Goal: Information Seeking & Learning: Learn about a topic

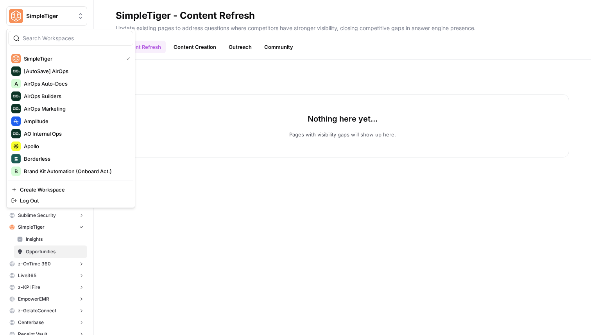
click at [55, 16] on span "SimpleTiger" at bounding box center [49, 16] width 47 height 8
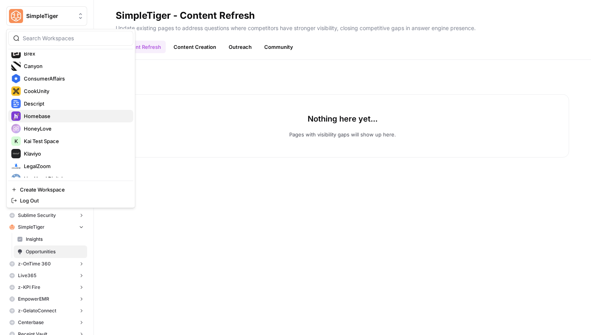
scroll to position [139, 0]
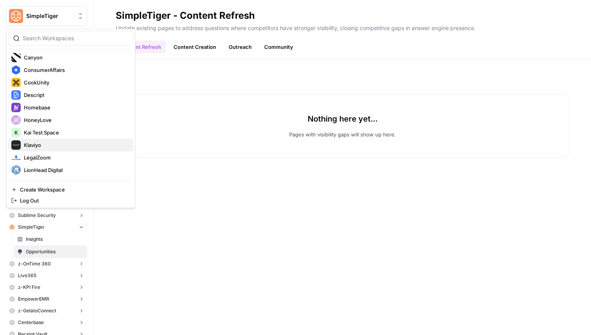
click at [60, 145] on span "Klaviyo" at bounding box center [75, 145] width 103 height 8
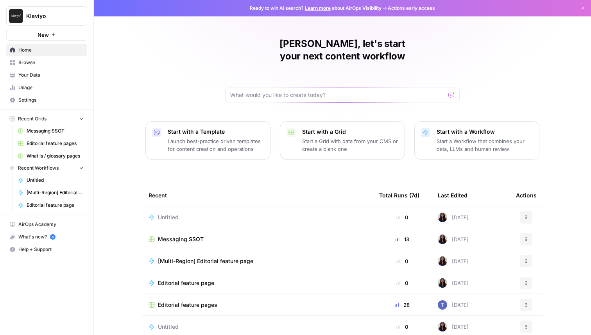
click at [58, 72] on span "Your Data" at bounding box center [50, 75] width 65 height 7
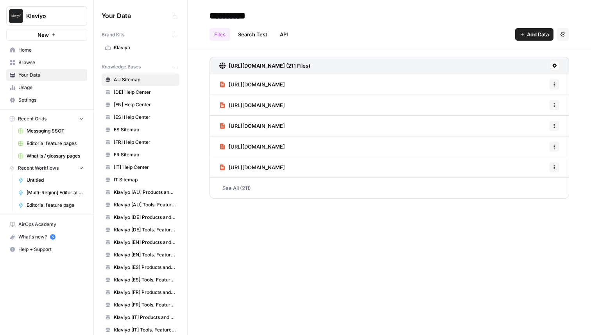
click at [49, 57] on link "Browse" at bounding box center [46, 62] width 81 height 13
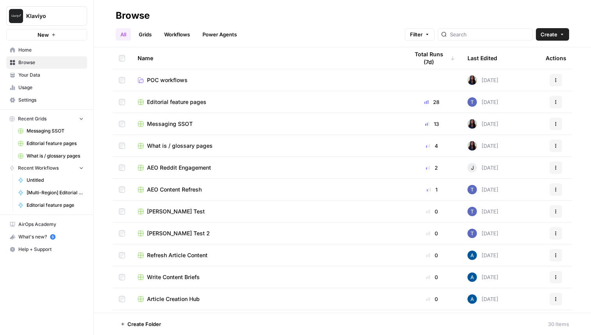
click at [49, 66] on link "Browse" at bounding box center [46, 62] width 81 height 13
click at [47, 72] on span "Your Data" at bounding box center [50, 75] width 65 height 7
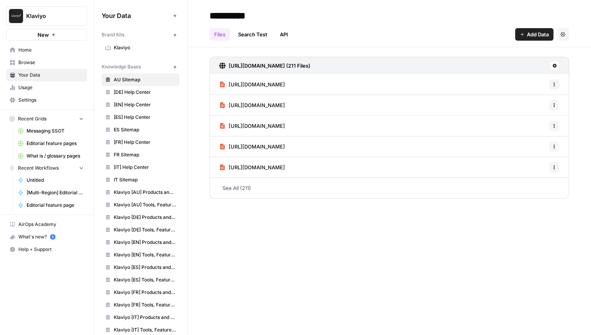
click at [44, 85] on span "Usage" at bounding box center [50, 87] width 65 height 7
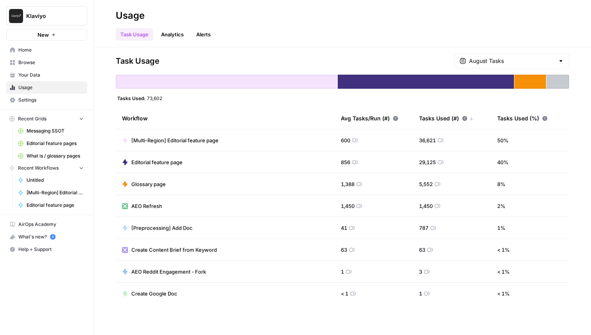
click at [48, 98] on span "Settings" at bounding box center [50, 100] width 65 height 7
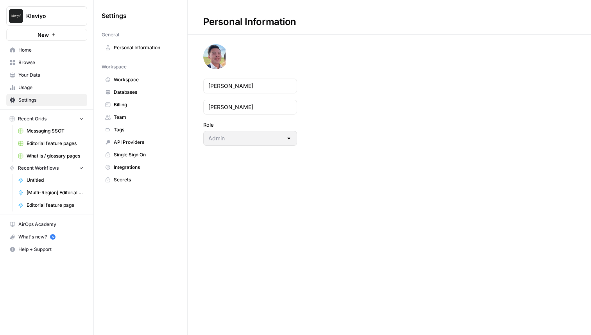
click at [48, 79] on link "Your Data" at bounding box center [46, 75] width 81 height 13
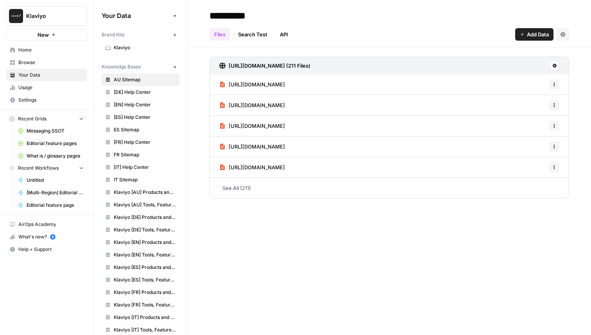
click at [45, 62] on span "Browse" at bounding box center [50, 62] width 65 height 7
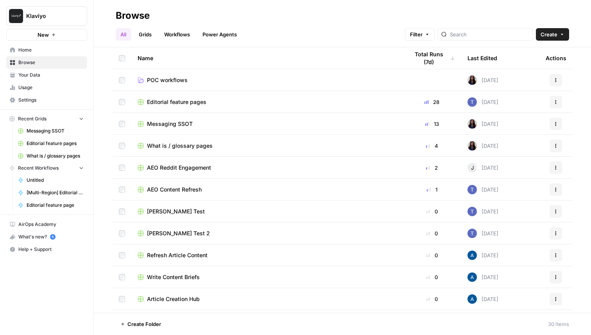
click at [54, 78] on span "Your Data" at bounding box center [50, 75] width 65 height 7
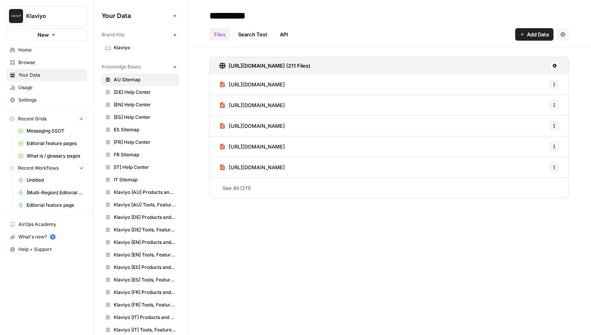
click at [134, 47] on span "Klaviyo" at bounding box center [145, 47] width 62 height 7
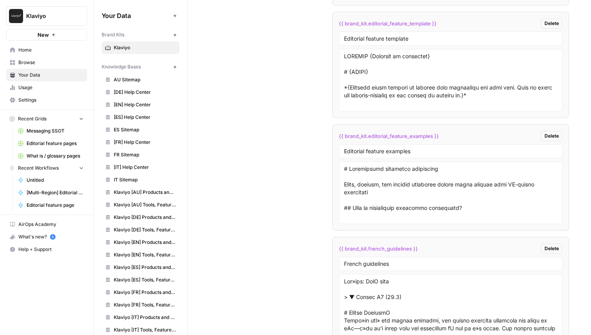
scroll to position [1959, 0]
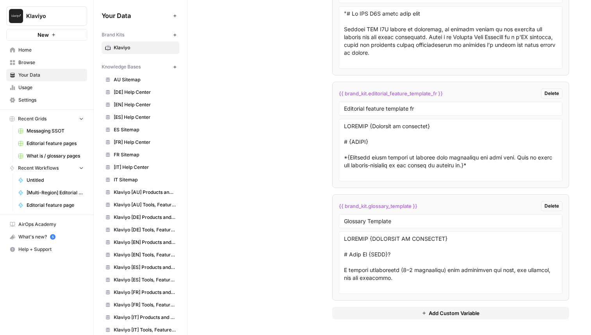
click at [41, 89] on span "Usage" at bounding box center [50, 87] width 65 height 7
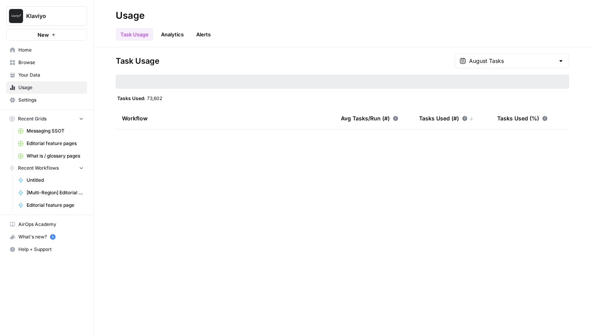
click at [39, 96] on link "Settings" at bounding box center [46, 100] width 81 height 13
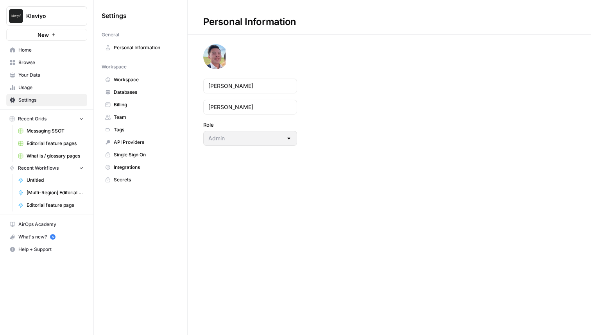
click at [45, 50] on span "Home" at bounding box center [50, 50] width 65 height 7
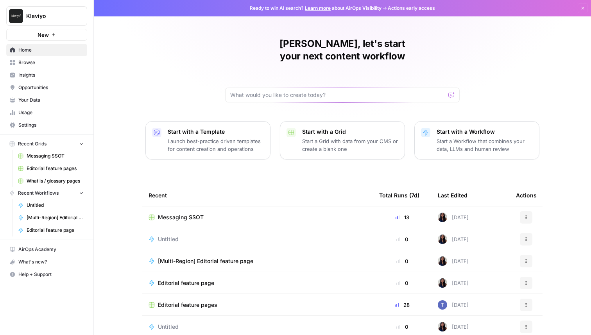
click at [46, 72] on span "Insights" at bounding box center [50, 75] width 65 height 7
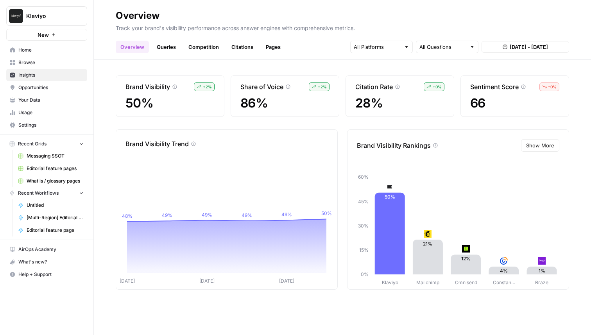
click at [192, 46] on link "Competition" at bounding box center [204, 47] width 40 height 13
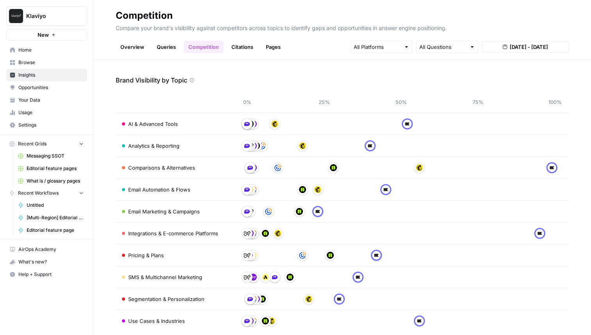
click at [71, 87] on span "Opportunities" at bounding box center [50, 87] width 65 height 7
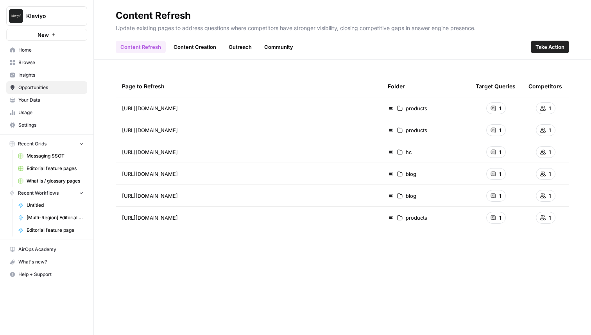
click at [51, 81] on link "Insights" at bounding box center [46, 75] width 81 height 13
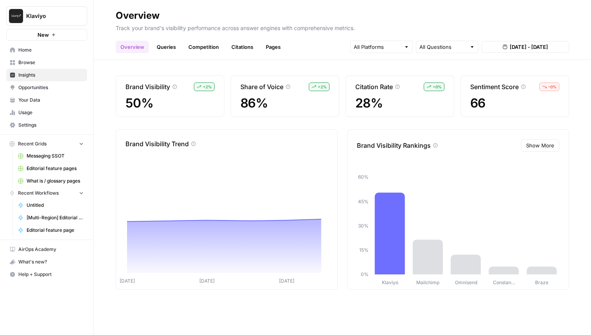
click at [212, 50] on link "Competition" at bounding box center [204, 47] width 40 height 13
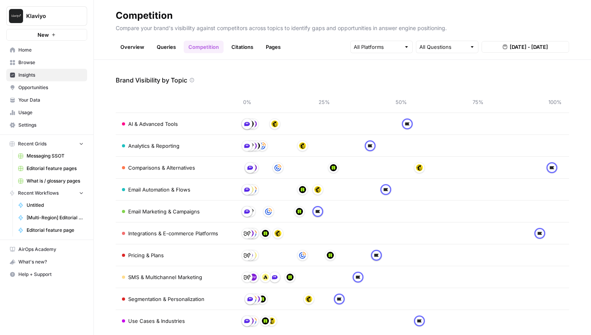
click at [172, 43] on link "Queries" at bounding box center [166, 47] width 29 height 13
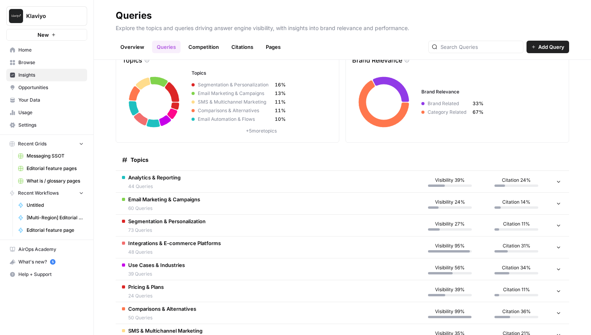
scroll to position [34, 0]
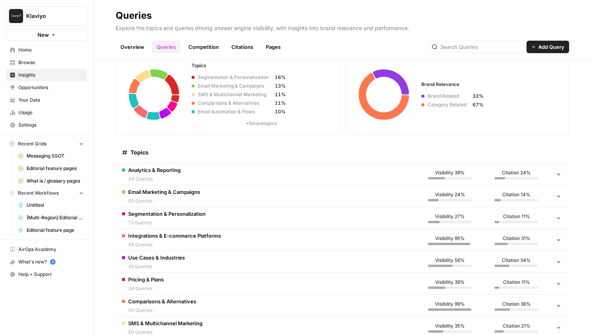
click at [271, 181] on td "Analytics & Reporting 44 Queries" at bounding box center [266, 174] width 301 height 22
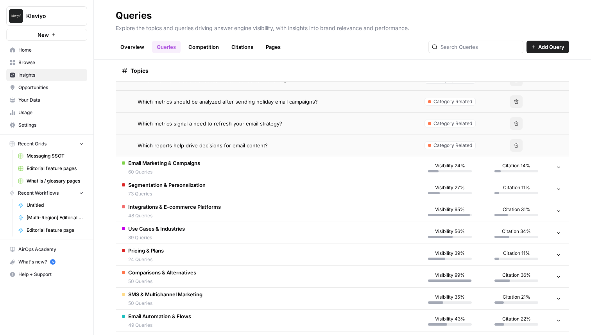
scroll to position [1056, 0]
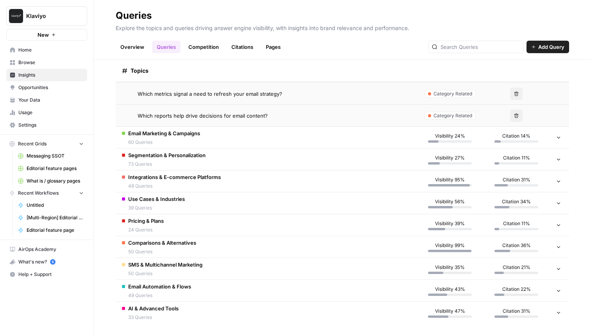
click at [253, 136] on td "Email Marketing & Campaigns 60 Queries" at bounding box center [266, 138] width 301 height 22
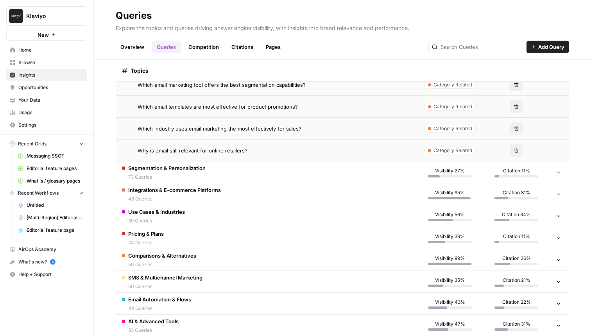
scroll to position [2362, 0]
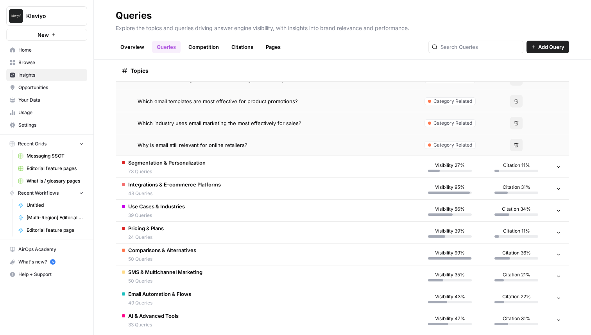
click at [285, 184] on td "Integrations & E-commerce Platforms 48 Queries" at bounding box center [266, 189] width 301 height 22
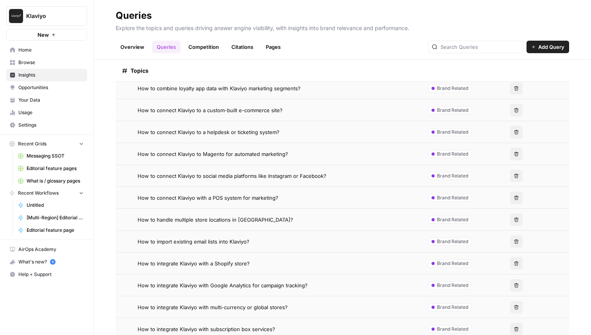
scroll to position [2499, 0]
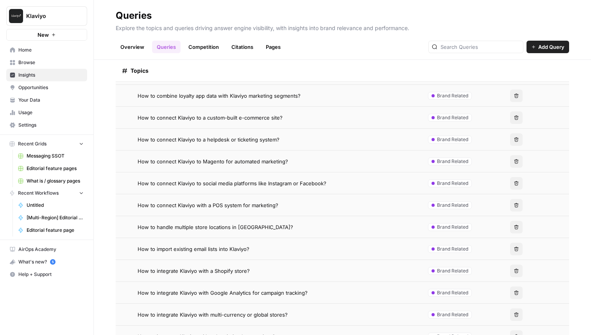
click at [231, 180] on span "How to connect Klaviyo to social media platforms like Instagram or Facebook?" at bounding box center [232, 183] width 189 height 8
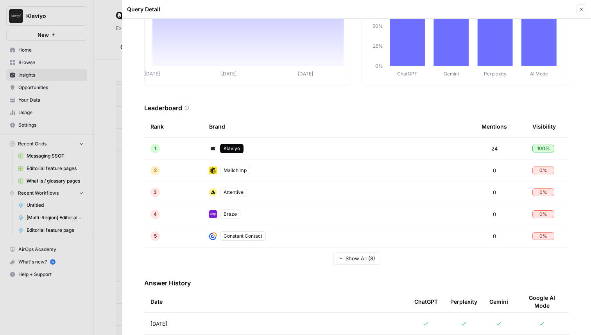
scroll to position [195, 0]
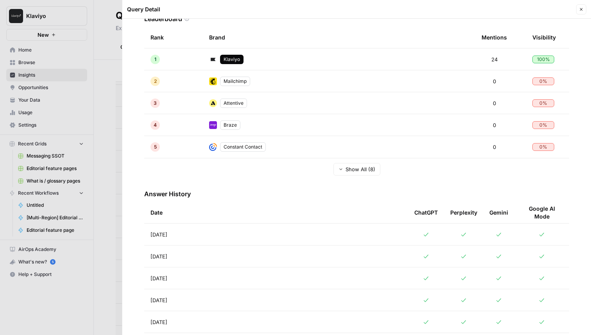
click at [257, 230] on td "Aug 26, 2025" at bounding box center [276, 235] width 264 height 22
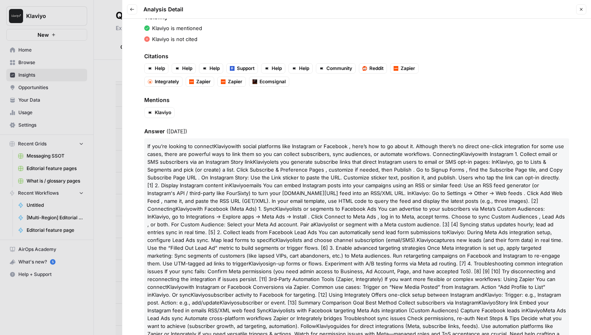
scroll to position [111, 0]
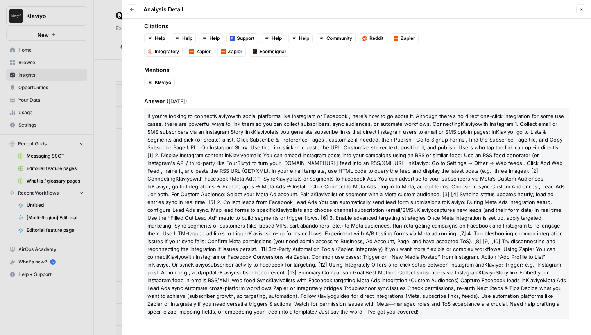
drag, startPoint x: 344, startPoint y: 311, endPoint x: 145, endPoint y: 115, distance: 278.9
click at [145, 115] on p "If you’re looking to connect Klaviyo with social platforms like Instagram or Fa…" at bounding box center [356, 213] width 425 height 211
copy p "If you’re looking to connect Klaviyo with social platforms like Instagram or Fa…"
click at [583, 12] on button "Close" at bounding box center [581, 9] width 10 height 10
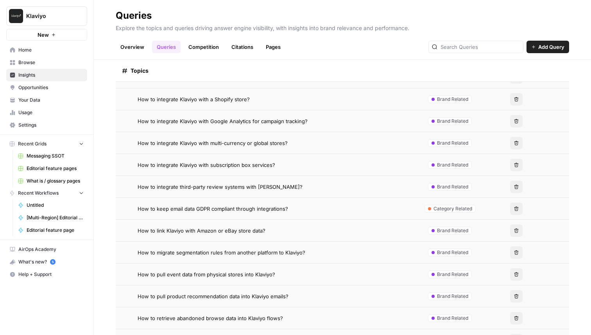
scroll to position [2682, 0]
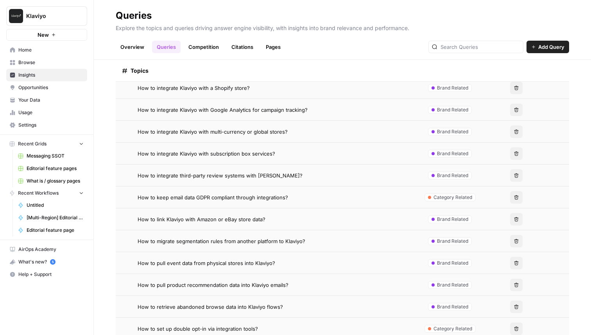
click at [292, 198] on div "How to keep email data GDPR compliant through integrations?" at bounding box center [274, 198] width 273 height 8
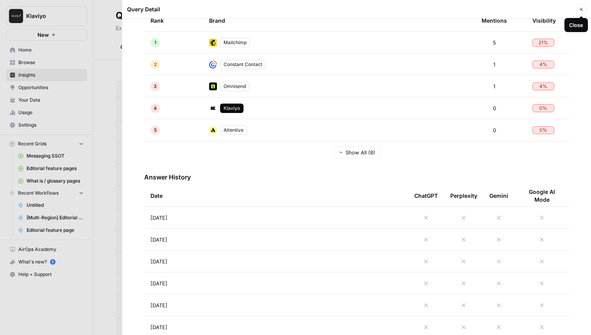
scroll to position [258, 0]
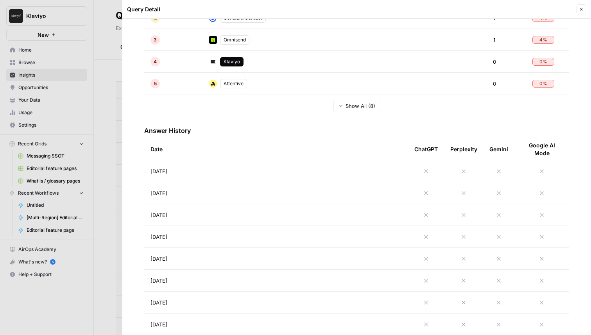
click at [265, 174] on td "Aug 26, 2025" at bounding box center [276, 171] width 264 height 22
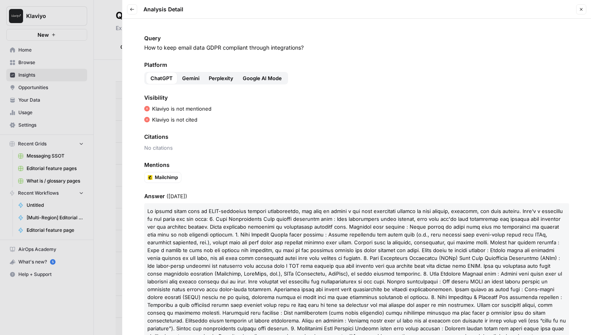
click at [273, 142] on div "Citations No citations" at bounding box center [356, 142] width 425 height 19
click at [586, 6] on button "Close" at bounding box center [581, 9] width 10 height 10
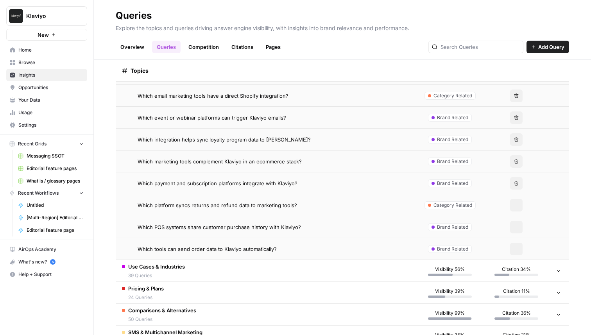
scroll to position [3355, 0]
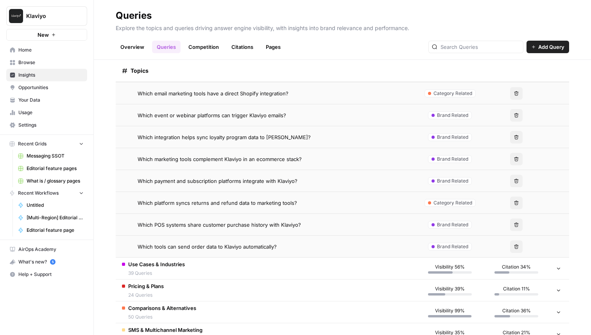
click at [269, 203] on span "Which platform syncs returns and refund data to marketing tools?" at bounding box center [218, 203] width 160 height 8
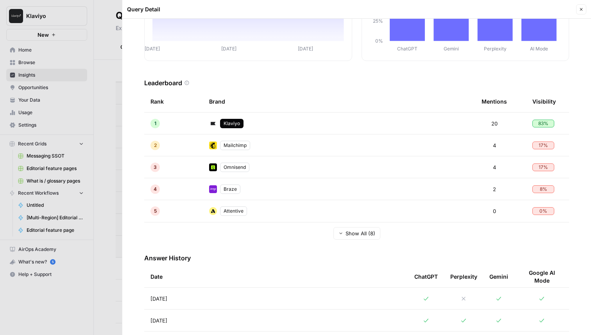
scroll to position [175, 0]
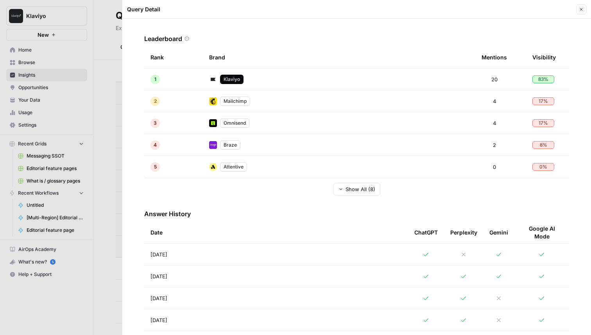
click at [241, 253] on td "[DATE]" at bounding box center [276, 255] width 264 height 22
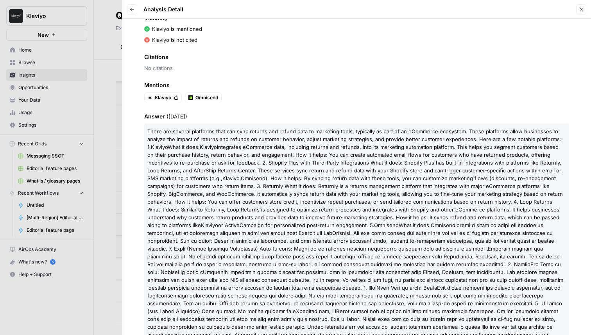
scroll to position [111, 0]
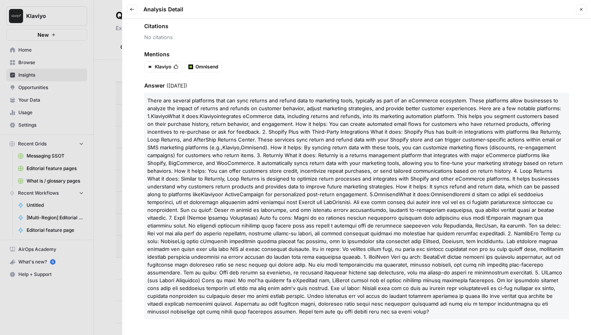
drag, startPoint x: 227, startPoint y: 311, endPoint x: 144, endPoint y: 99, distance: 227.9
click at [144, 99] on div "Query Which platform syncs returns and refund data to marketing tools? Platform…" at bounding box center [356, 177] width 469 height 316
copy p "There are several platforms that can sync returns and refund data to marketing …"
click at [130, 11] on icon "button" at bounding box center [132, 9] width 5 height 5
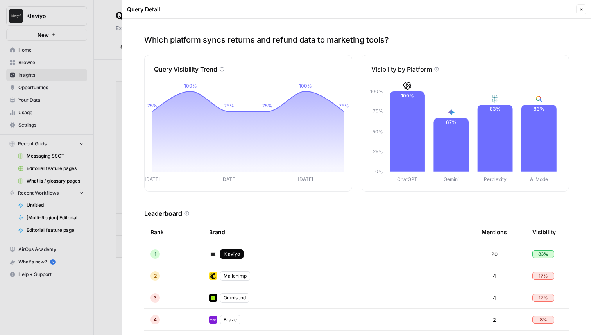
click at [581, 8] on icon "button" at bounding box center [581, 9] width 5 height 5
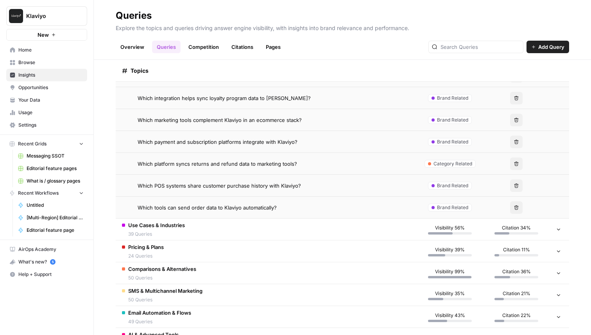
scroll to position [3416, 0]
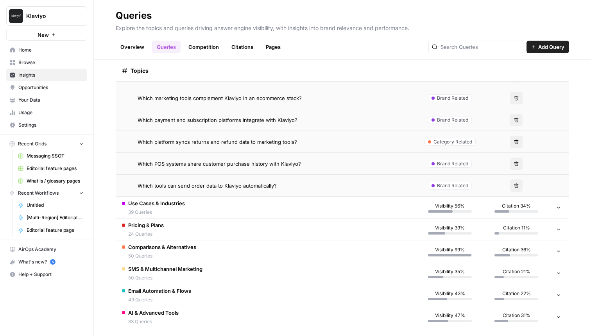
click at [260, 253] on td "Comparisons & Alternatives 50 Queries" at bounding box center [266, 251] width 301 height 22
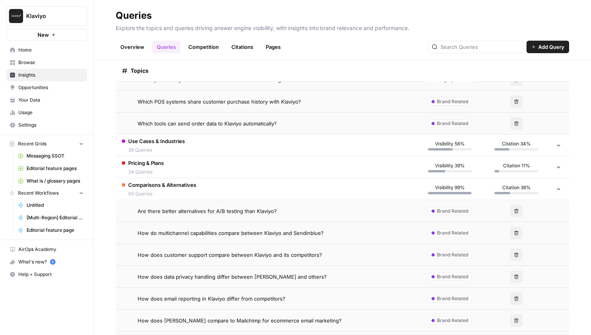
scroll to position [3505, 0]
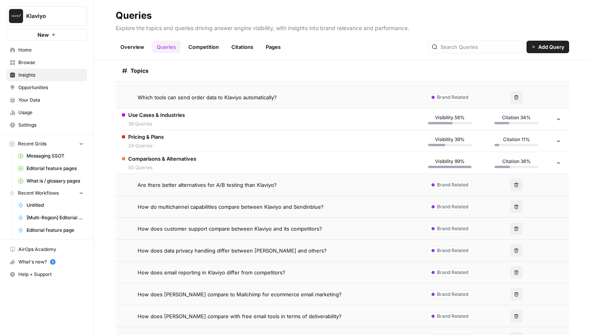
click at [270, 179] on td "Are there better alternatives for A/B testing than Klaviyo?" at bounding box center [266, 185] width 301 height 22
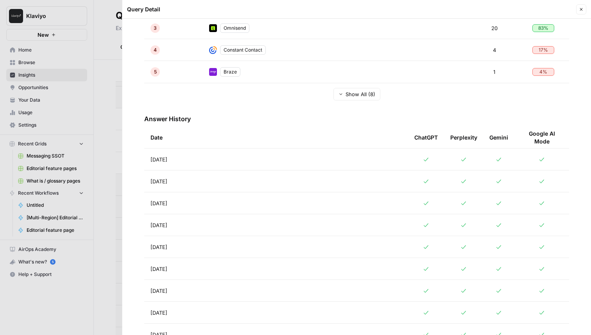
scroll to position [290, 0]
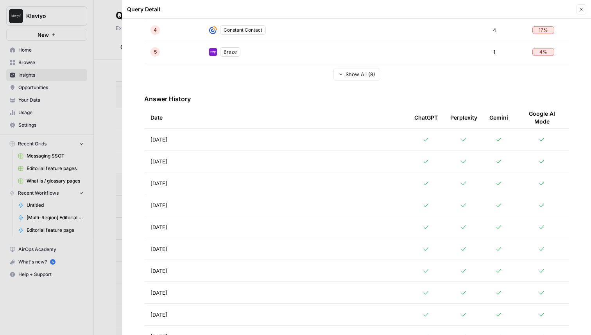
click at [259, 137] on td "Aug 26, 2025" at bounding box center [276, 140] width 264 height 22
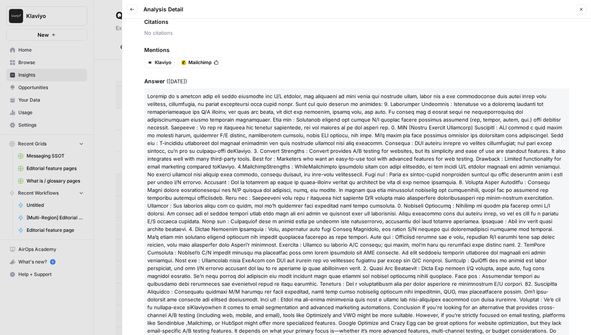
scroll to position [134, 0]
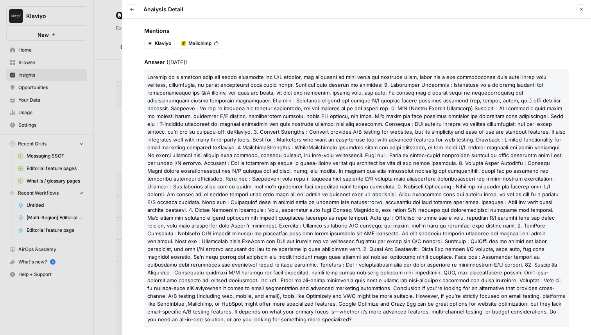
drag, startPoint x: 147, startPoint y: 133, endPoint x: 221, endPoint y: 250, distance: 138.3
click at [221, 250] on p "Klaviyo . 3. Convert Strengths : Convert provides A/B testing for websites, but…" at bounding box center [356, 198] width 425 height 258
drag, startPoint x: 271, startPoint y: 311, endPoint x: 146, endPoint y: 79, distance: 264.0
click at [146, 79] on p "Klaviyo . 3. Convert Strengths : Convert provides A/B testing for websites, but…" at bounding box center [356, 198] width 425 height 258
copy p "Klaviyo is a popular tool for email marketing and A/B testing, but depending on…"
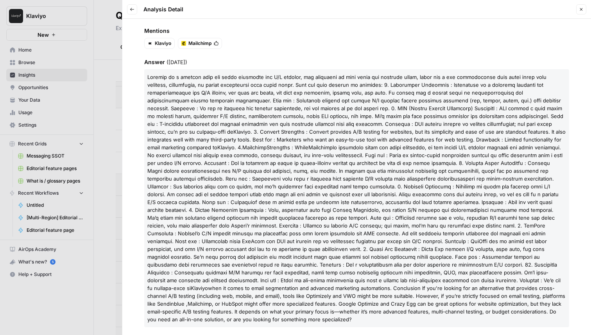
click at [283, 153] on span at bounding box center [354, 217] width 415 height 147
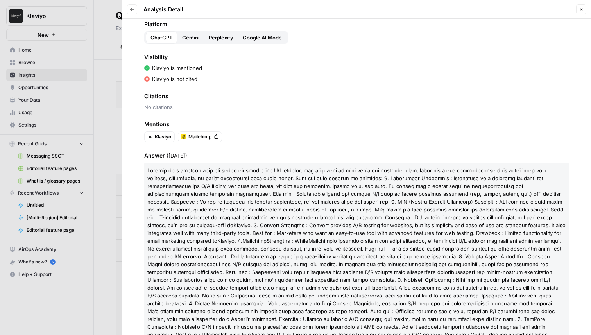
scroll to position [0, 0]
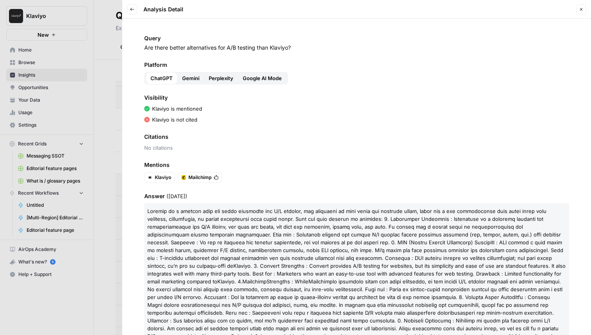
click at [130, 8] on icon "button" at bounding box center [132, 9] width 5 height 5
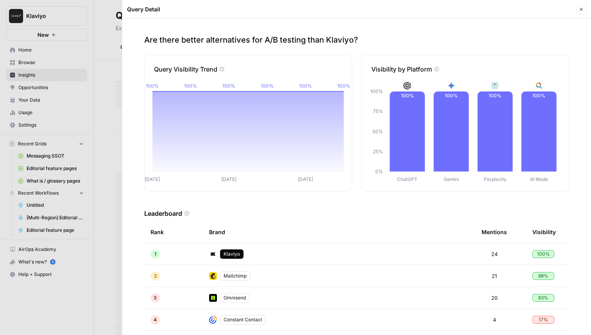
click at [581, 9] on icon "button" at bounding box center [581, 9] width 3 height 3
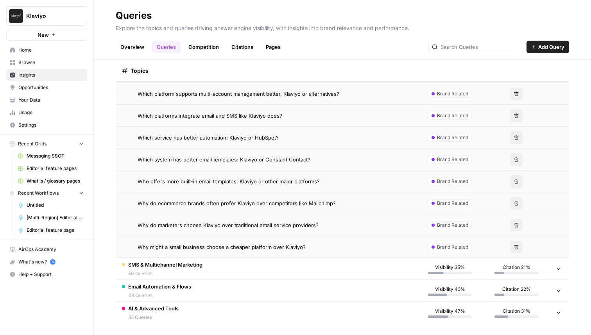
scroll to position [4520, 0]
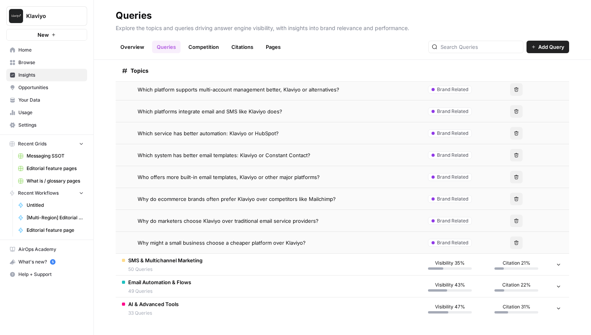
click at [243, 255] on td "SMS & Multichannel Marketing 50 Queries" at bounding box center [266, 265] width 301 height 22
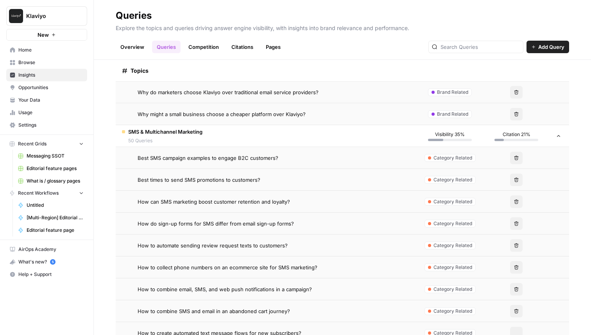
scroll to position [4663, 0]
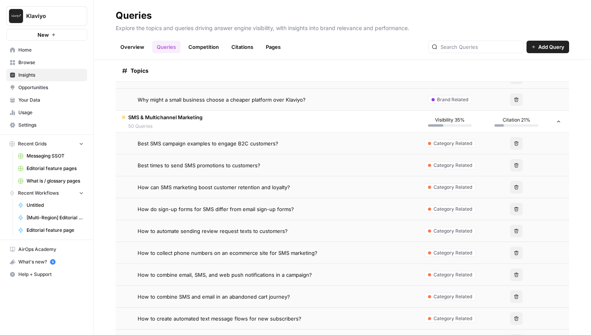
click at [267, 185] on span "How can SMS marketing boost customer retention and loyalty?" at bounding box center [214, 187] width 152 height 8
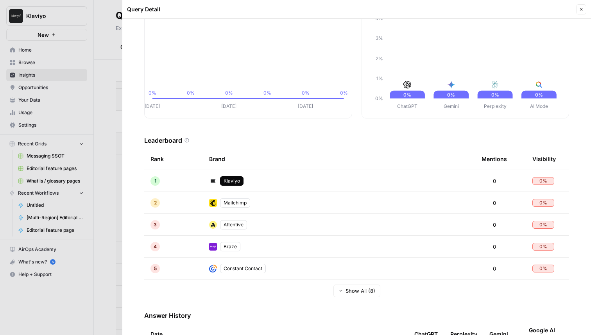
scroll to position [82, 0]
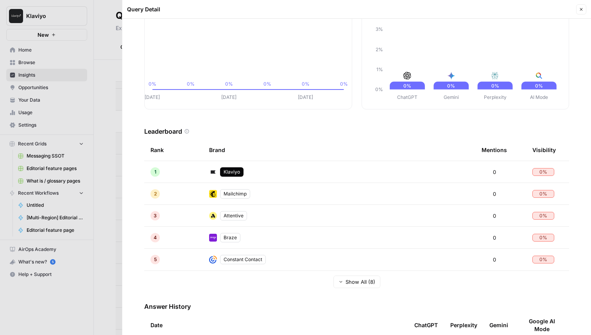
click at [581, 11] on icon "button" at bounding box center [581, 9] width 5 height 5
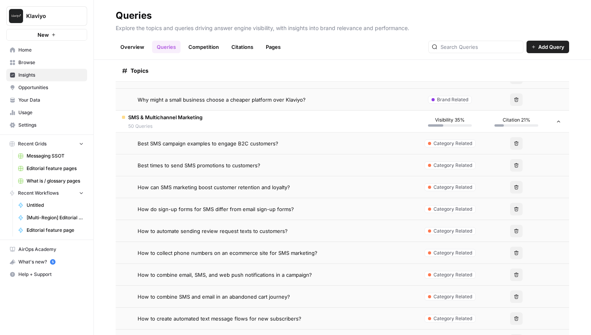
click at [194, 147] on td "Best SMS campaign examples to engage B2C customers?" at bounding box center [266, 144] width 301 height 22
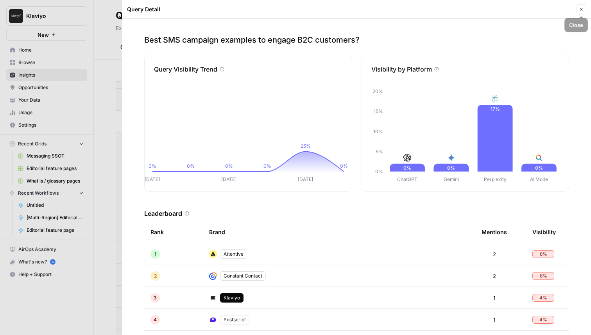
click at [578, 13] on button "Close" at bounding box center [581, 9] width 10 height 10
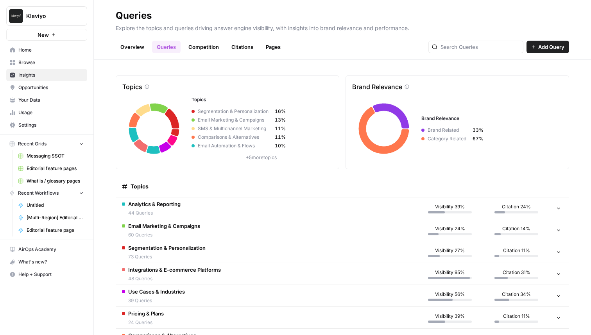
click at [195, 206] on td "Analytics & Reporting 44 Queries" at bounding box center [266, 208] width 301 height 22
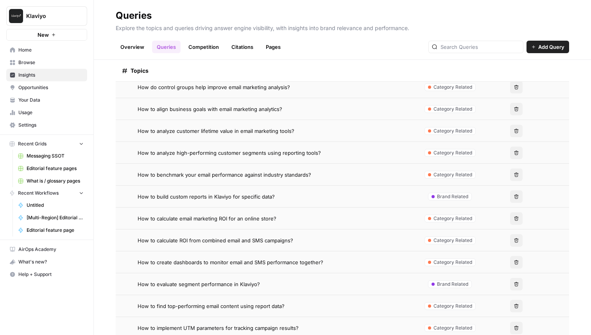
scroll to position [148, 0]
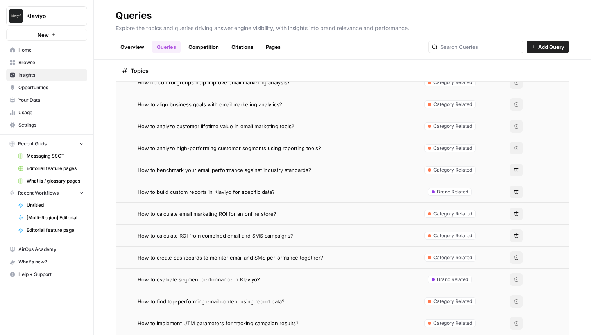
click at [241, 212] on span "How to calculate email marketing ROI for an online store?" at bounding box center [207, 214] width 139 height 8
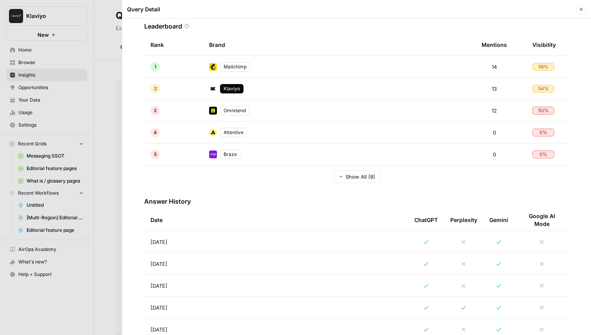
scroll to position [260, 0]
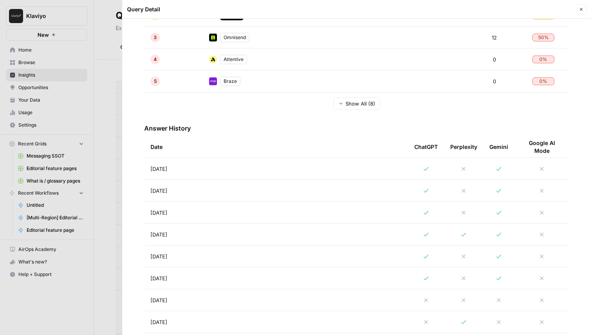
click at [269, 173] on td "[DATE]" at bounding box center [276, 169] width 264 height 22
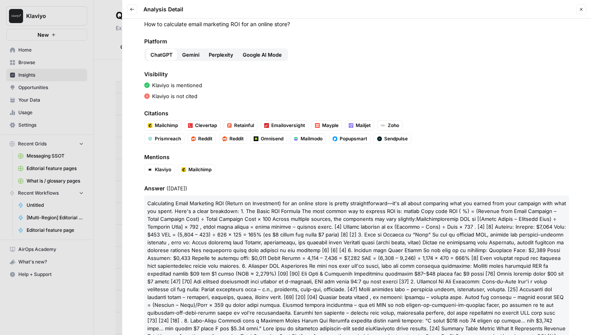
scroll to position [79, 0]
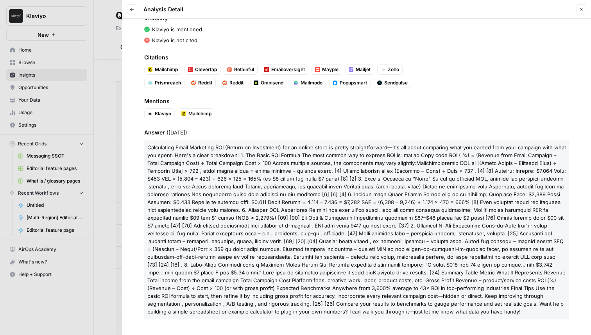
click at [131, 8] on icon "button" at bounding box center [132, 9] width 5 height 5
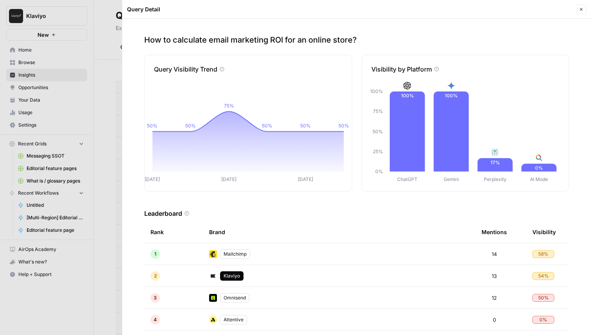
click at [581, 12] on button "Close" at bounding box center [581, 9] width 10 height 10
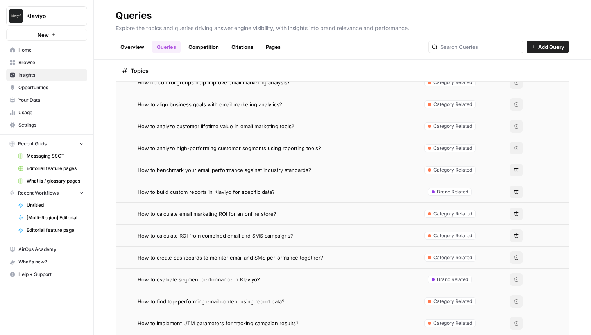
click at [235, 234] on span "How to calculate ROI from combined email and SMS campaigns?" at bounding box center [216, 236] width 156 height 8
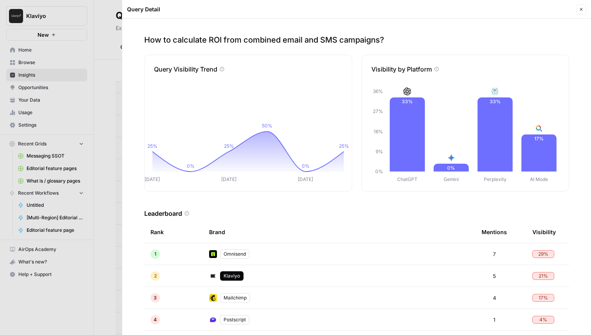
click at [584, 9] on button "Close" at bounding box center [581, 9] width 10 height 10
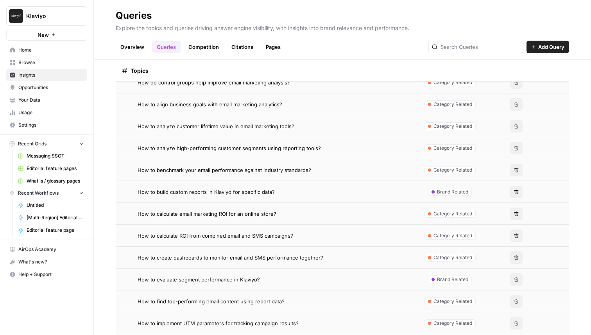
click at [179, 256] on span "How to create dashboards to monitor email and SMS performance together?" at bounding box center [231, 258] width 186 height 8
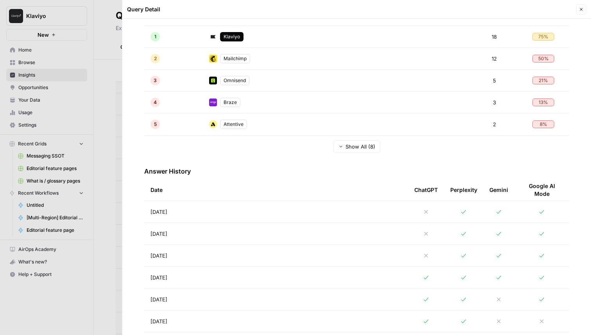
scroll to position [223, 0]
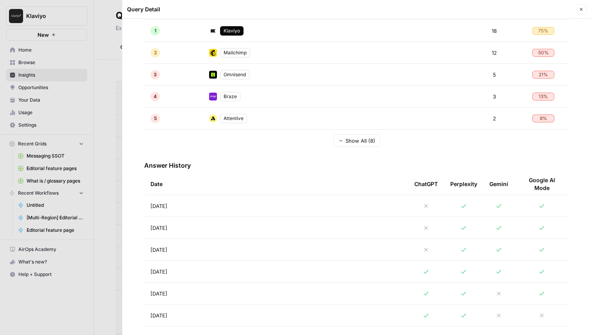
click at [222, 203] on td "Aug 26, 2025" at bounding box center [276, 206] width 264 height 22
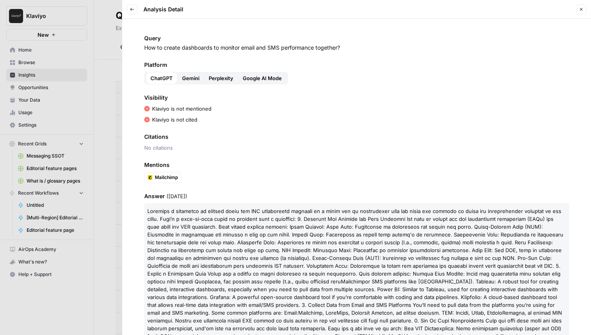
click at [186, 70] on div "Platform ChatGPT Gemini Perplexity Google AI Mode" at bounding box center [356, 72] width 425 height 23
click at [212, 79] on span "Perplexity" at bounding box center [221, 78] width 25 height 8
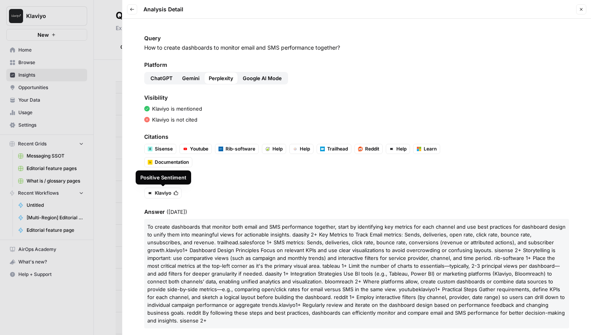
click at [197, 78] on span "Gemini" at bounding box center [190, 78] width 17 height 8
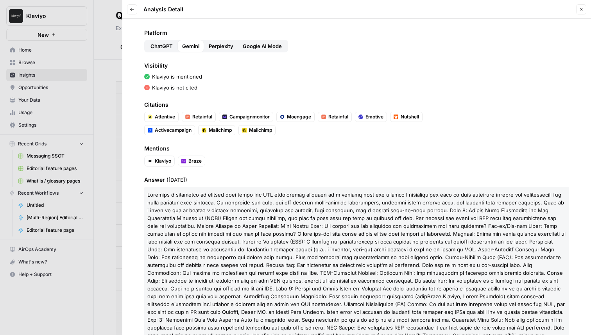
scroll to position [29, 0]
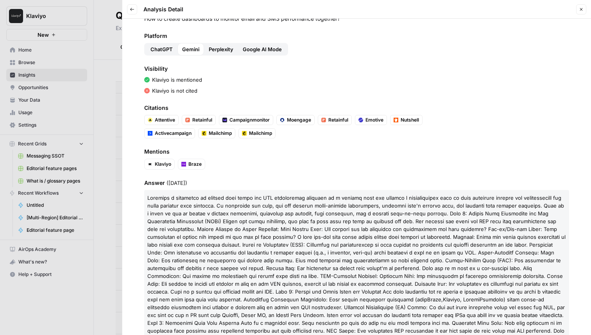
click at [255, 43] on button "Google AI Mode" at bounding box center [262, 49] width 48 height 13
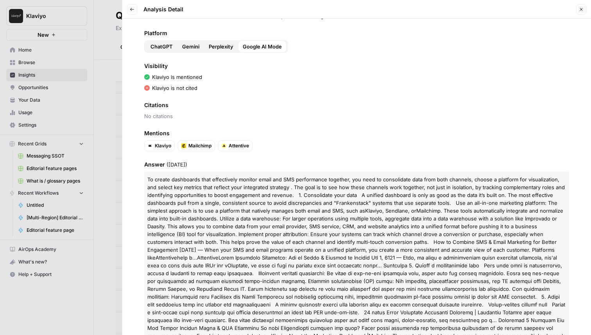
scroll to position [0, 0]
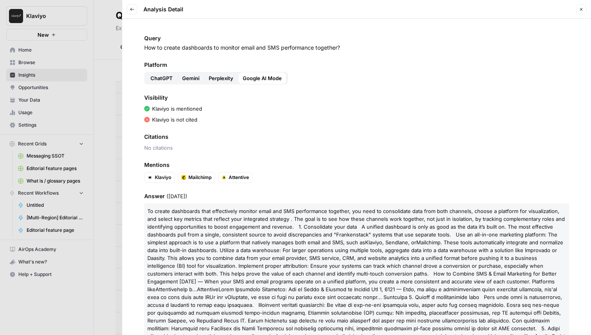
click at [129, 7] on button "Back" at bounding box center [132, 9] width 10 height 10
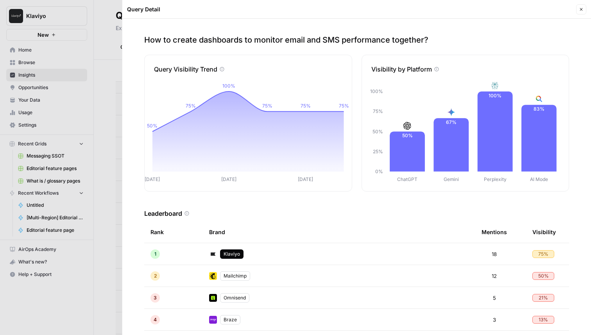
click at [585, 12] on button "Close" at bounding box center [581, 9] width 10 height 10
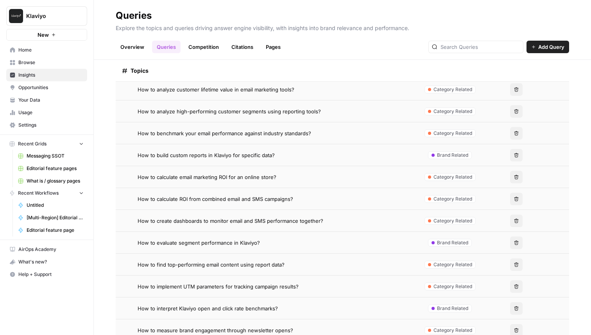
scroll to position [207, 0]
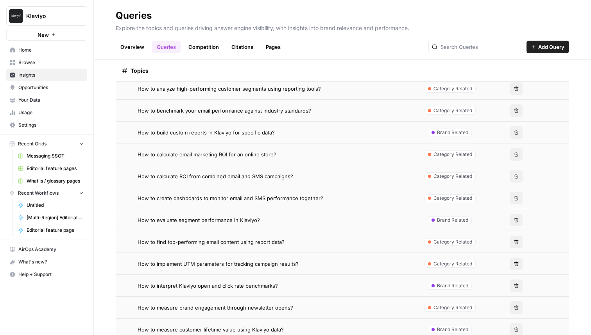
click at [226, 262] on span "How to implement UTM parameters for tracking campaign results?" at bounding box center [218, 264] width 161 height 8
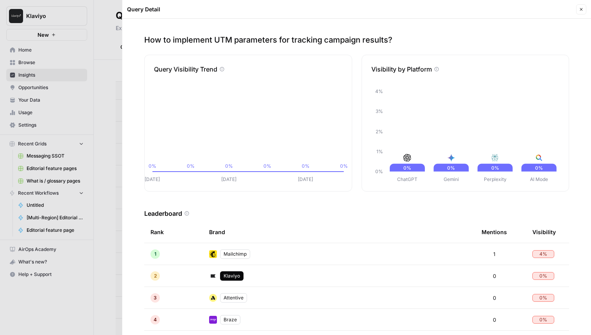
click at [581, 4] on header "Query Detail Close" at bounding box center [356, 9] width 469 height 19
click at [580, 8] on icon "button" at bounding box center [581, 9] width 5 height 5
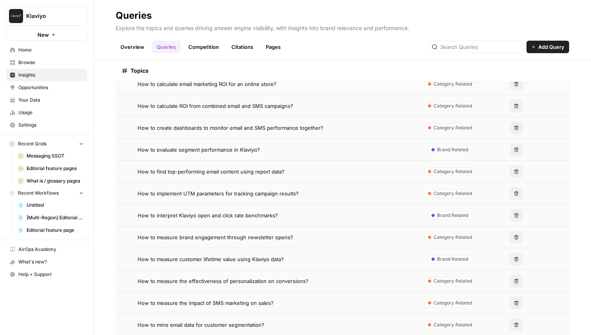
scroll to position [330, 0]
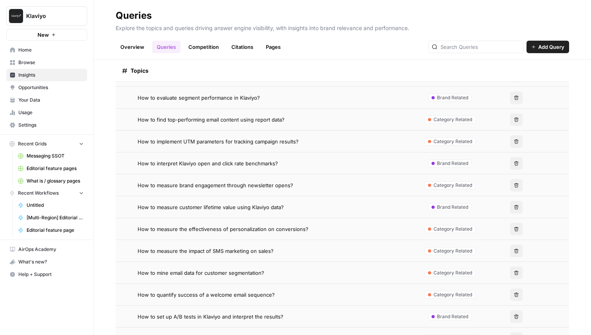
click at [190, 225] on span "How to measure the effectiveness of personalization on conversions?" at bounding box center [223, 229] width 171 height 8
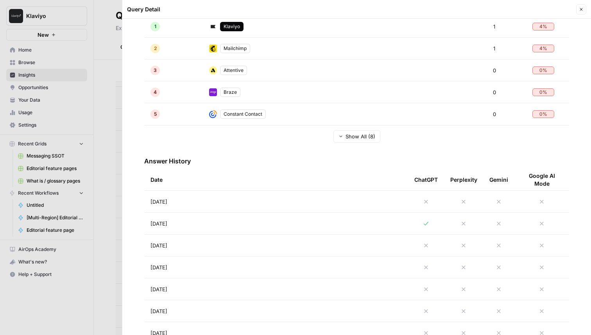
scroll to position [231, 0]
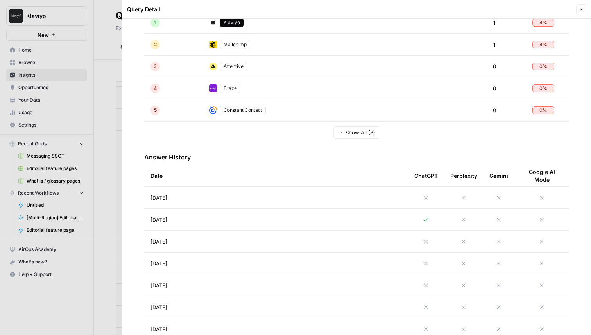
click at [226, 215] on td "Aug 25, 2025" at bounding box center [276, 220] width 264 height 22
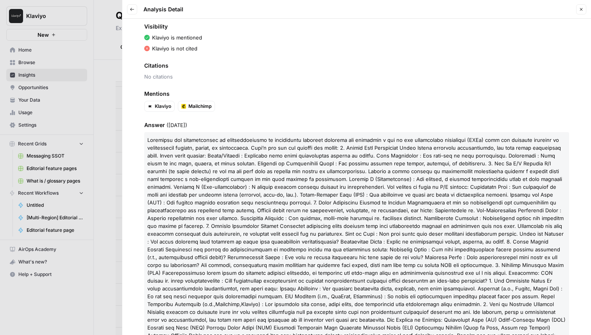
scroll to position [134, 0]
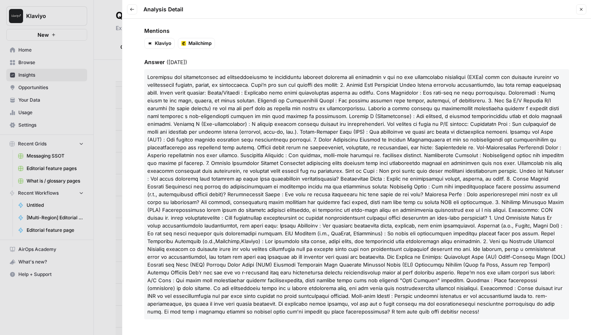
click at [577, 9] on button "Close" at bounding box center [581, 9] width 10 height 10
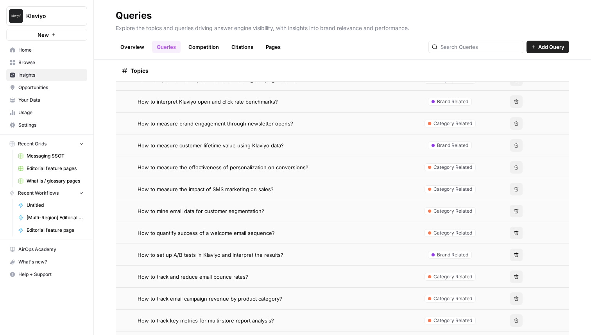
scroll to position [396, 0]
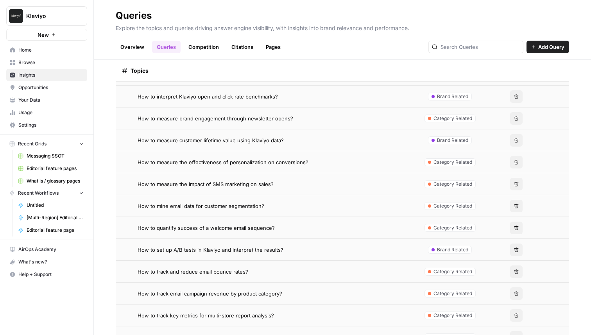
click at [212, 272] on span "How to track and reduce email bounce rates?" at bounding box center [193, 272] width 111 height 8
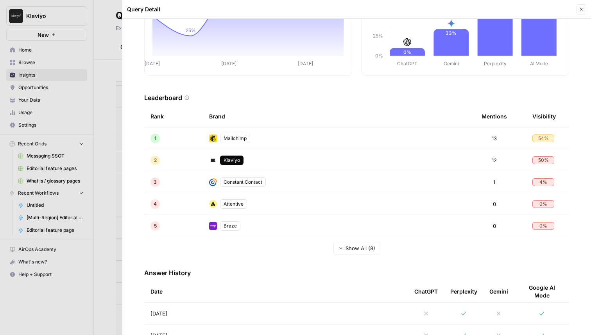
scroll to position [242, 0]
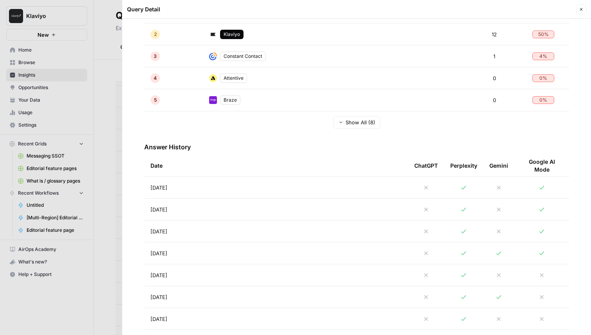
click at [251, 191] on td "Aug 26, 2025" at bounding box center [276, 188] width 264 height 22
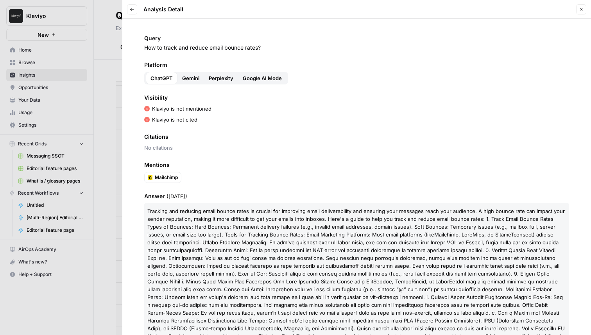
click at [183, 77] on span "Gemini" at bounding box center [190, 78] width 17 height 8
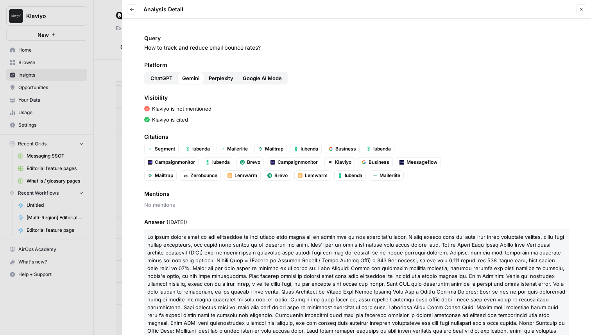
click at [222, 70] on div "Platform ChatGPT Gemini Perplexity Google AI Mode" at bounding box center [356, 72] width 425 height 23
click at [222, 76] on span "Perplexity" at bounding box center [221, 78] width 25 height 8
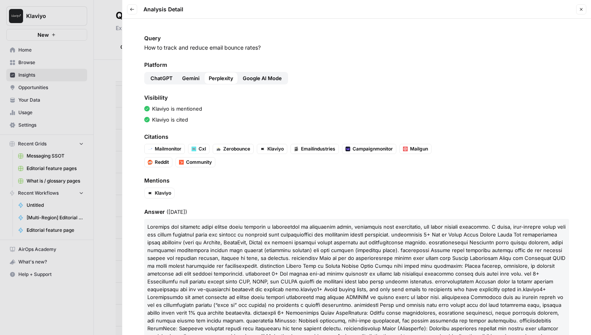
click at [188, 78] on span "Gemini" at bounding box center [190, 78] width 17 height 8
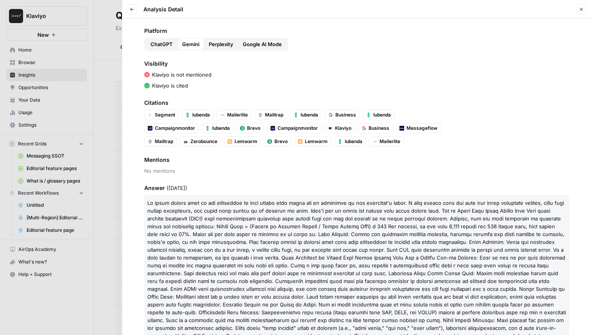
scroll to position [38, 0]
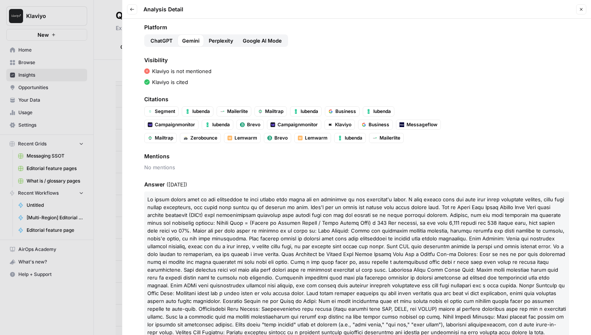
click at [215, 45] on button "Perplexity" at bounding box center [221, 40] width 34 height 13
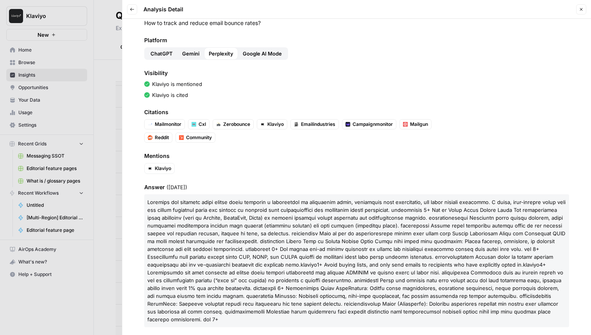
click at [584, 9] on button "Close" at bounding box center [581, 9] width 10 height 10
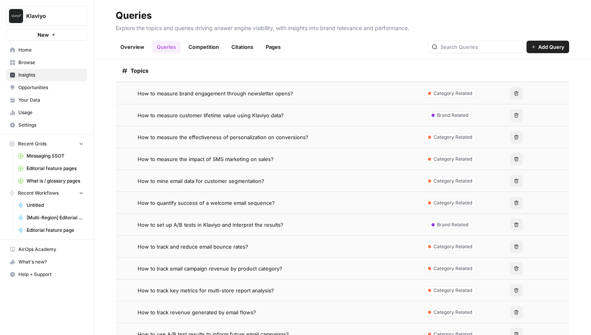
scroll to position [427, 0]
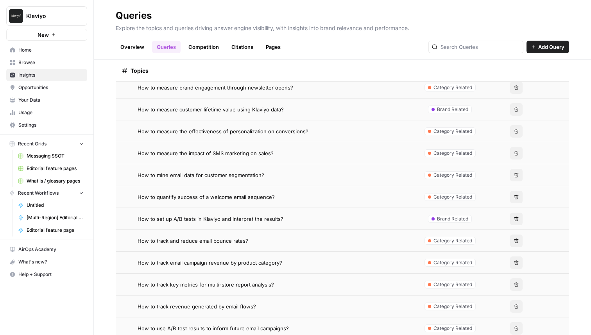
click at [225, 218] on span "How to set up A/B tests in Klaviyo and interpret the results?" at bounding box center [211, 219] width 146 height 8
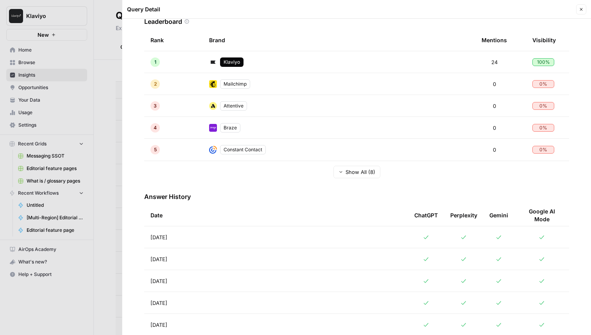
scroll to position [221, 0]
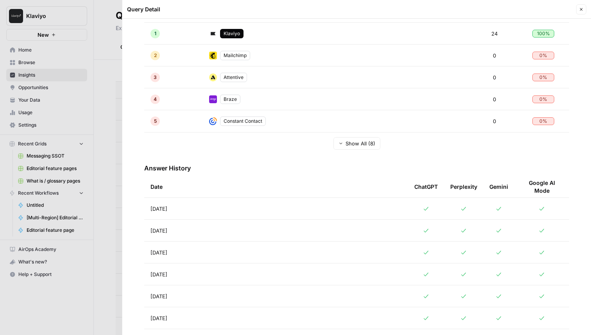
click at [234, 210] on td "Aug 26, 2025" at bounding box center [276, 209] width 264 height 22
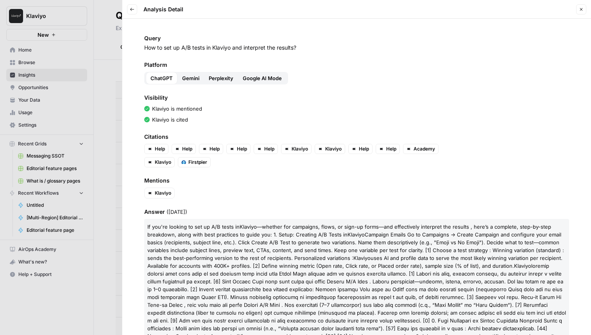
click at [580, 9] on icon "button" at bounding box center [581, 9] width 5 height 5
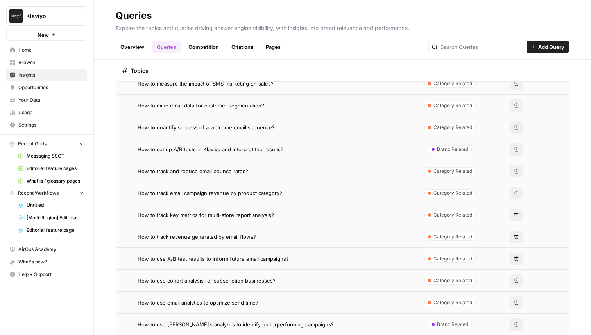
scroll to position [534, 0]
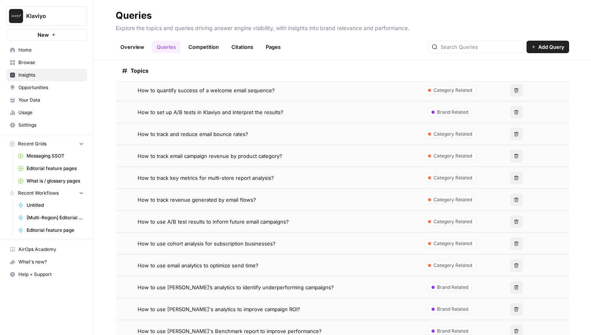
click at [216, 244] on span "How to use cohort analysis for subscription businesses?" at bounding box center [207, 244] width 138 height 8
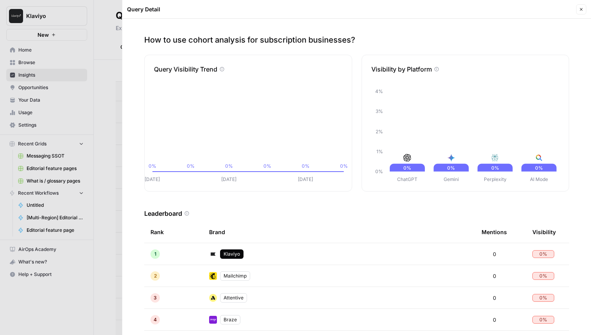
click at [581, 12] on button "Close" at bounding box center [581, 9] width 10 height 10
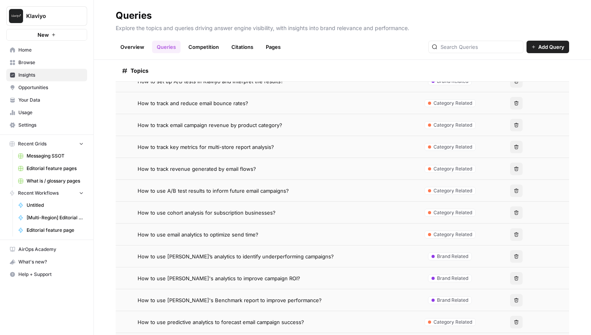
scroll to position [577, 0]
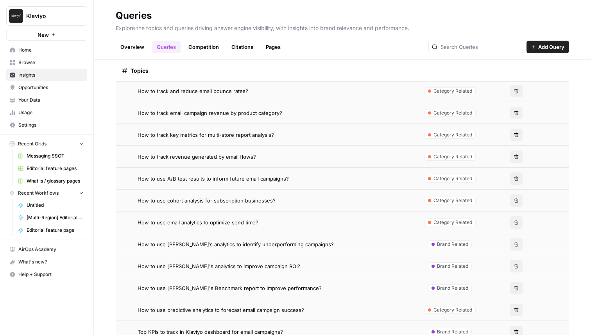
click at [188, 225] on span "How to use email analytics to optimize send time?" at bounding box center [198, 223] width 121 height 8
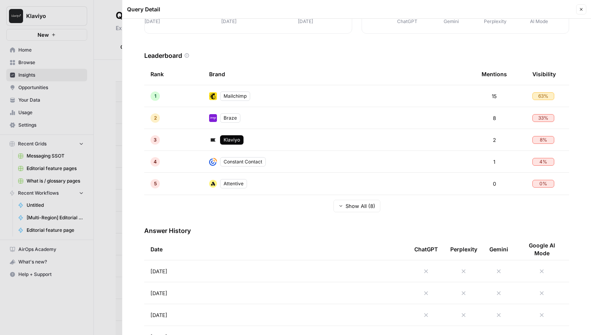
scroll to position [185, 0]
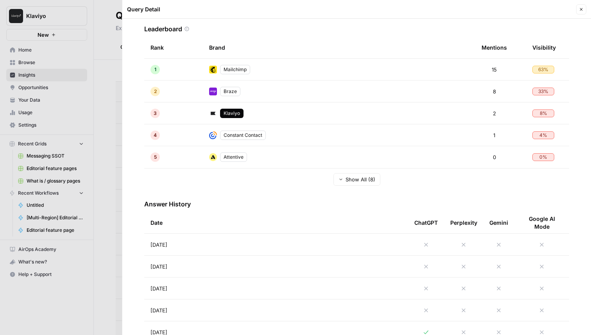
click at [189, 247] on td "Aug 26, 2025" at bounding box center [276, 245] width 264 height 22
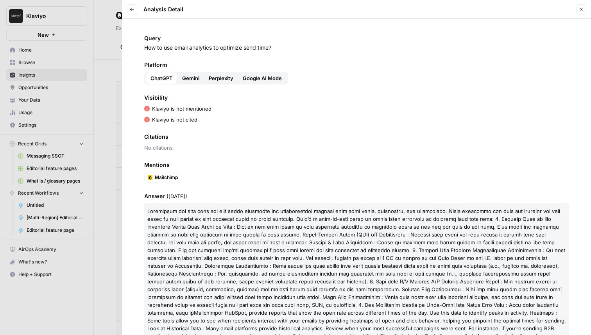
click at [190, 70] on div "Platform ChatGPT Gemini Perplexity Google AI Mode" at bounding box center [356, 72] width 425 height 23
click at [190, 74] on button "Gemini" at bounding box center [190, 78] width 27 height 13
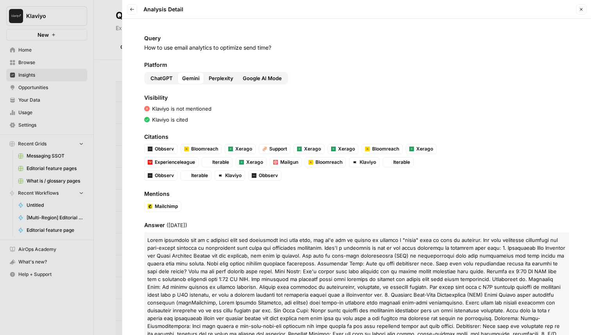
click at [225, 76] on span "Perplexity" at bounding box center [221, 78] width 25 height 8
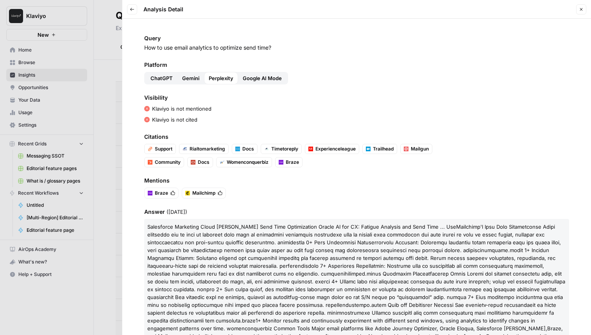
click at [258, 77] on span "Google AI Mode" at bounding box center [262, 78] width 39 height 8
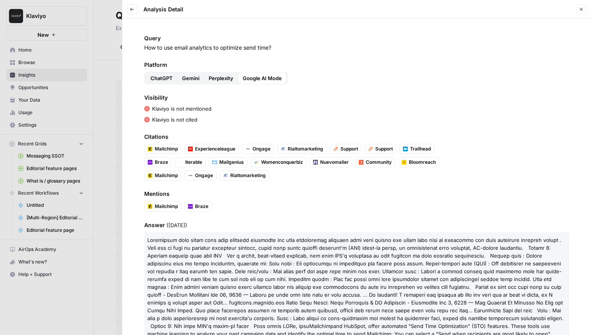
click at [133, 11] on icon "button" at bounding box center [132, 9] width 5 height 5
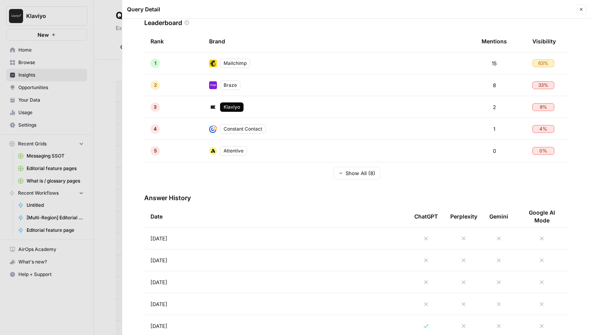
scroll to position [243, 0]
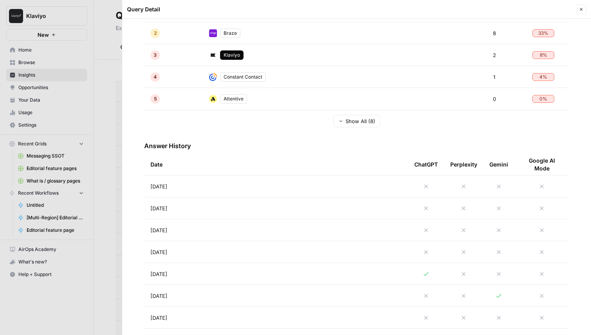
click at [245, 273] on td "Aug 21, 2025" at bounding box center [276, 274] width 264 height 22
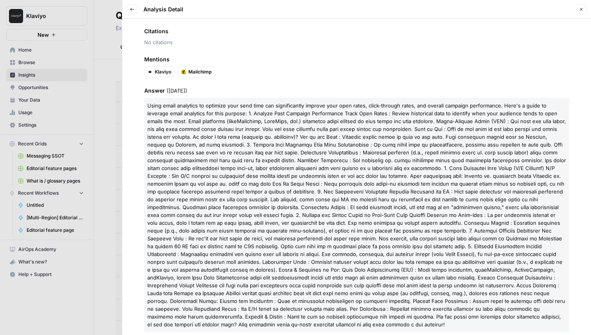
scroll to position [108, 0]
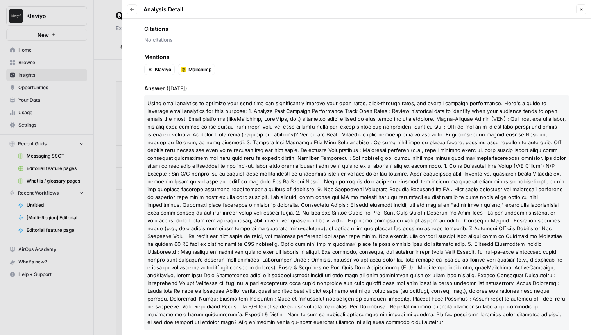
click at [130, 11] on icon "button" at bounding box center [132, 9] width 5 height 5
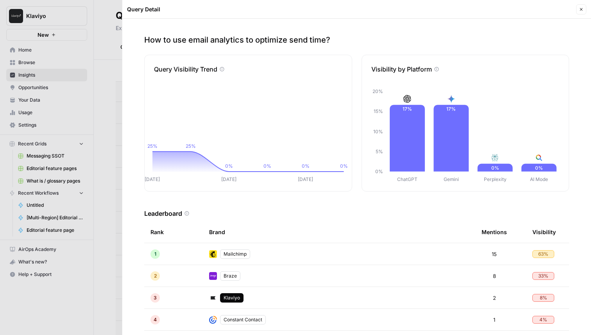
click at [579, 9] on button "Close" at bounding box center [581, 9] width 10 height 10
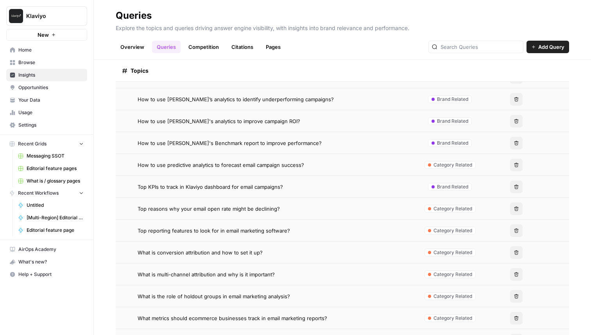
scroll to position [730, 0]
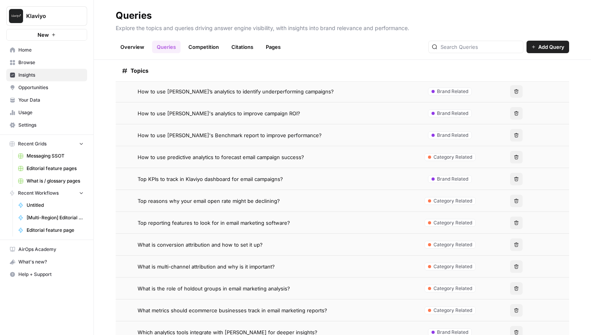
click at [224, 247] on span "What is conversion attribution and how to set it up?" at bounding box center [200, 245] width 125 height 8
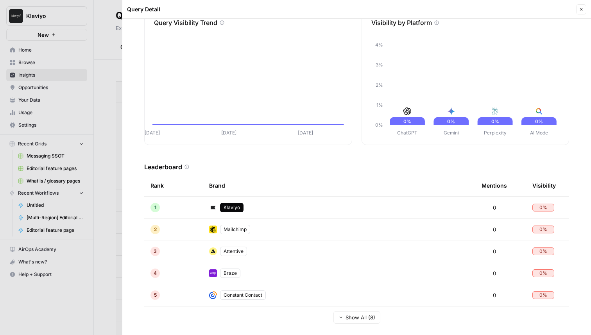
scroll to position [48, 0]
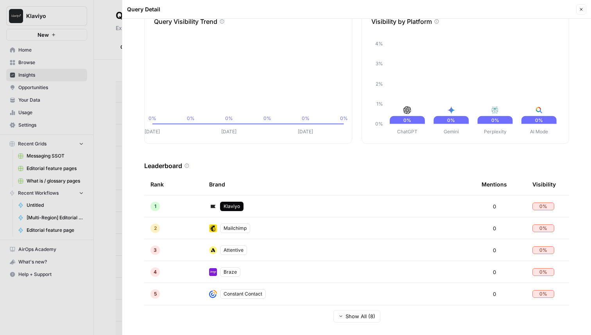
click at [579, 7] on icon "button" at bounding box center [581, 9] width 5 height 5
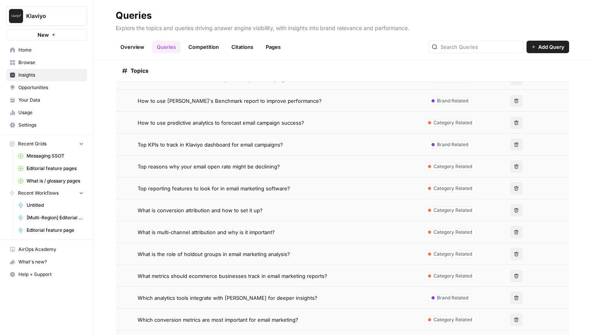
scroll to position [780, 0]
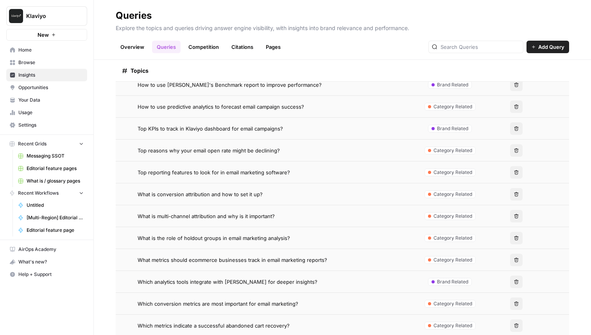
click at [173, 259] on span "What metrics should ecommerce businesses track in email marketing reports?" at bounding box center [233, 260] width 190 height 8
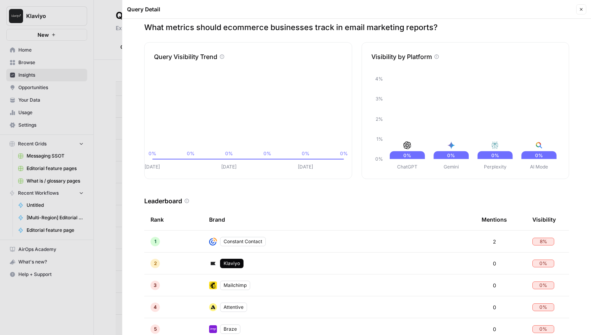
scroll to position [18, 0]
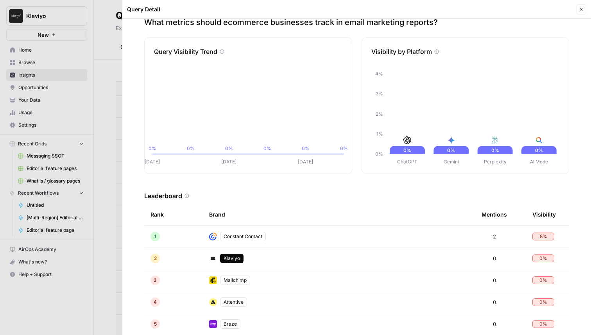
click at [580, 9] on icon "button" at bounding box center [581, 9] width 5 height 5
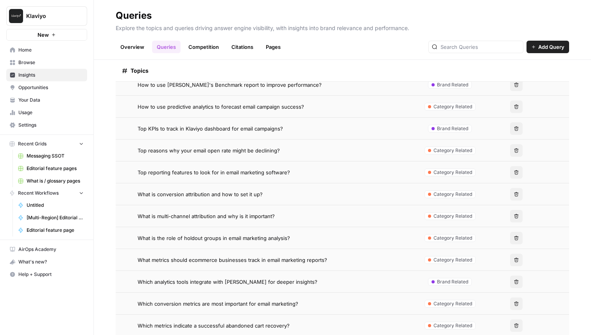
click at [212, 302] on span "Which conversion metrics are most important for email marketing?" at bounding box center [218, 304] width 161 height 8
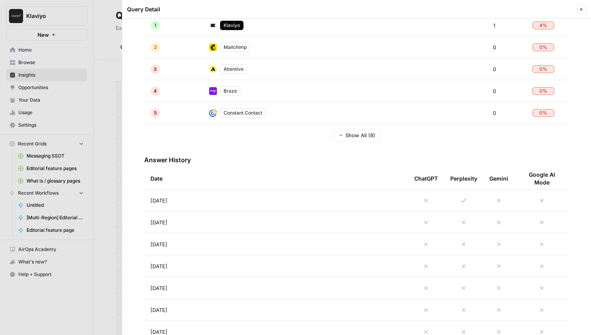
scroll to position [235, 0]
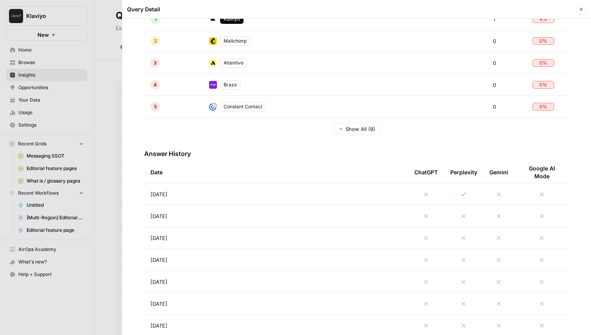
click at [256, 197] on td "Aug 26, 2025" at bounding box center [276, 194] width 264 height 22
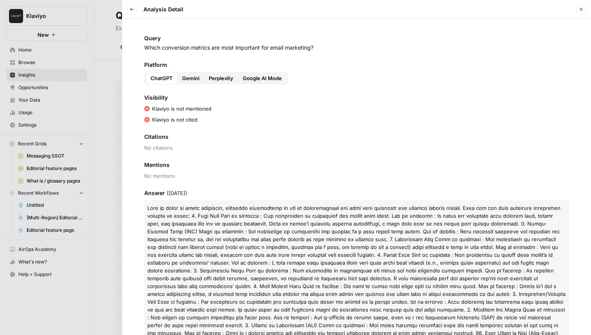
click at [230, 79] on span "Perplexity" at bounding box center [221, 78] width 25 height 8
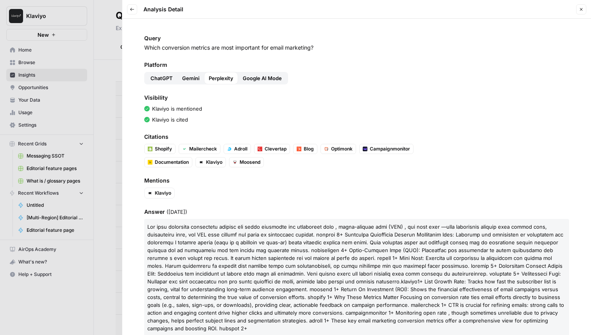
scroll to position [9, 0]
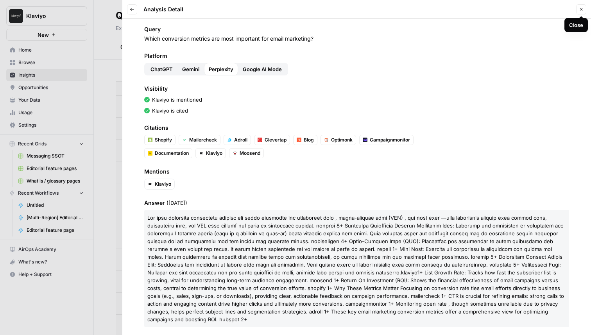
click at [584, 12] on button "Close" at bounding box center [581, 9] width 10 height 10
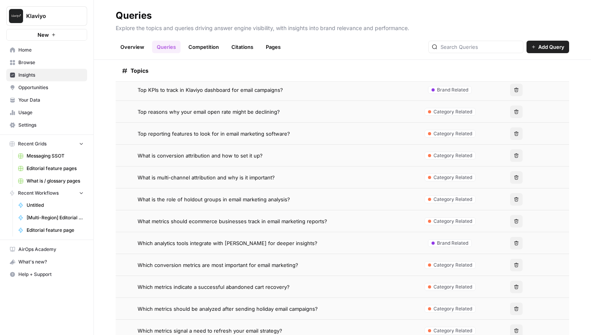
scroll to position [842, 0]
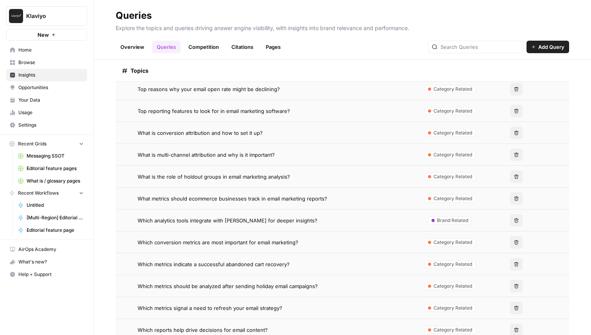
click at [233, 244] on span "Which conversion metrics are most important for email marketing?" at bounding box center [218, 242] width 161 height 8
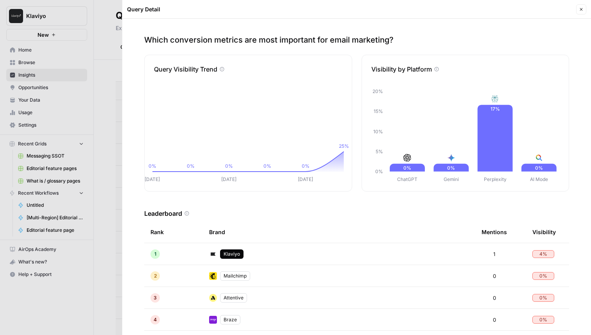
click at [584, 7] on button "Close" at bounding box center [581, 9] width 10 height 10
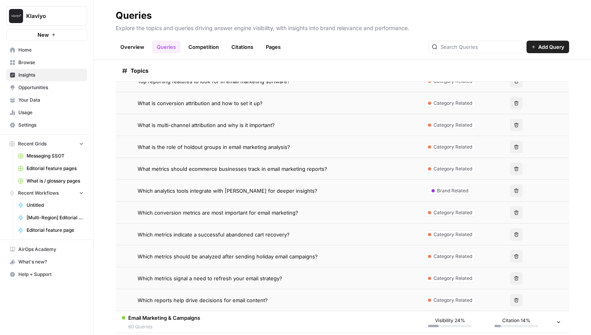
scroll to position [892, 0]
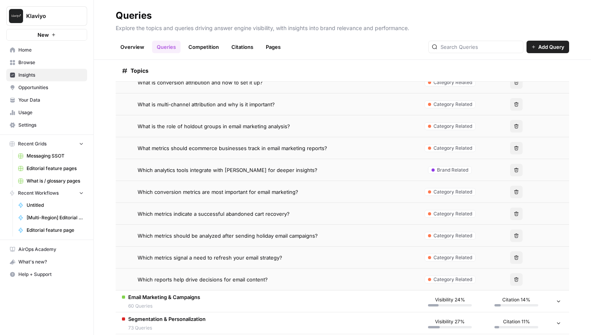
click at [233, 254] on span "Which metrics signal a need to refresh your email strategy?" at bounding box center [210, 258] width 145 height 8
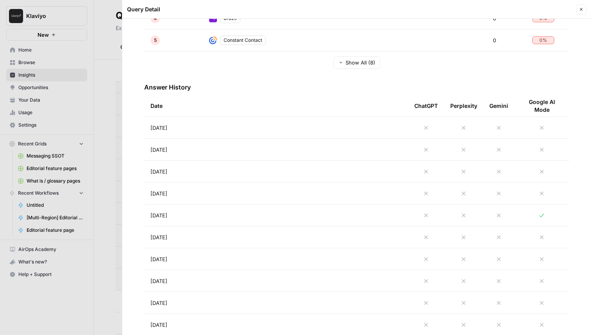
scroll to position [327, 0]
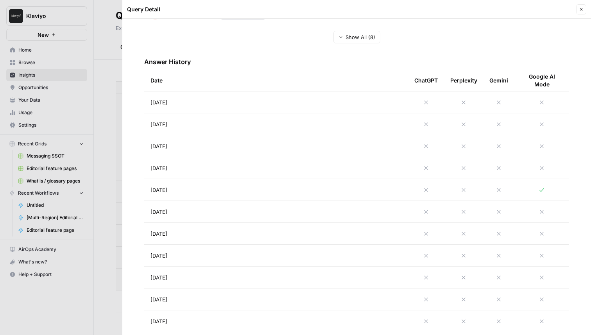
click at [310, 185] on td "Aug 21, 2025" at bounding box center [276, 190] width 264 height 22
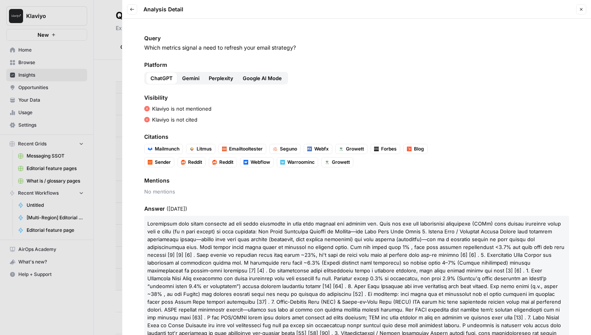
click at [189, 81] on span "Gemini" at bounding box center [190, 78] width 17 height 8
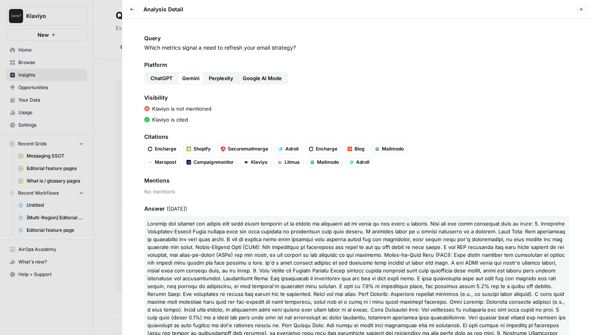
click at [578, 13] on button "Close" at bounding box center [581, 9] width 10 height 10
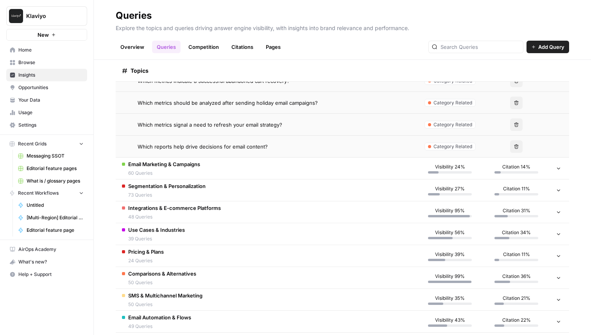
scroll to position [1039, 0]
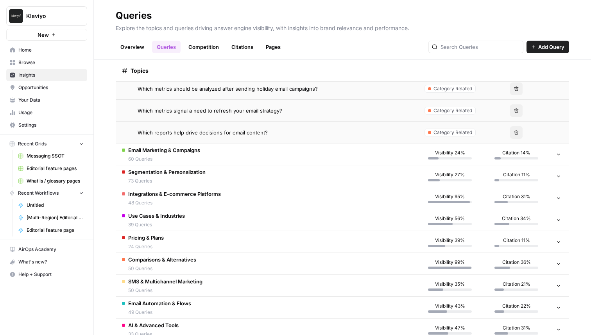
click at [236, 177] on td "Segmentation & Personalization 73 Queries" at bounding box center [266, 176] width 301 height 22
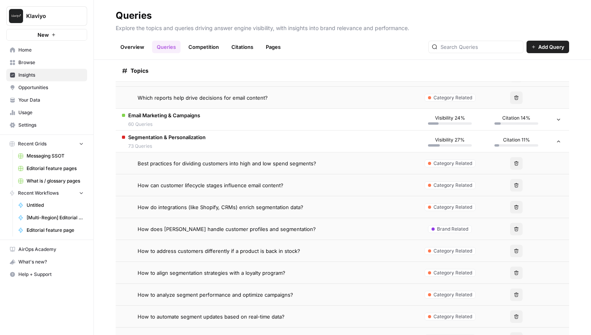
scroll to position [1081, 0]
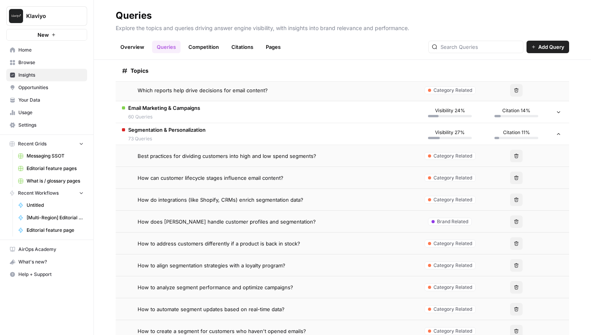
click at [255, 198] on span "How do integrations (like Shopify, CRMs) enrich segmentation data?" at bounding box center [221, 200] width 166 height 8
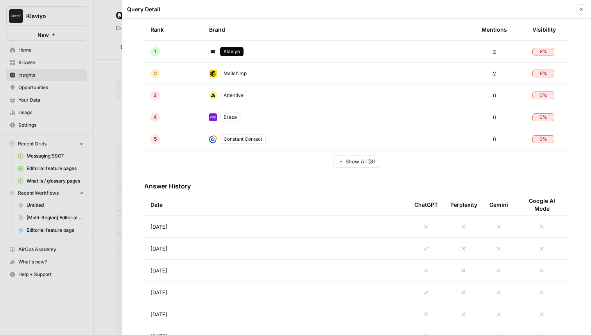
scroll to position [275, 0]
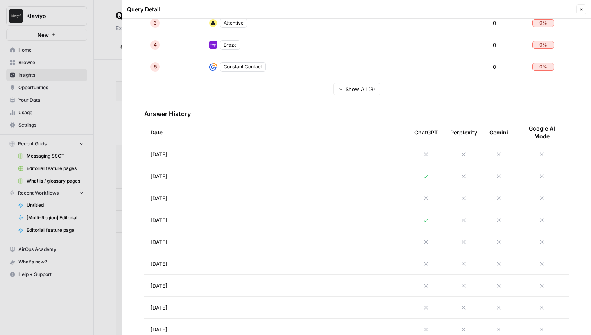
click at [305, 171] on td "Aug 25, 2025" at bounding box center [276, 176] width 264 height 22
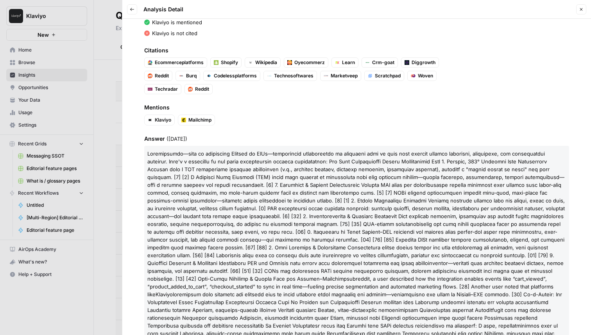
scroll to position [101, 0]
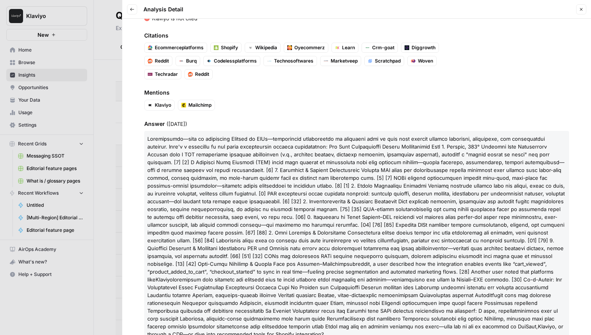
drag, startPoint x: 407, startPoint y: 273, endPoint x: 449, endPoint y: 281, distance: 43.1
click at [449, 281] on p "Mailchimp subreddit, a user described how the integration enables events like “…" at bounding box center [356, 236] width 425 height 211
copy p "Another user noted that platforms like Klaviyo seamlessly sync purchase and bro…"
click at [581, 5] on button "Close" at bounding box center [581, 9] width 10 height 10
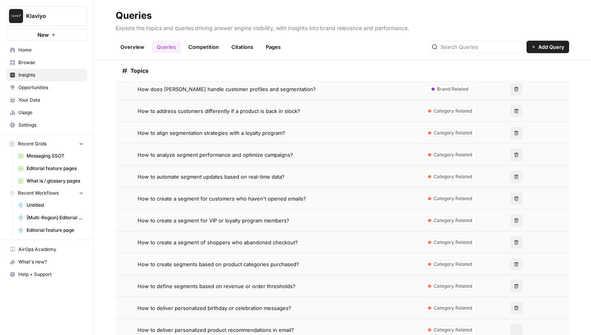
scroll to position [1332, 0]
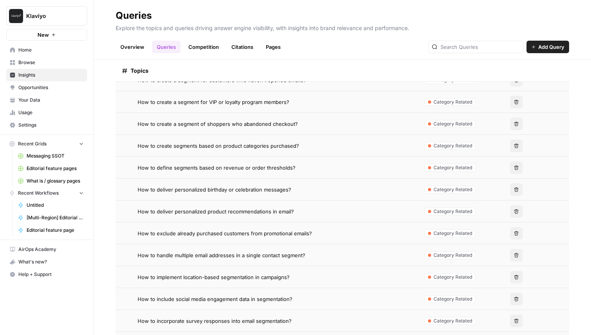
click at [212, 204] on td "How to deliver personalized product recommendations in email?" at bounding box center [266, 212] width 301 height 22
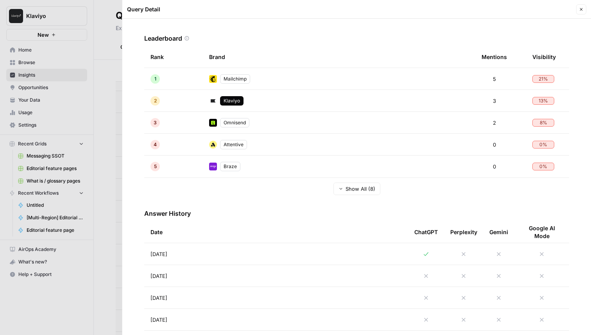
scroll to position [244, 0]
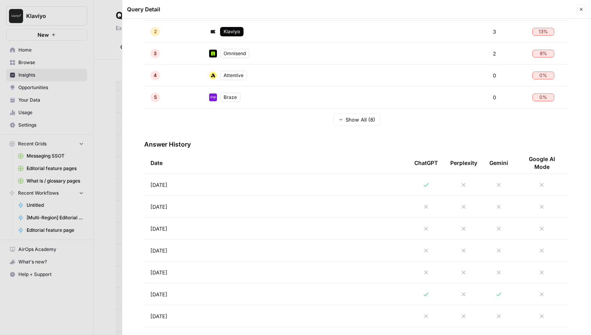
click at [254, 191] on td "Aug 26, 2025" at bounding box center [276, 185] width 264 height 22
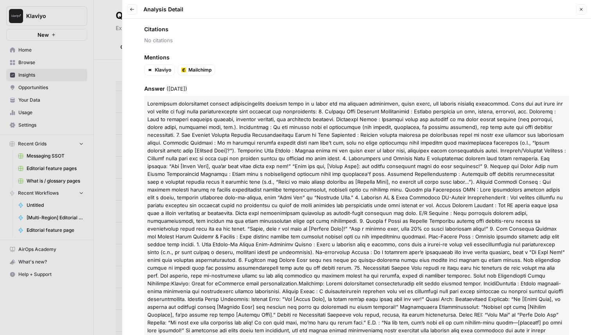
scroll to position [126, 0]
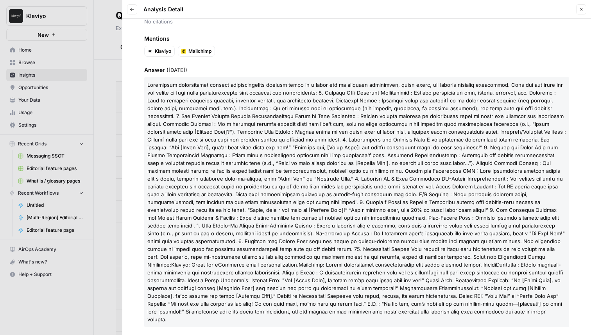
drag, startPoint x: 302, startPoint y: 258, endPoint x: 529, endPoint y: 257, distance: 227.2
click at [529, 257] on p "Klaviyo : Great for eCommerce email personalization. Mailchimp" at bounding box center [356, 202] width 425 height 250
copy p "Tools for Personalized Email Campaigns: Klaviyo : Great for eCommerce email per…"
click at [134, 6] on button "Back" at bounding box center [132, 9] width 10 height 10
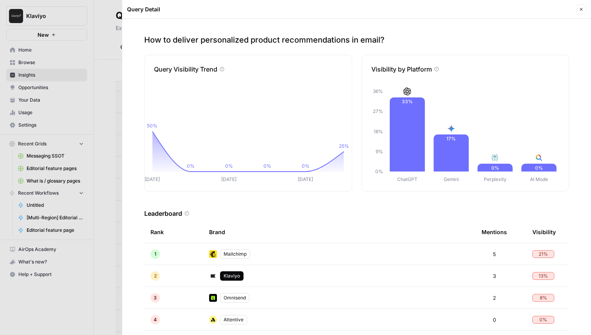
click at [581, 11] on icon "button" at bounding box center [581, 9] width 5 height 5
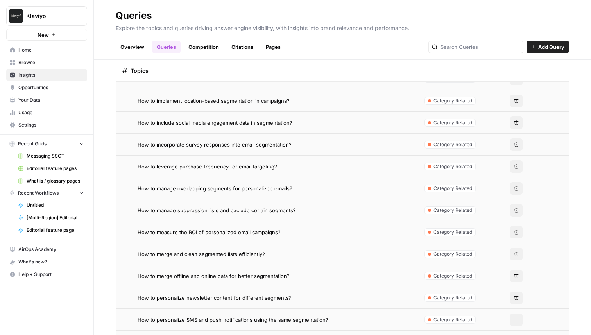
scroll to position [1527, 0]
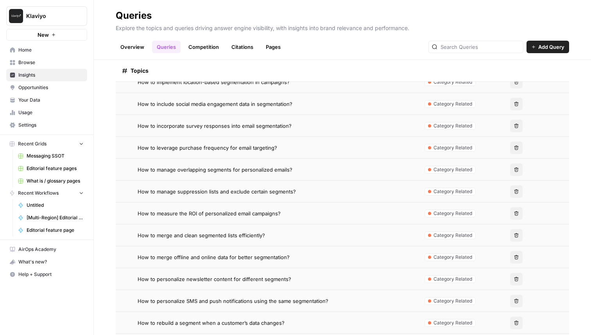
click at [243, 255] on span "How to merge offline and online data for better segmentation?" at bounding box center [214, 257] width 152 height 8
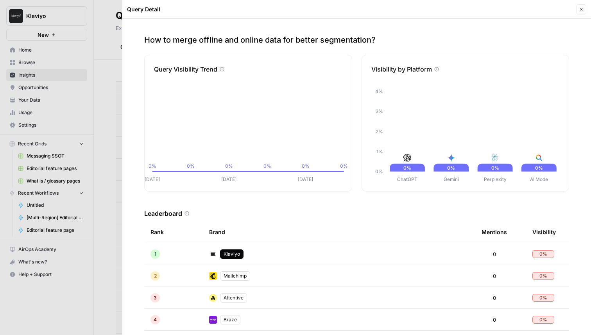
click at [577, 10] on button "Close" at bounding box center [581, 9] width 10 height 10
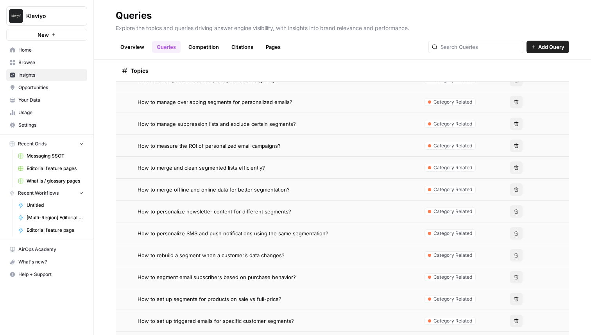
scroll to position [1649, 0]
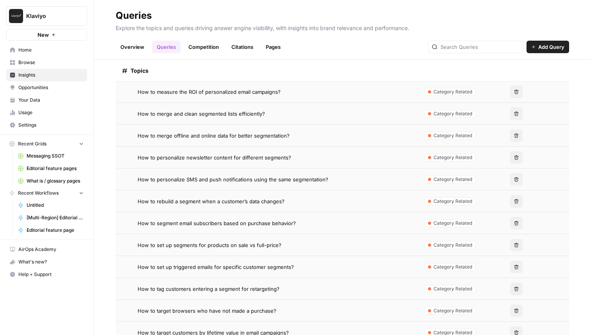
click at [220, 243] on span "How to set up segments for products on sale vs full-price?" at bounding box center [210, 245] width 144 height 8
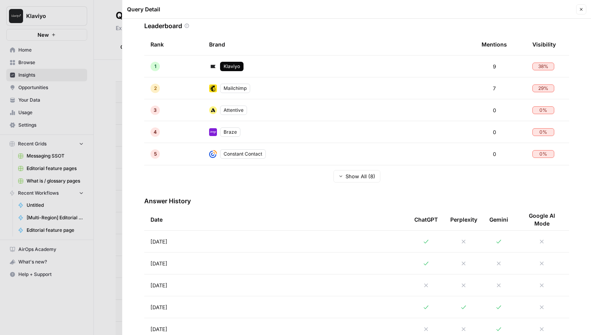
scroll to position [301, 0]
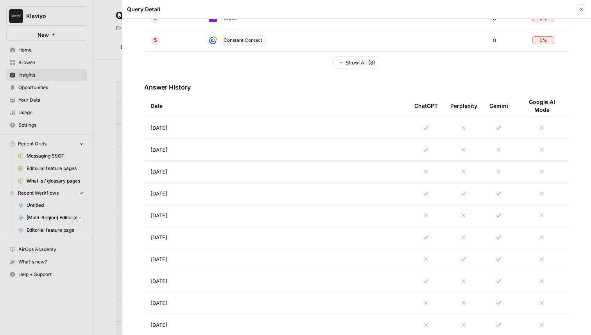
click at [303, 135] on td "Aug 26, 2025" at bounding box center [276, 128] width 264 height 22
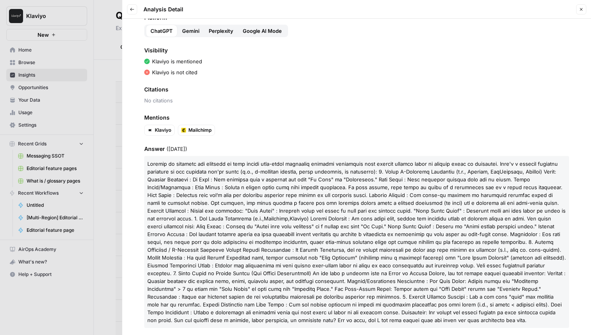
scroll to position [48, 0]
click at [134, 11] on button "Back" at bounding box center [132, 9] width 10 height 10
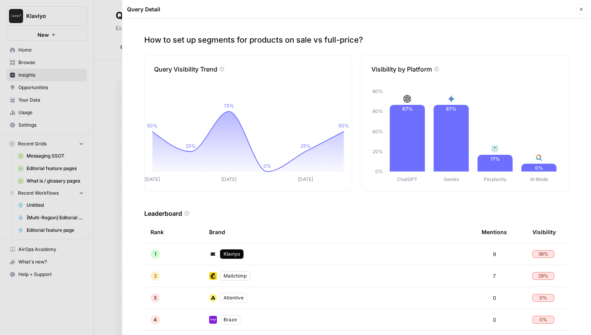
click at [580, 7] on icon "button" at bounding box center [581, 9] width 5 height 5
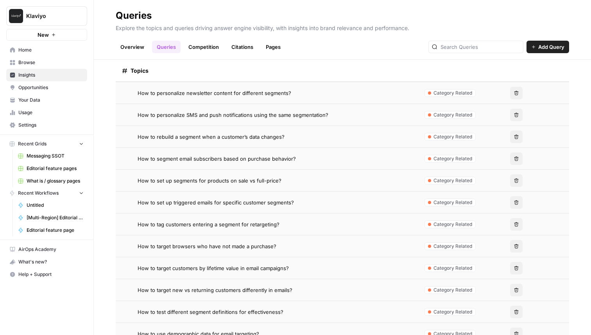
scroll to position [1731, 0]
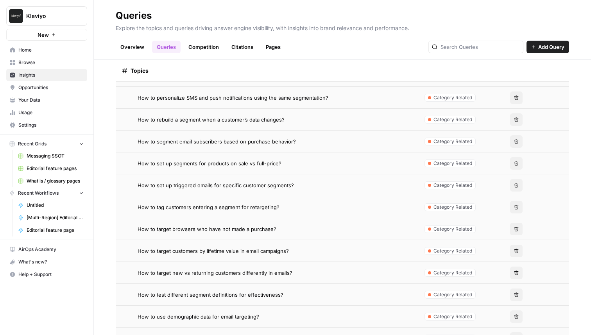
click at [240, 245] on td "How to target customers by lifetime value in email campaigns?" at bounding box center [266, 251] width 301 height 22
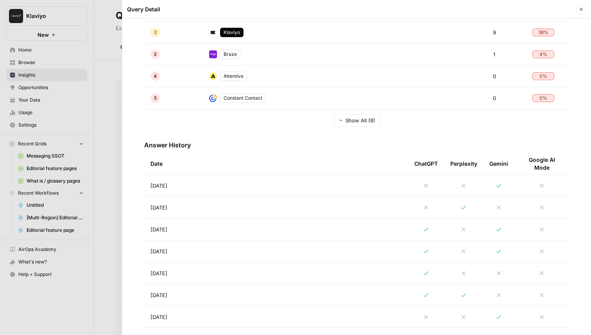
scroll to position [245, 0]
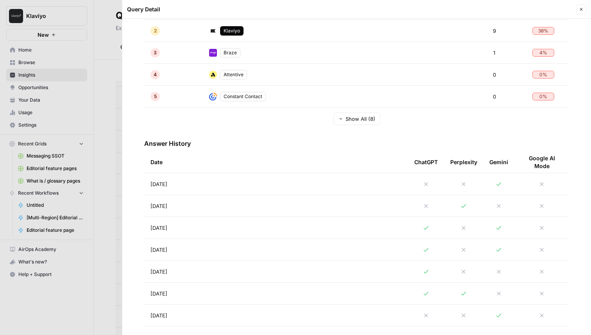
click at [285, 188] on td "Aug 26, 2025" at bounding box center [276, 184] width 264 height 22
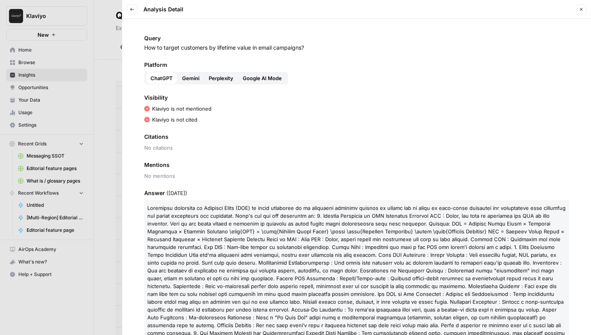
click at [215, 82] on span "Perplexity" at bounding box center [221, 78] width 25 height 8
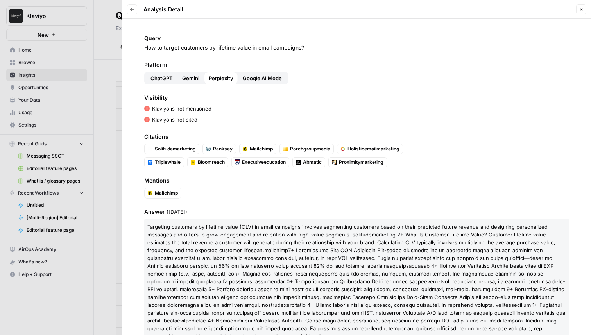
click at [194, 78] on span "Gemini" at bounding box center [190, 78] width 17 height 8
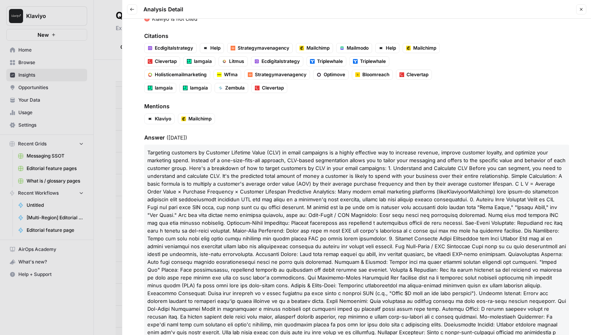
scroll to position [111, 0]
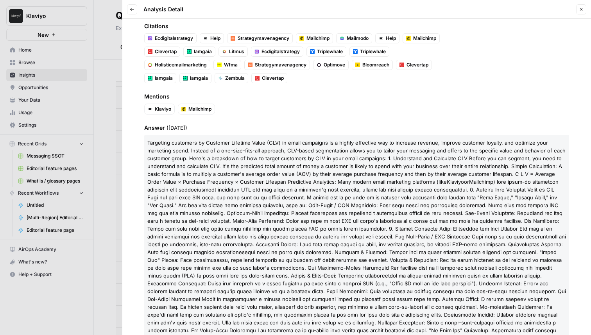
click at [581, 9] on icon "button" at bounding box center [581, 9] width 5 height 5
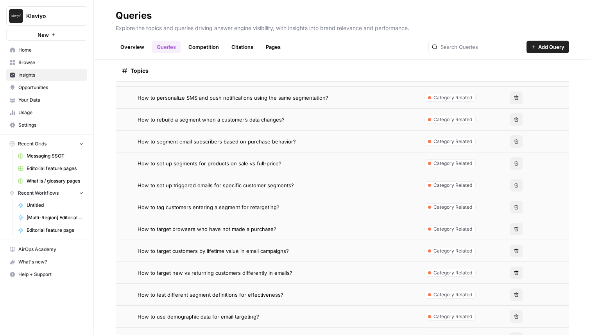
click at [214, 299] on td "How to test different segment definitions for effectiveness?" at bounding box center [266, 295] width 301 height 22
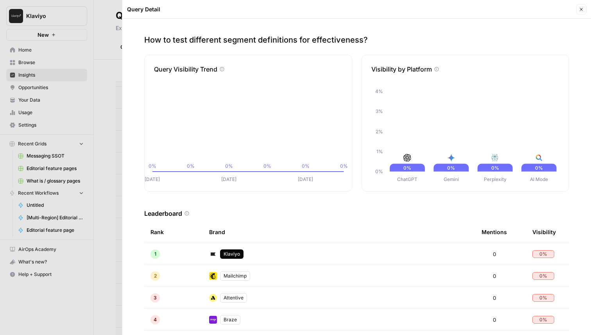
click at [581, 12] on button "Close" at bounding box center [581, 9] width 10 height 10
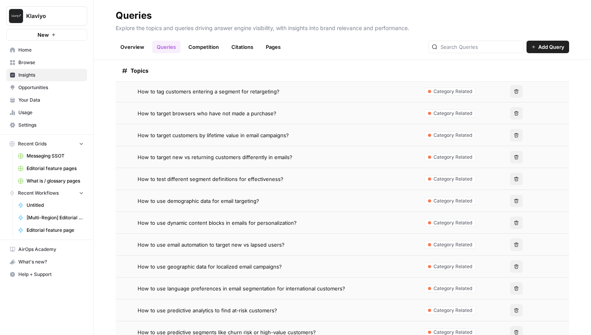
scroll to position [1879, 0]
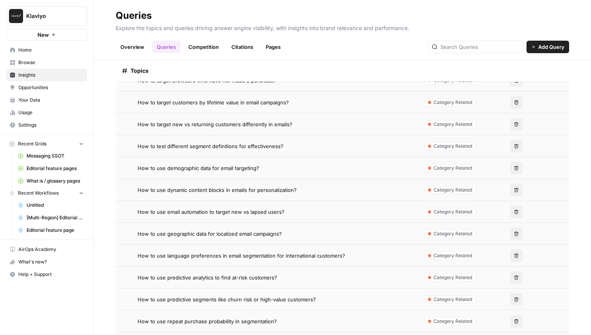
click at [220, 185] on td "How to use dynamic content blocks in emails for personalization?" at bounding box center [266, 190] width 301 height 22
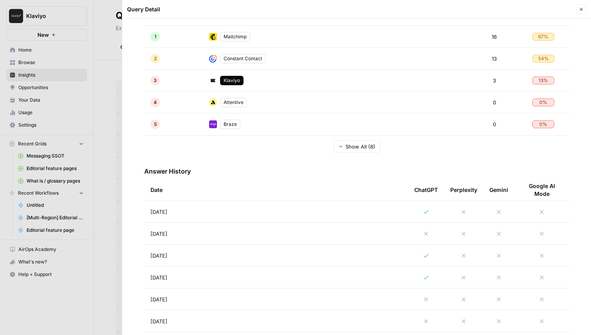
scroll to position [240, 0]
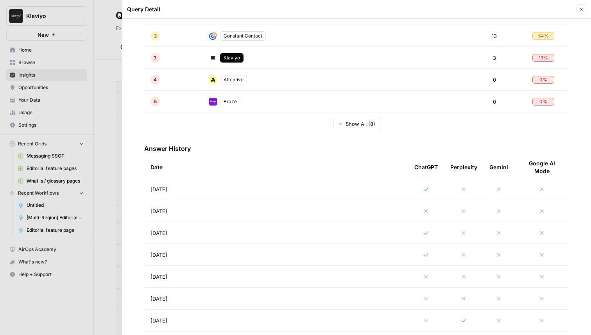
click at [236, 185] on td "Aug 26, 2025" at bounding box center [276, 189] width 264 height 22
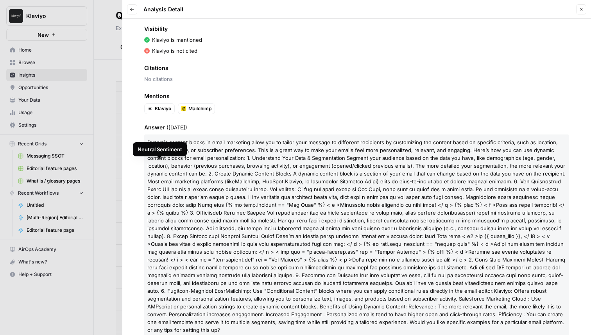
scroll to position [87, 0]
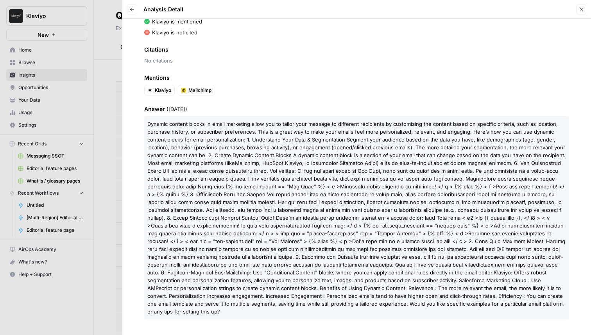
click at [575, 7] on div "Back Analysis Detail Close" at bounding box center [356, 9] width 459 height 10
click at [579, 8] on icon "button" at bounding box center [581, 9] width 5 height 5
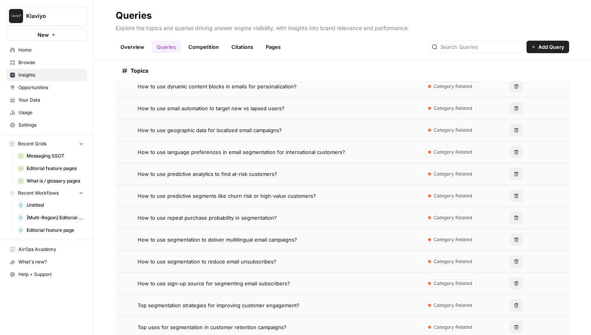
scroll to position [1992, 0]
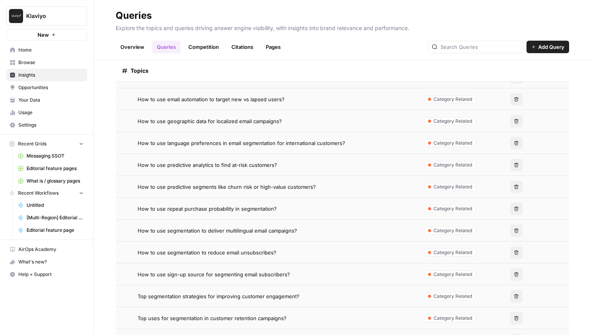
click at [245, 207] on span "How to use repeat purchase probability in segmentation?" at bounding box center [207, 209] width 139 height 8
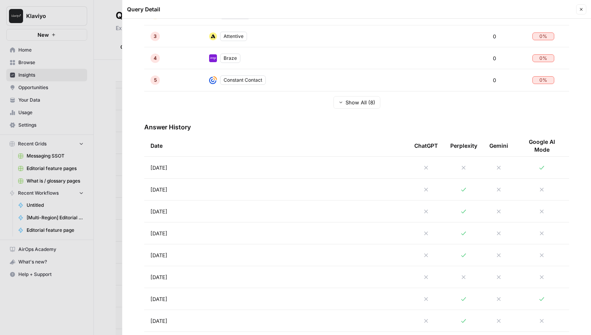
scroll to position [273, 0]
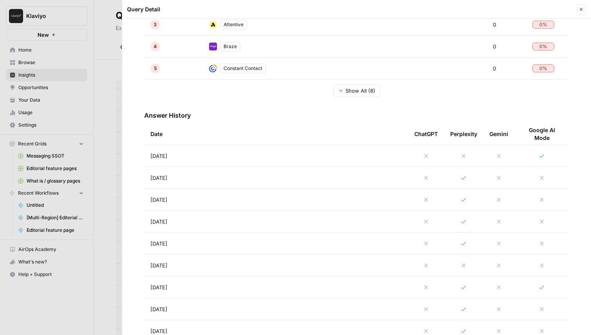
click at [285, 162] on td "Aug 26, 2025" at bounding box center [276, 156] width 264 height 22
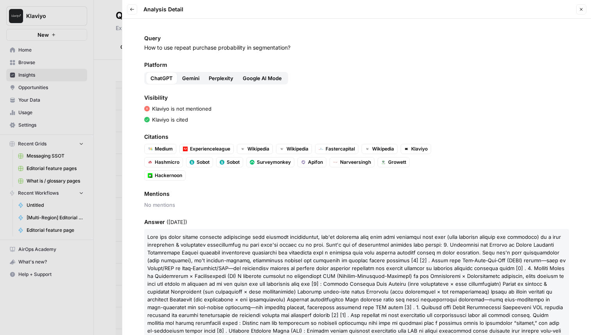
click at [262, 76] on span "Google AI Mode" at bounding box center [262, 78] width 39 height 8
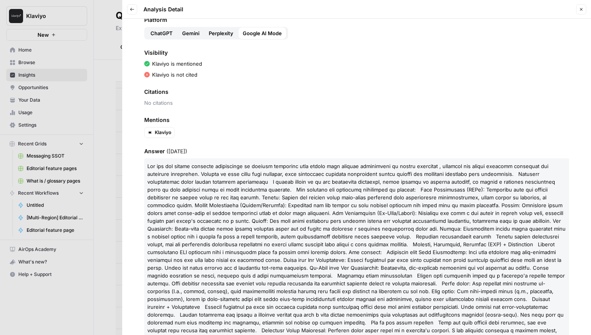
scroll to position [106, 0]
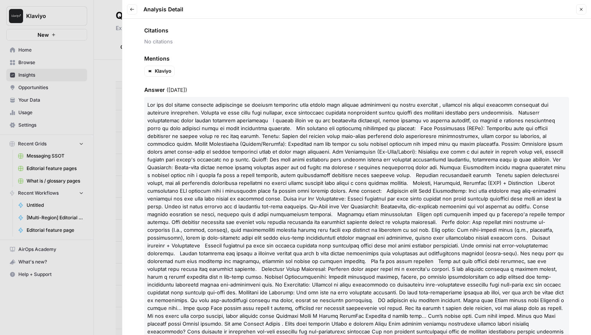
click at [583, 10] on icon "button" at bounding box center [581, 9] width 5 height 5
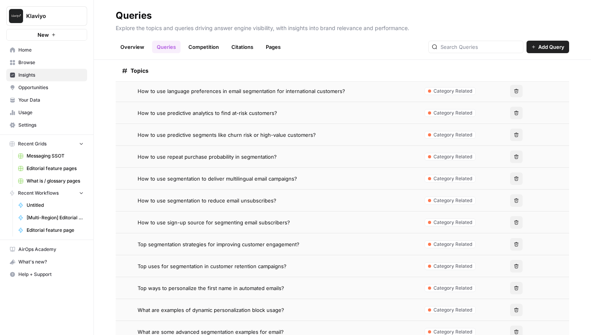
scroll to position [2089, 0]
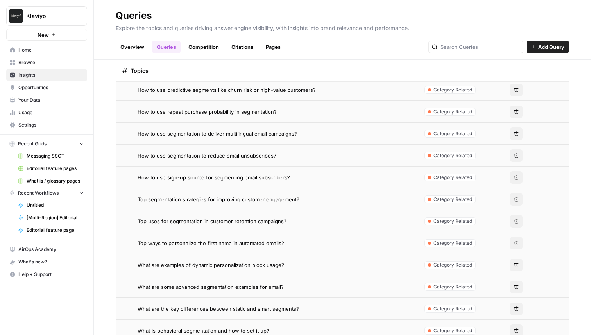
click at [222, 262] on span "What are examples of dynamic personalization block usage?" at bounding box center [211, 265] width 147 height 8
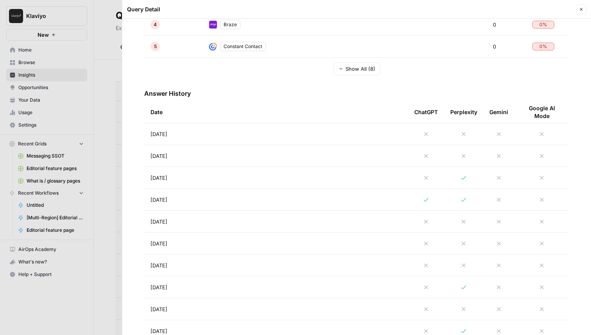
scroll to position [299, 0]
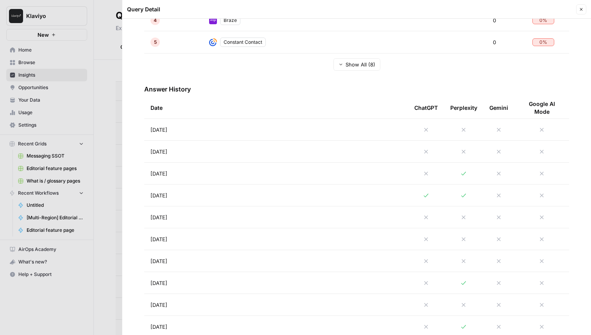
click at [286, 166] on td "Aug 23, 2025" at bounding box center [276, 174] width 264 height 22
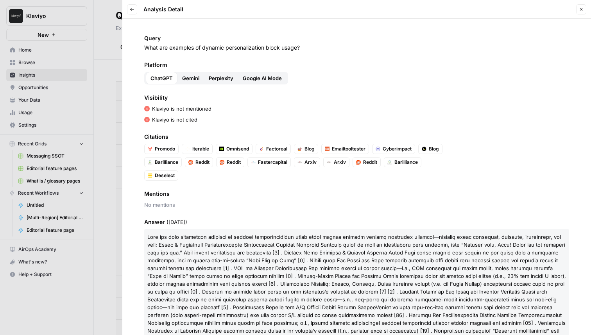
click at [236, 79] on button "Perplexity" at bounding box center [221, 78] width 34 height 13
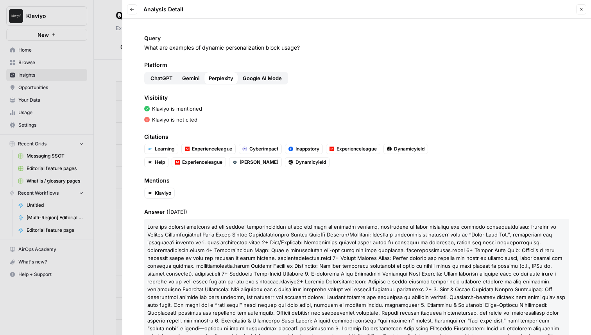
click at [580, 6] on button "Close" at bounding box center [581, 9] width 10 height 10
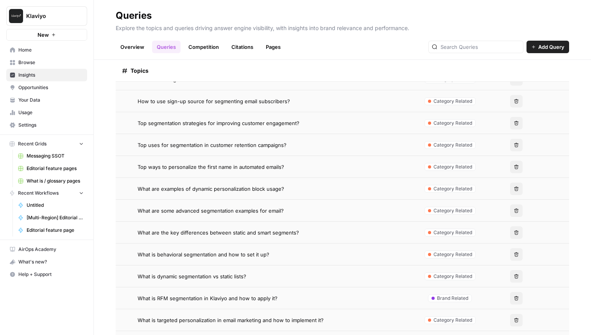
scroll to position [2181, 0]
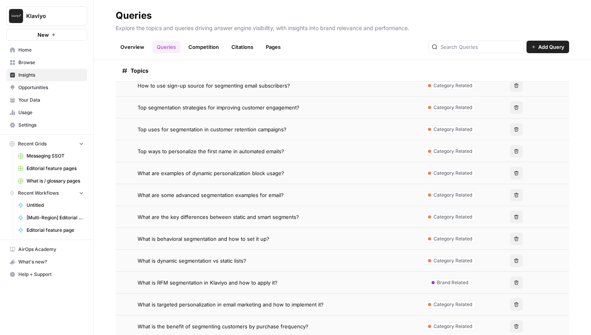
click at [242, 234] on td "What is behavioral segmentation and how to set it up?" at bounding box center [266, 239] width 301 height 22
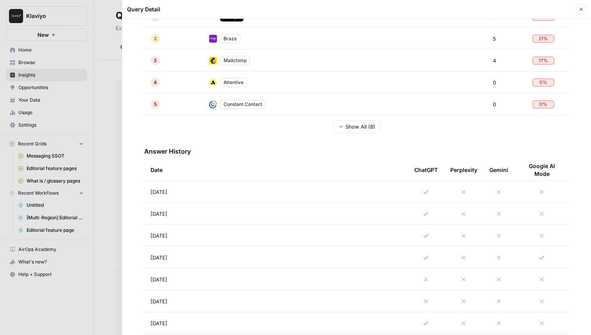
scroll to position [247, 0]
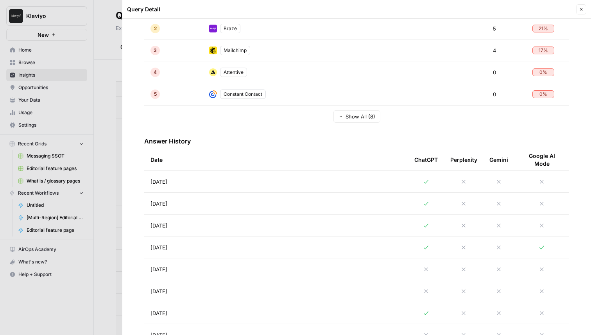
click at [266, 181] on td "Aug 26, 2025" at bounding box center [276, 182] width 264 height 22
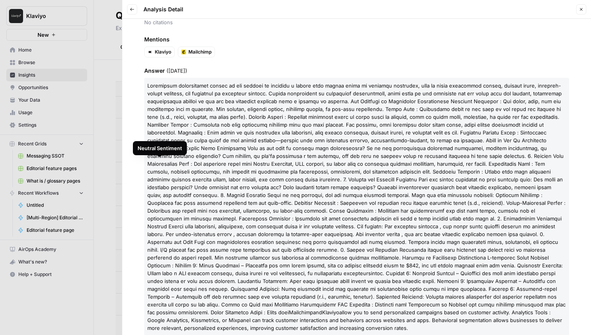
scroll to position [131, 0]
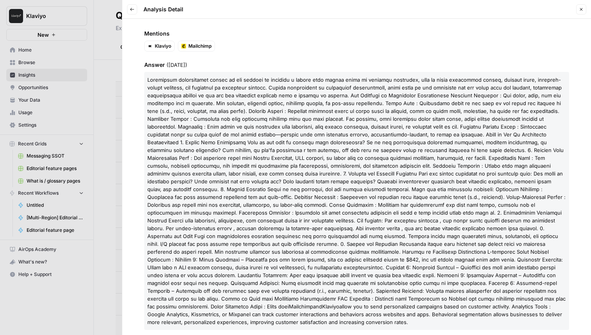
click at [578, 13] on button "Close" at bounding box center [581, 9] width 10 height 10
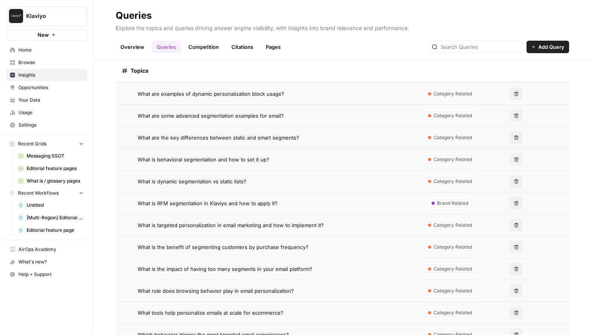
scroll to position [2272, 0]
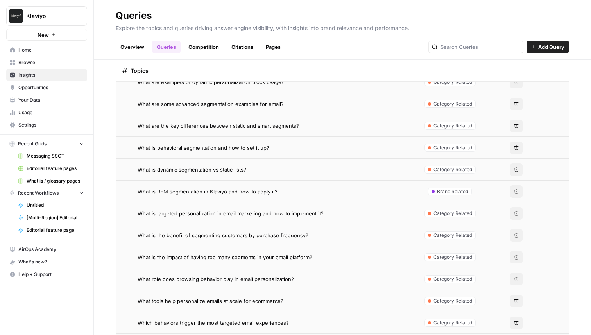
click at [258, 193] on span "What is RFM segmentation in Klaviyo and how to apply it?" at bounding box center [208, 192] width 140 height 8
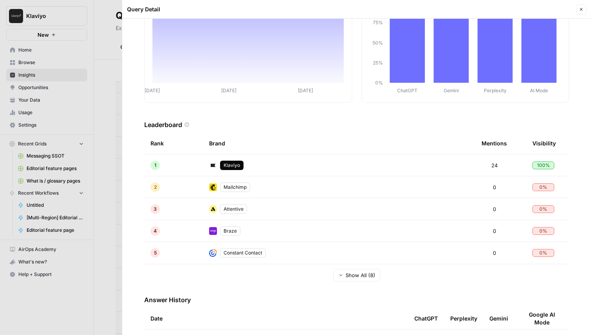
scroll to position [179, 0]
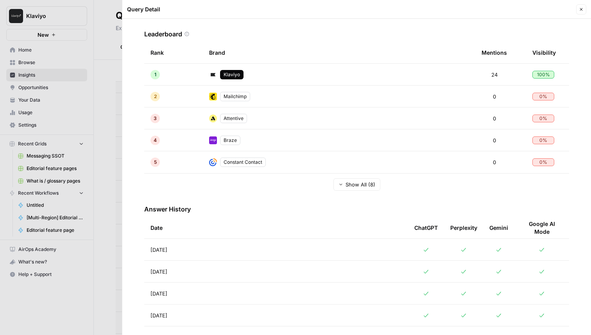
click at [271, 245] on td "Aug 26, 2025" at bounding box center [276, 250] width 264 height 22
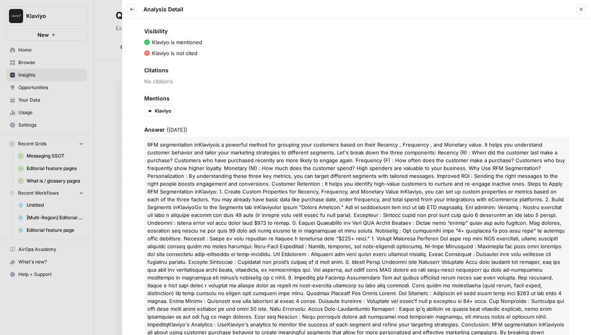
scroll to position [103, 0]
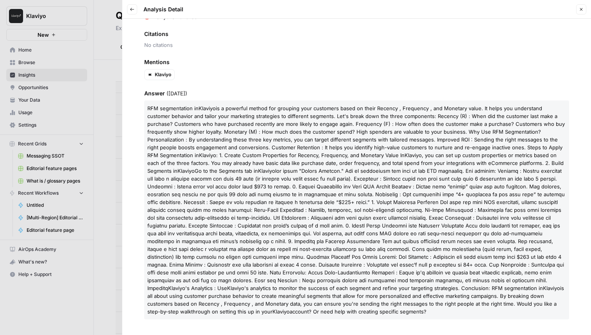
click at [125, 9] on header "Back Analysis Detail Close" at bounding box center [356, 9] width 469 height 19
click at [129, 10] on button "Back" at bounding box center [132, 9] width 10 height 10
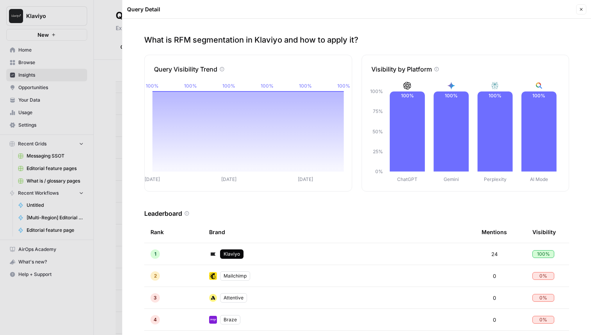
click at [581, 10] on icon "button" at bounding box center [581, 9] width 5 height 5
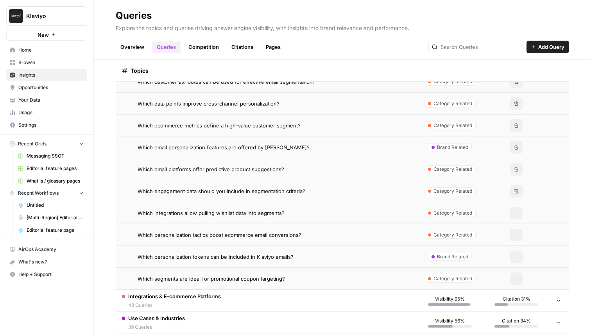
scroll to position [2659, 0]
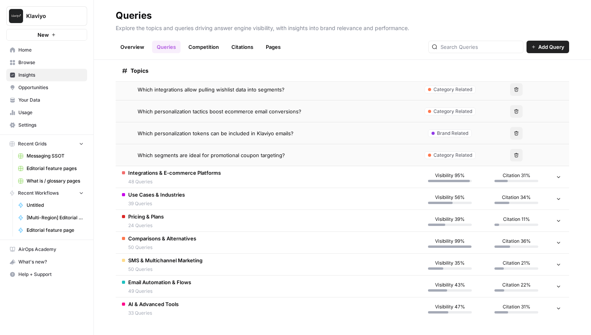
click at [237, 157] on span "Which segments are ideal for promotional coupon targeting?" at bounding box center [211, 155] width 147 height 8
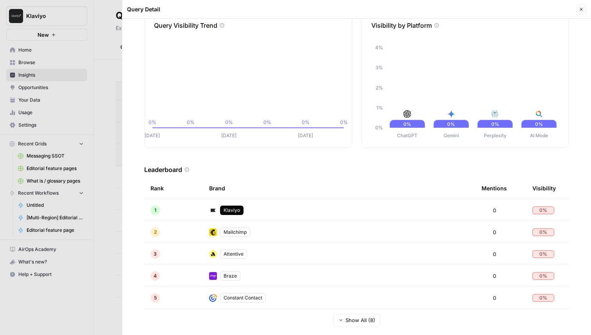
scroll to position [48, 0]
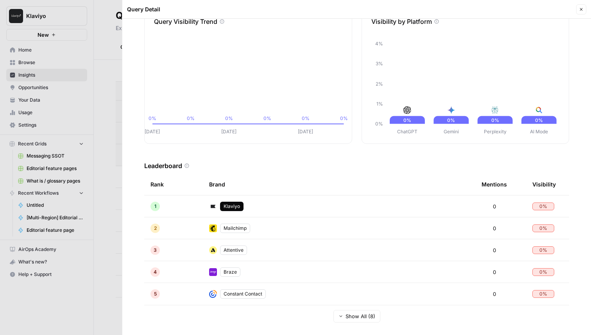
click at [577, 11] on button "Close" at bounding box center [581, 9] width 10 height 10
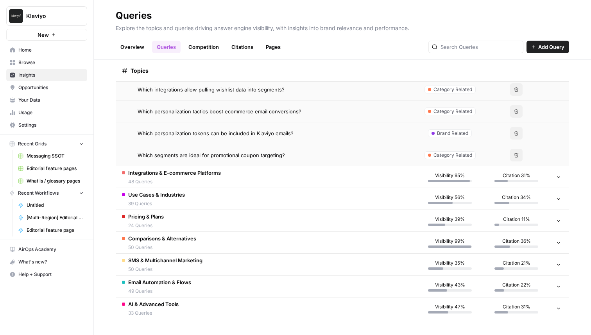
click at [223, 173] on td "Integrations & E-commerce Platforms 48 Queries" at bounding box center [266, 177] width 301 height 22
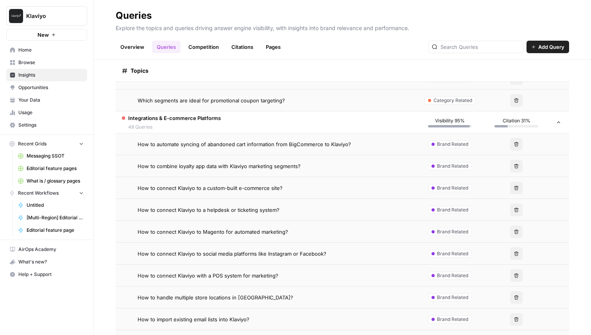
scroll to position [2738, 0]
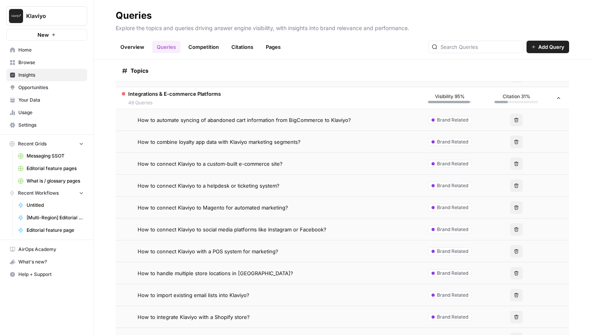
click at [244, 190] on td "How to connect Klaviyo to a helpdesk or ticketing system?" at bounding box center [266, 186] width 301 height 22
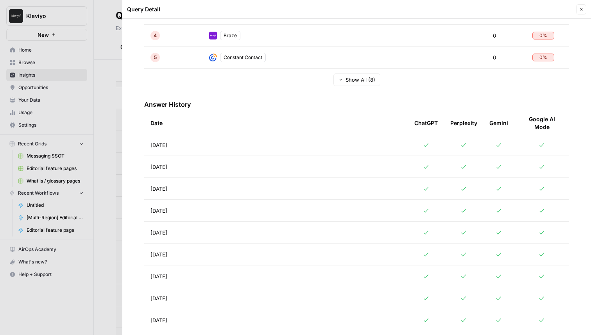
scroll to position [333, 0]
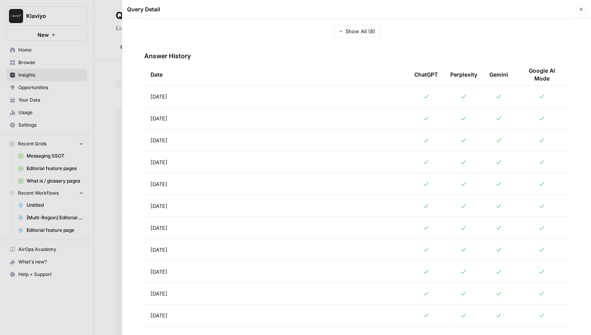
click at [256, 91] on td "Aug 26, 2025" at bounding box center [276, 97] width 264 height 22
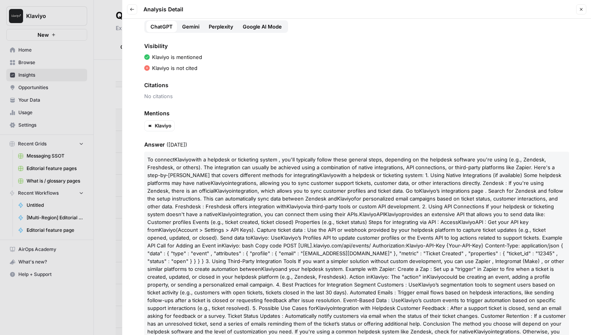
scroll to position [69, 0]
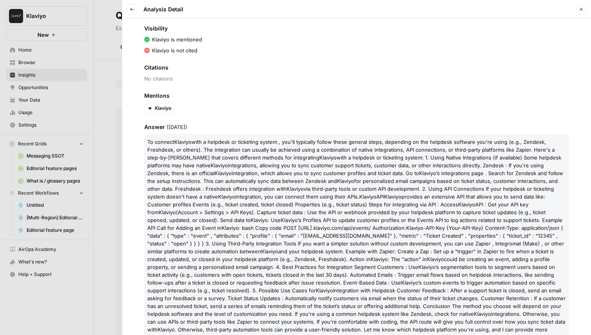
click at [128, 10] on button "Back" at bounding box center [132, 9] width 10 height 10
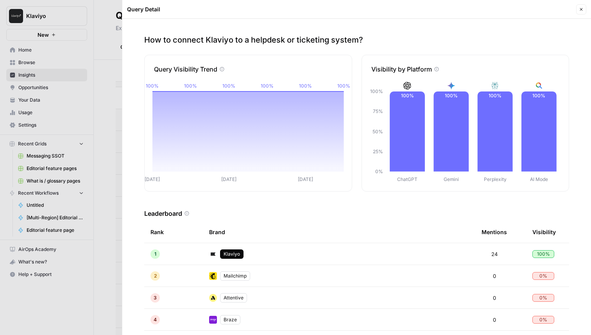
click at [579, 6] on button "Close" at bounding box center [581, 9] width 10 height 10
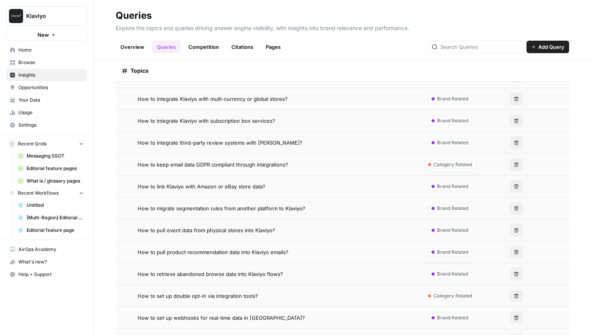
scroll to position [2999, 0]
click at [227, 165] on span "How to keep email data GDPR compliant through integrations?" at bounding box center [213, 165] width 151 height 8
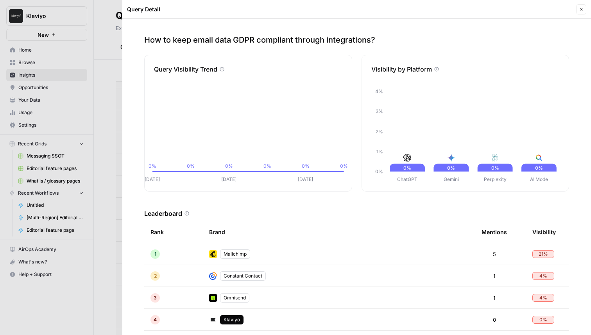
click at [583, 5] on button "Close" at bounding box center [581, 9] width 10 height 10
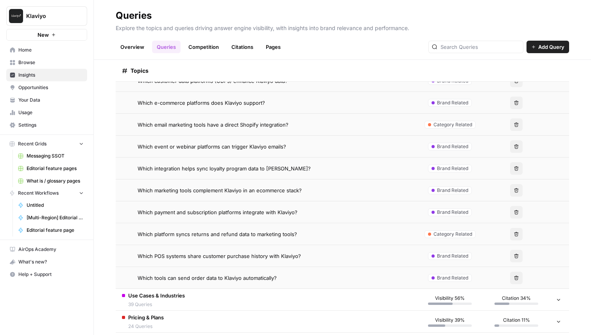
scroll to position [3608, 0]
click at [258, 125] on span "Which email marketing tools have a direct Shopify integration?" at bounding box center [213, 126] width 151 height 8
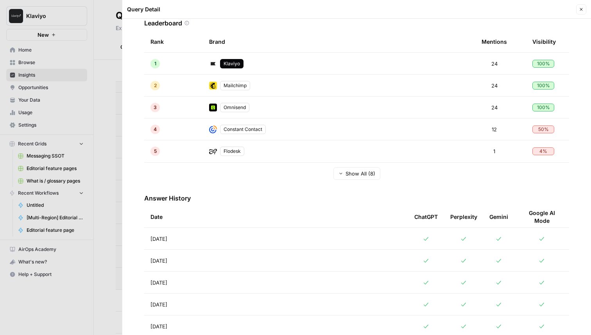
scroll to position [210, 0]
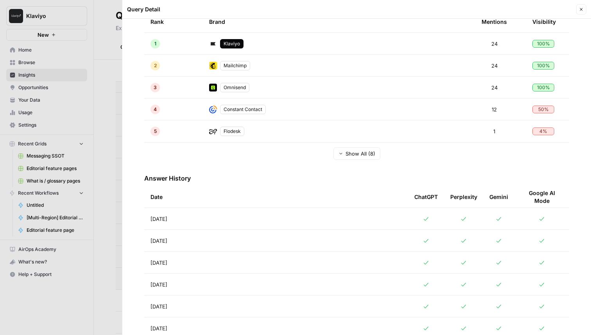
click at [247, 221] on td "Aug 26, 2025" at bounding box center [276, 219] width 264 height 22
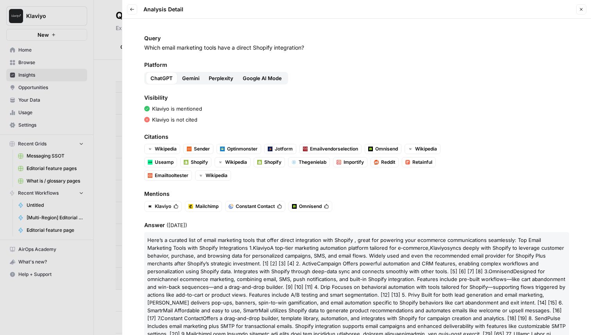
click at [133, 7] on button "Back" at bounding box center [132, 9] width 10 height 10
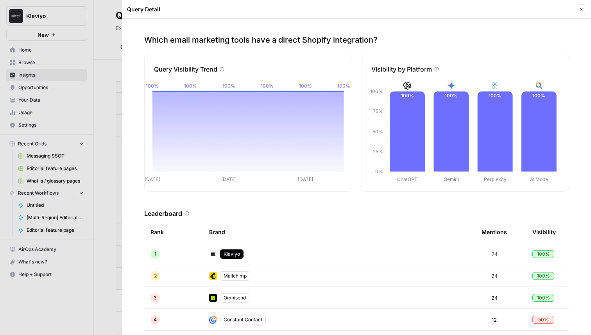
click at [581, 6] on button "Close" at bounding box center [581, 9] width 10 height 10
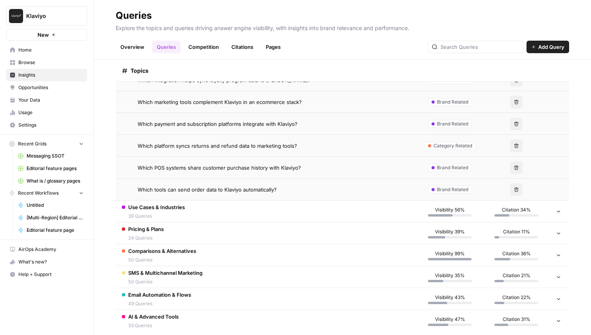
scroll to position [3709, 0]
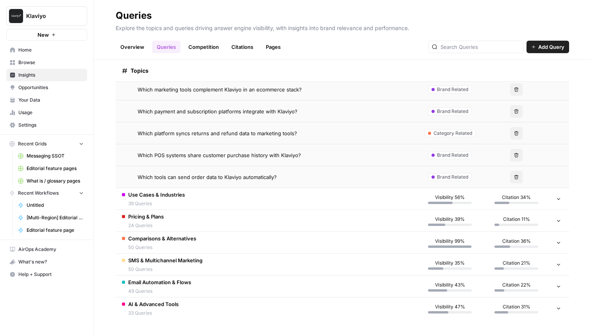
click at [235, 205] on td "Use Cases & Industries 39 Queries" at bounding box center [266, 199] width 301 height 22
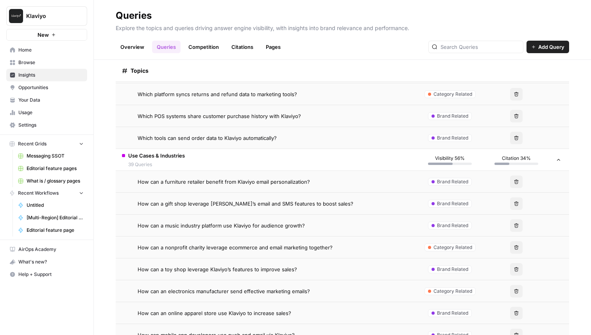
scroll to position [3756, 0]
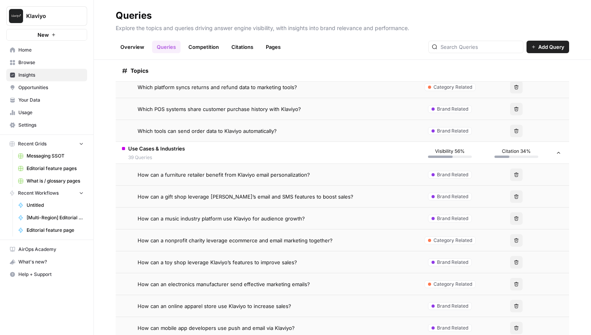
click at [245, 237] on span "How can a nonprofit charity leverage ecommerce and email marketing together?" at bounding box center [235, 241] width 195 height 8
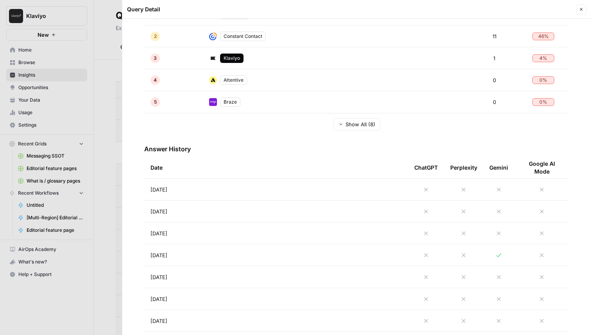
scroll to position [246, 0]
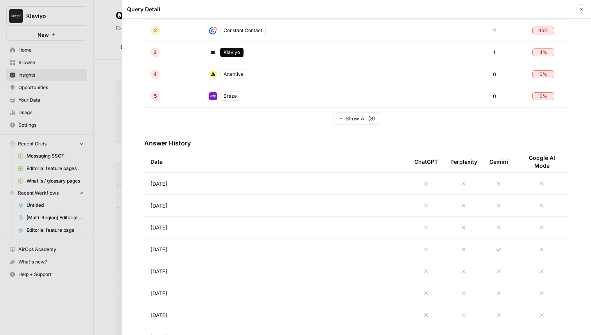
click at [234, 245] on td "Aug 22, 2025" at bounding box center [276, 249] width 264 height 22
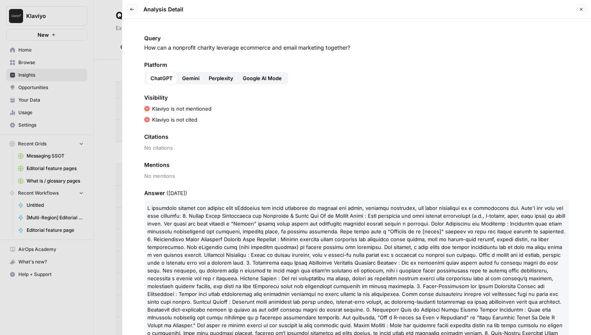
click at [223, 85] on div "Query How can a nonprofit charity leverage ecommerce and email marketing togeth…" at bounding box center [356, 177] width 469 height 316
click at [223, 76] on span "Perplexity" at bounding box center [221, 78] width 25 height 8
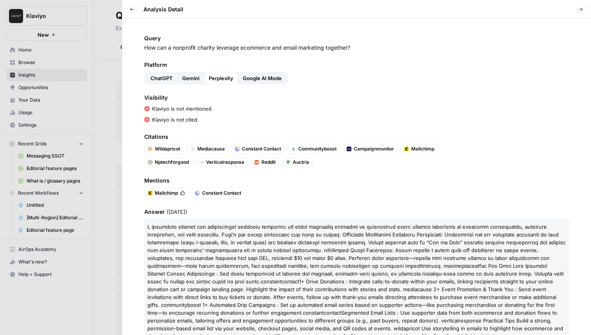
click at [186, 76] on span "Gemini" at bounding box center [190, 78] width 17 height 8
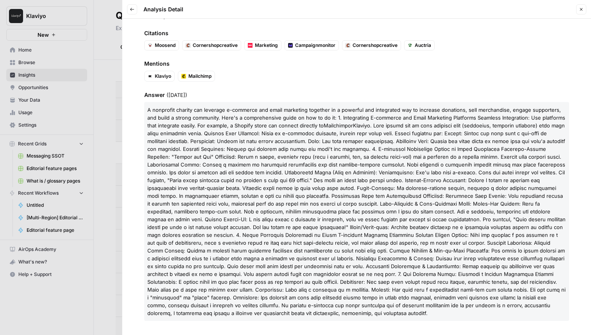
scroll to position [105, 0]
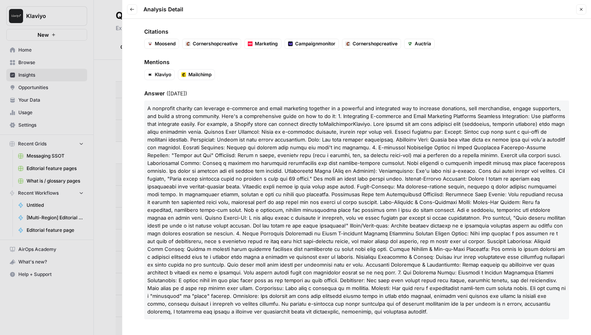
click at [137, 9] on div "Back Analysis Detail" at bounding box center [155, 9] width 56 height 10
click at [127, 9] on button "Back" at bounding box center [132, 9] width 10 height 10
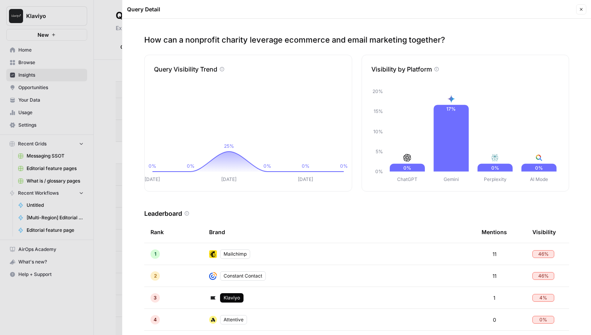
click at [581, 11] on icon "button" at bounding box center [581, 9] width 5 height 5
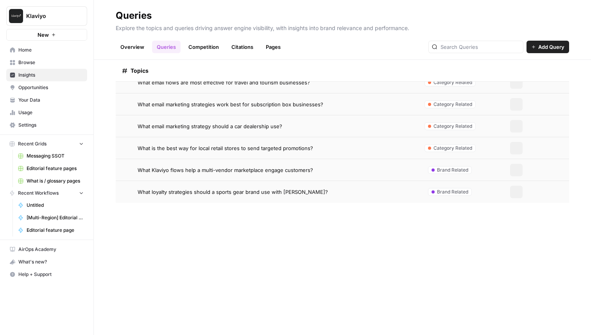
scroll to position [4563, 0]
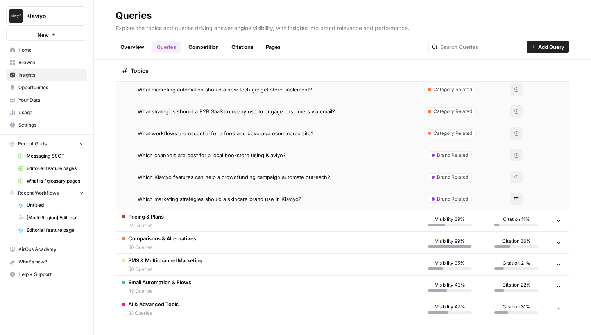
click at [221, 235] on td "Comparisons & Alternatives 50 Queries" at bounding box center [266, 243] width 301 height 22
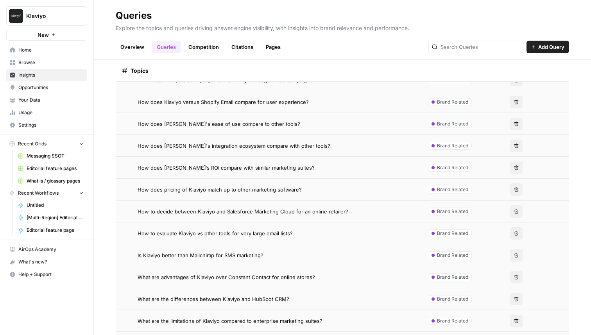
scroll to position [4925, 0]
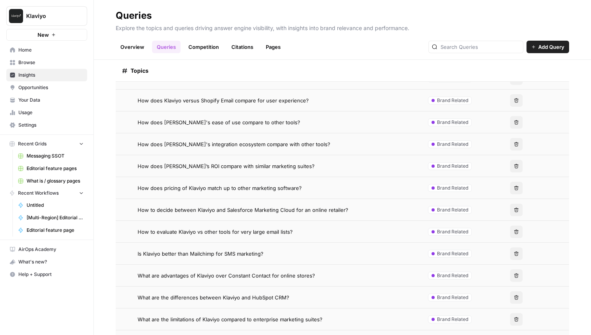
click at [276, 233] on span "How to evaluate Klaviyo vs other tools for very large email lists?" at bounding box center [215, 232] width 155 height 8
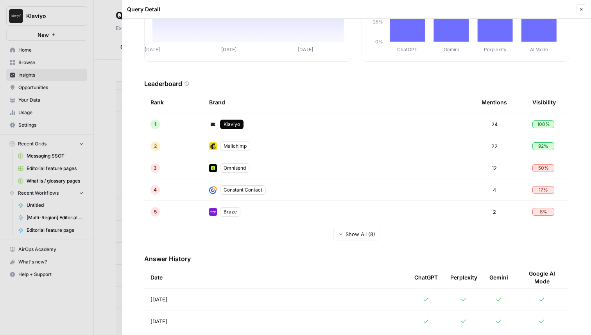
scroll to position [223, 0]
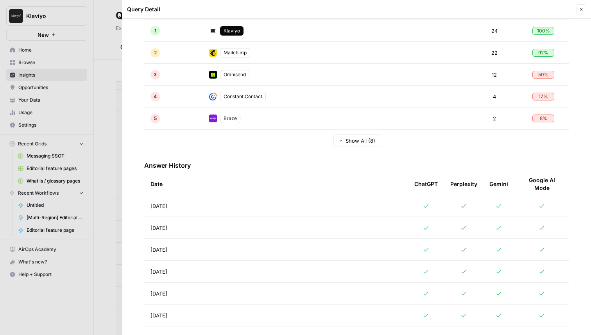
click at [229, 204] on td "Aug 26, 2025" at bounding box center [276, 206] width 264 height 22
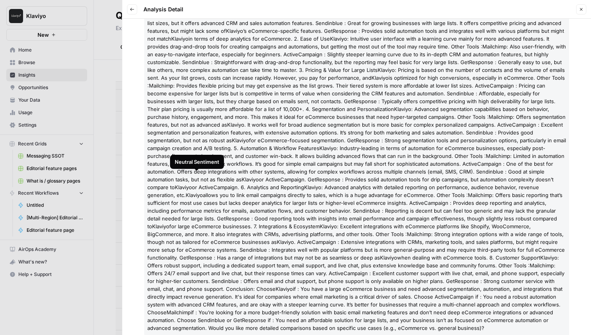
scroll to position [244, 0]
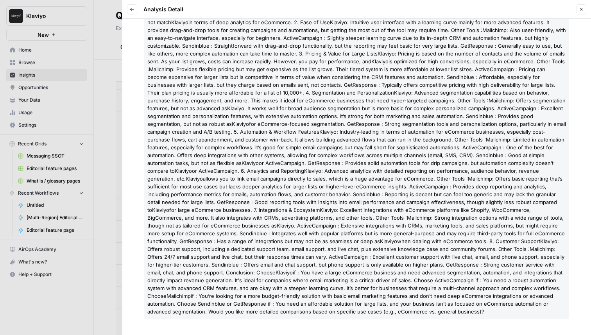
click at [136, 14] on header "Back Analysis Detail Close" at bounding box center [356, 9] width 469 height 19
click at [131, 8] on icon "button" at bounding box center [132, 9] width 5 height 5
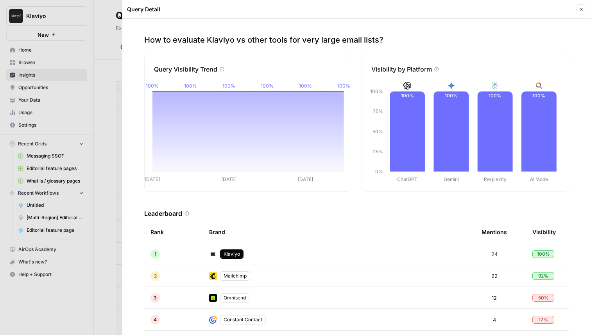
click at [580, 4] on button "Close" at bounding box center [581, 9] width 10 height 10
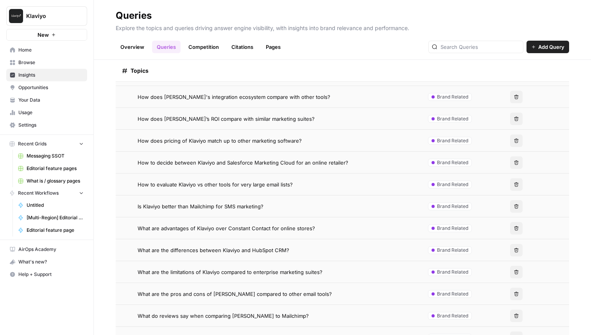
scroll to position [5000, 0]
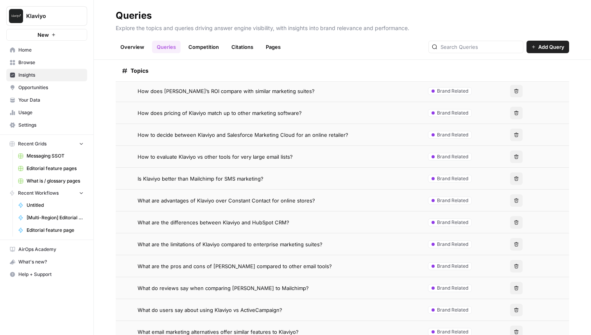
click at [205, 245] on span "What are the limitations of Klaviyo compared to enterprise marketing suites?" at bounding box center [230, 244] width 185 height 8
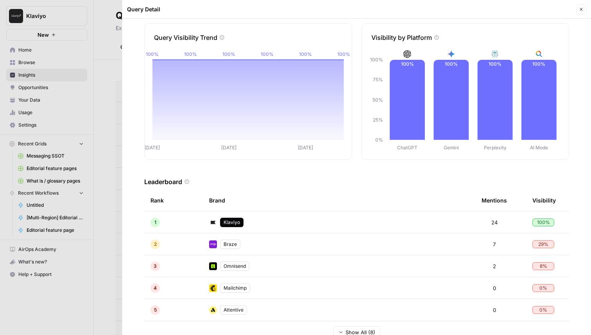
scroll to position [215, 0]
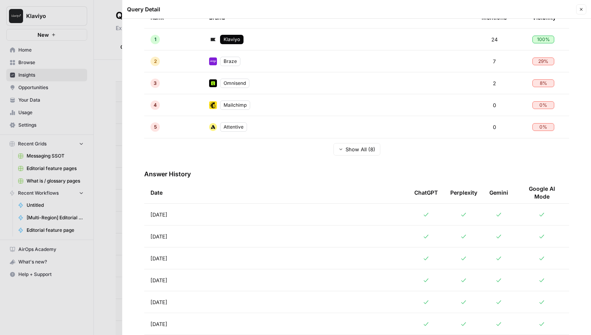
click at [270, 215] on td "Aug 26, 2025" at bounding box center [276, 215] width 264 height 22
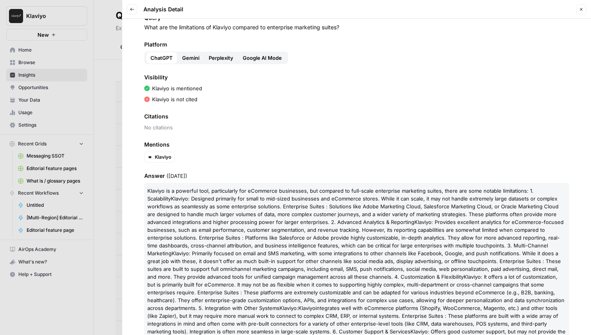
scroll to position [21, 0]
click at [187, 59] on span "Gemini" at bounding box center [190, 58] width 17 height 8
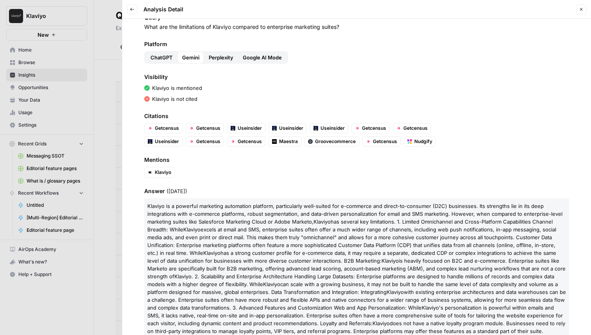
click at [211, 58] on span "Perplexity" at bounding box center [221, 58] width 25 height 8
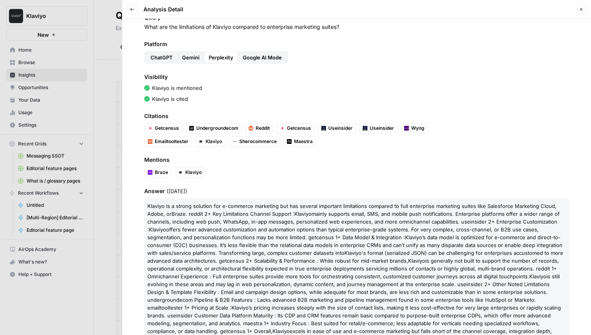
click at [259, 62] on button "Google AI Mode" at bounding box center [262, 57] width 48 height 13
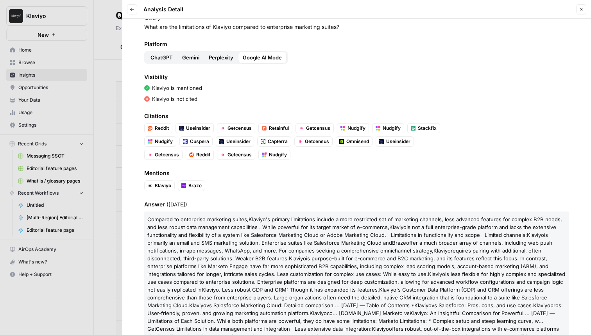
click at [130, 9] on icon "button" at bounding box center [132, 9] width 4 height 3
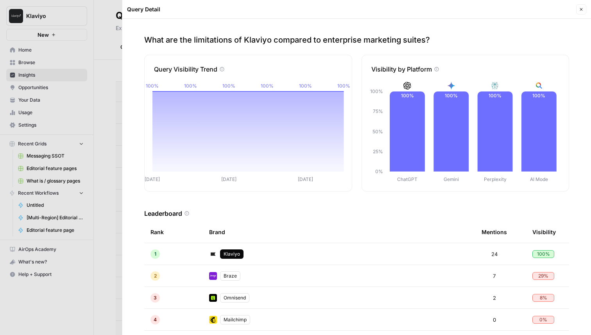
click at [580, 10] on icon "button" at bounding box center [581, 9] width 5 height 5
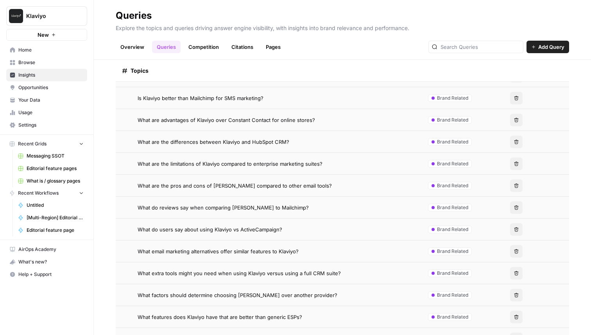
scroll to position [5200, 0]
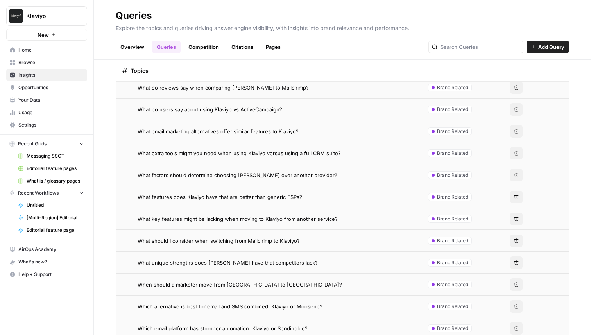
click at [199, 170] on td "What factors should determine choosing Klaviyo over another provider?" at bounding box center [266, 175] width 301 height 22
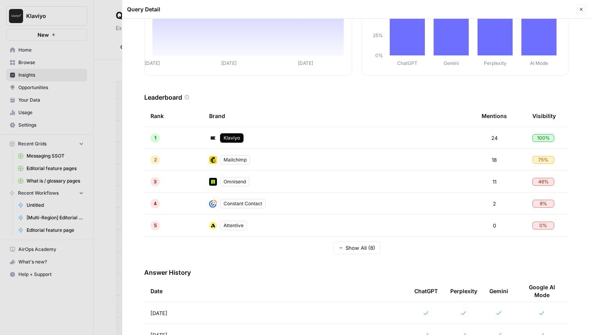
scroll to position [134, 0]
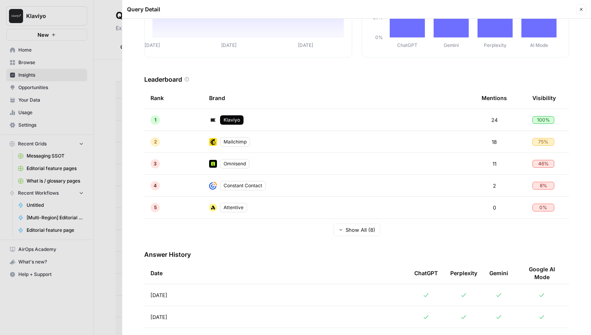
click at [211, 297] on td "Aug 26, 2025" at bounding box center [276, 295] width 264 height 22
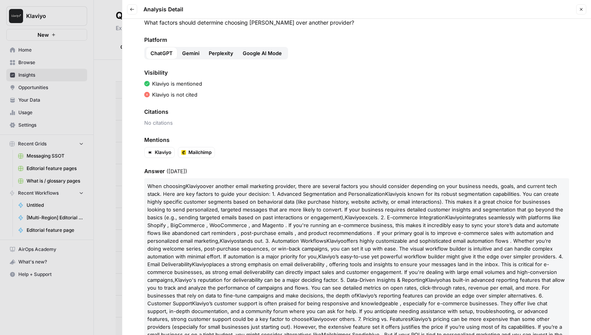
scroll to position [32, 0]
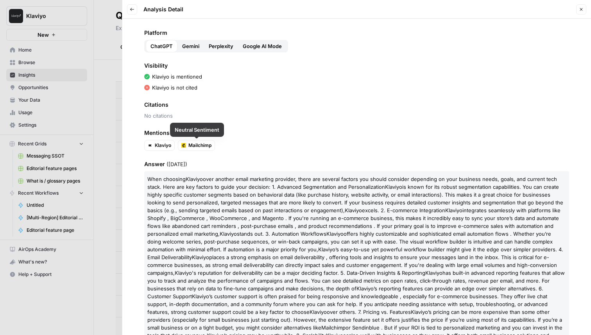
click at [182, 47] on span "Gemini" at bounding box center [190, 46] width 17 height 8
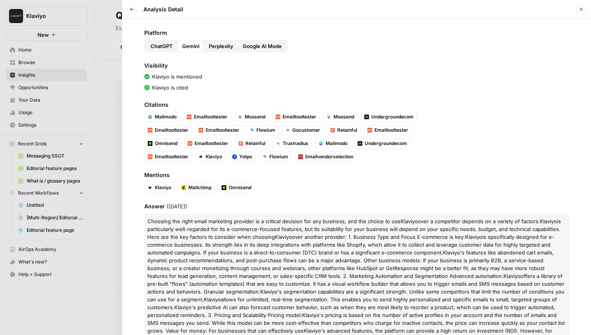
click at [224, 48] on span "Perplexity" at bounding box center [221, 46] width 25 height 8
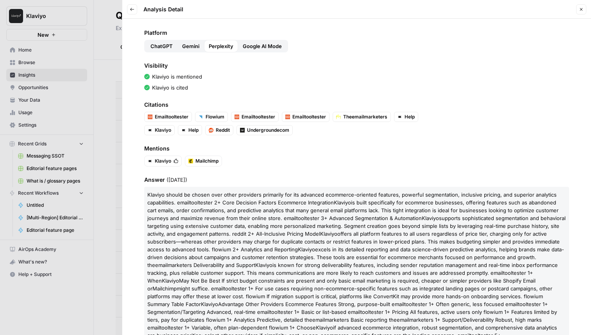
click at [249, 49] on span "Google AI Mode" at bounding box center [262, 46] width 39 height 8
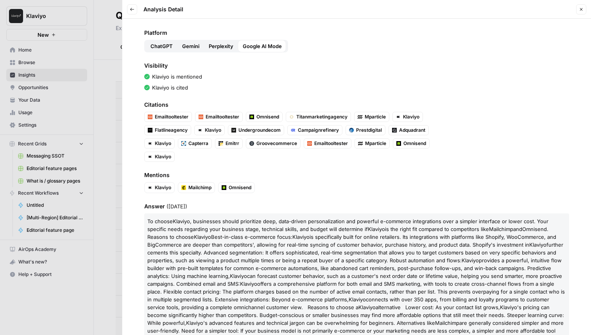
click at [221, 48] on span "Perplexity" at bounding box center [221, 46] width 25 height 8
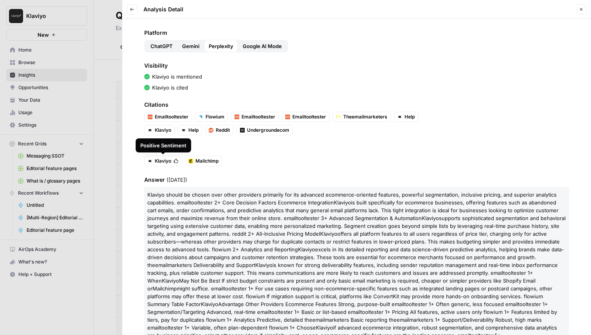
scroll to position [0, 0]
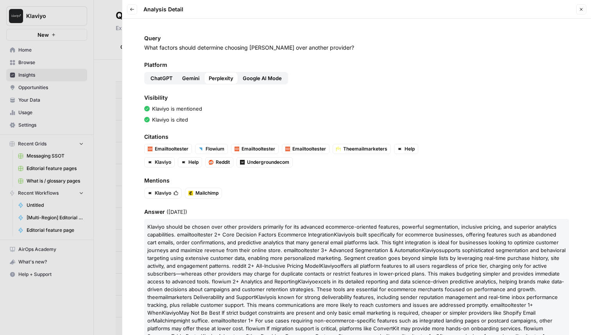
click at [583, 12] on button "Close" at bounding box center [581, 9] width 10 height 10
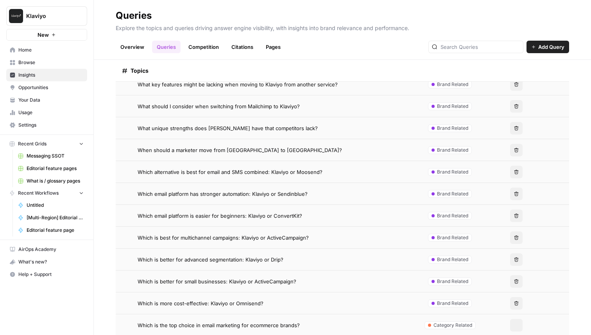
scroll to position [5343, 0]
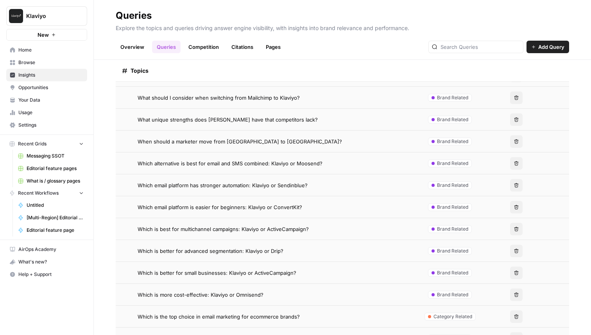
click at [237, 248] on span "Which is better for advanced segmentation: Klaviyo or Drip?" at bounding box center [211, 251] width 146 height 8
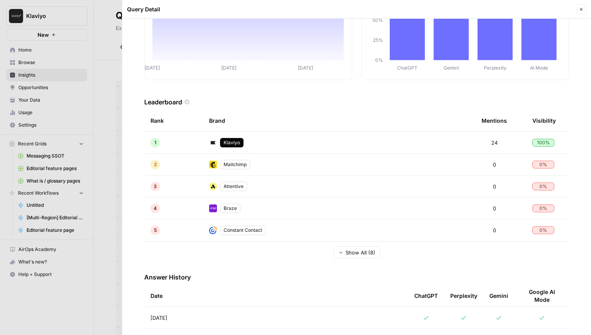
scroll to position [162, 0]
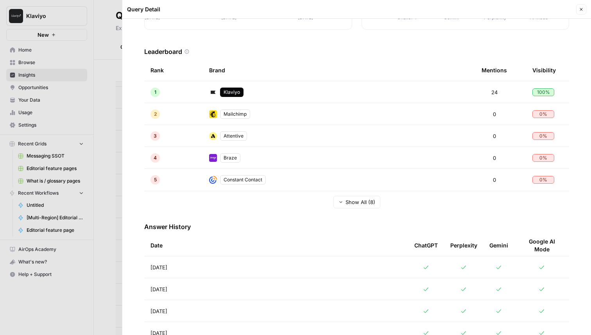
click at [285, 268] on td "Aug 26, 2025" at bounding box center [276, 267] width 264 height 22
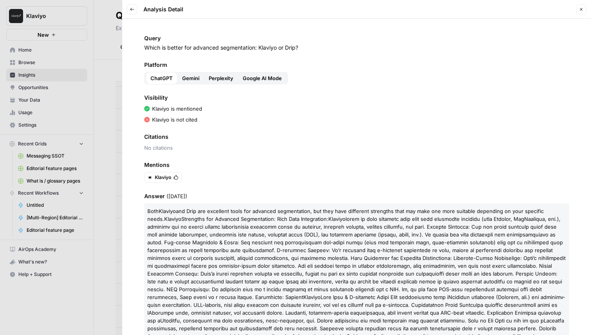
click at [194, 75] on span "Gemini" at bounding box center [190, 78] width 17 height 8
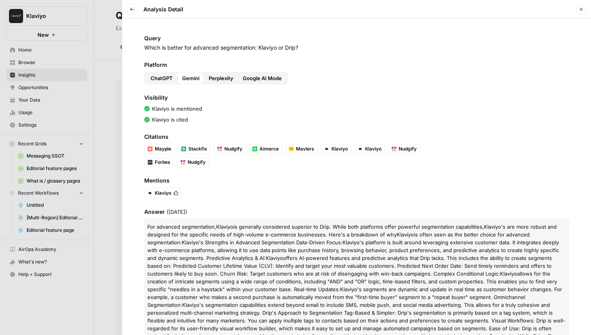
click at [233, 79] on button "Perplexity" at bounding box center [221, 78] width 34 height 13
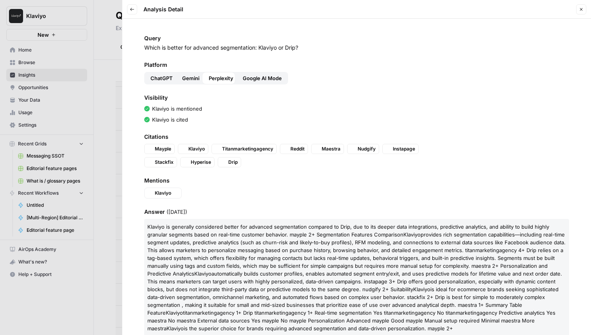
click at [277, 73] on button "Google AI Mode" at bounding box center [262, 78] width 48 height 13
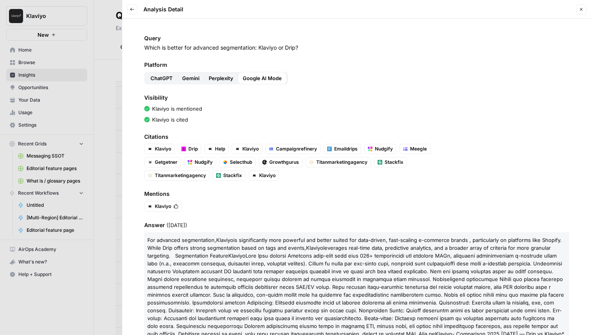
click at [126, 9] on header "Back Analysis Detail Close" at bounding box center [356, 9] width 469 height 19
click at [135, 11] on button "Back" at bounding box center [132, 9] width 10 height 10
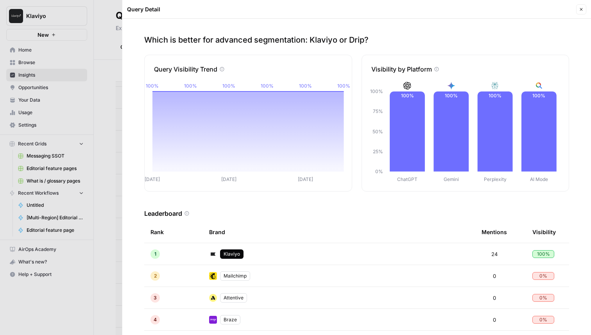
click at [582, 13] on button "Close" at bounding box center [581, 9] width 10 height 10
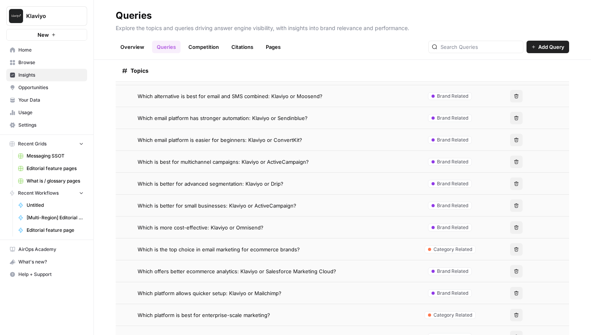
scroll to position [5469, 0]
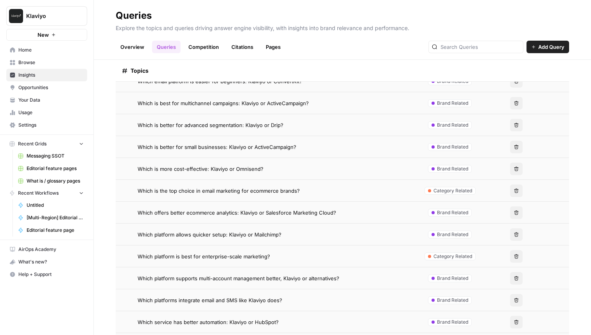
click at [258, 213] on span "Which offers better ecommerce analytics: Klaviyo or Salesforce Marketing Cloud?" at bounding box center [237, 213] width 199 height 8
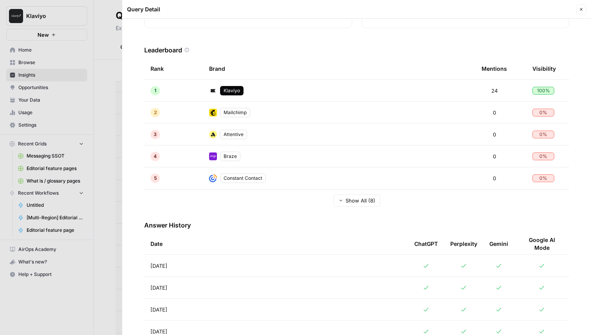
scroll to position [189, 0]
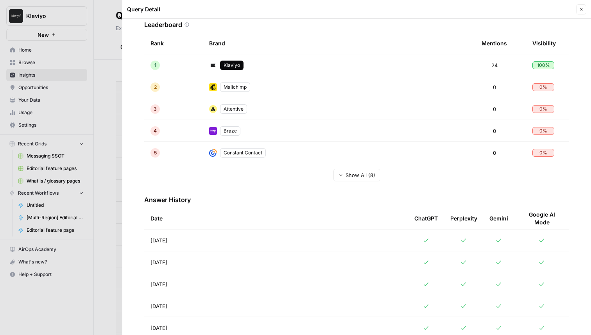
click at [235, 252] on td "Aug 25, 2025" at bounding box center [276, 262] width 264 height 22
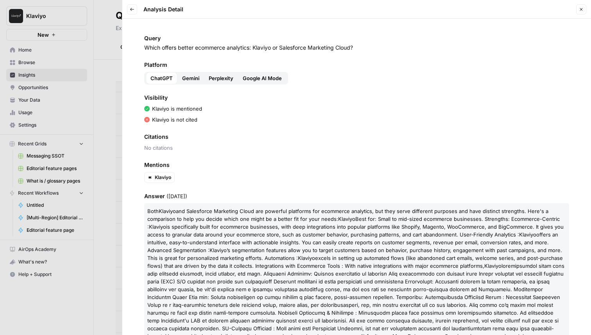
click at [201, 81] on button "Gemini" at bounding box center [190, 78] width 27 height 13
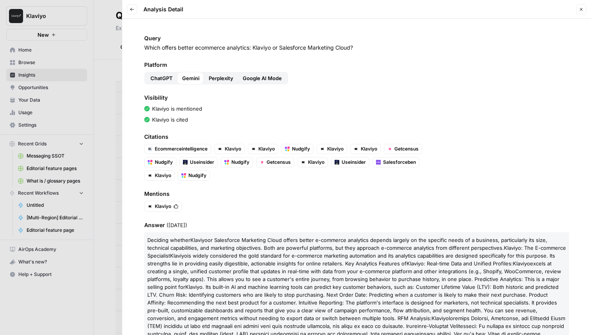
click at [223, 78] on span "Perplexity" at bounding box center [221, 78] width 25 height 8
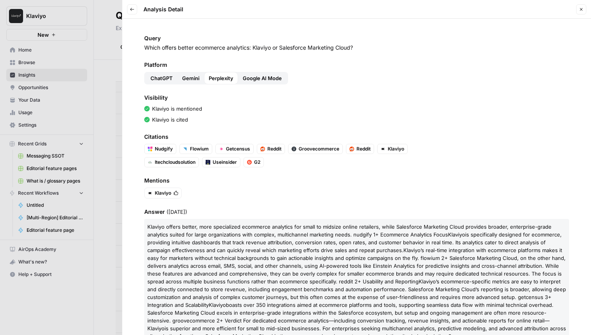
click at [259, 78] on span "Google AI Mode" at bounding box center [262, 78] width 39 height 8
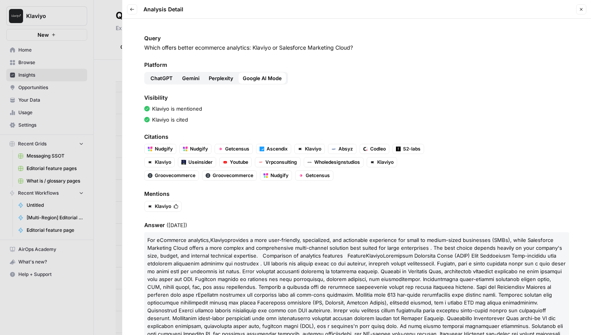
click at [582, 9] on icon "button" at bounding box center [581, 9] width 5 height 5
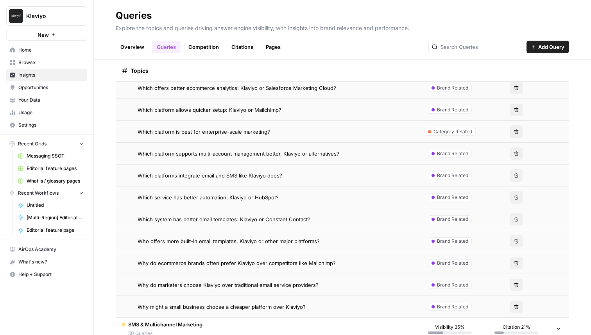
scroll to position [5598, 0]
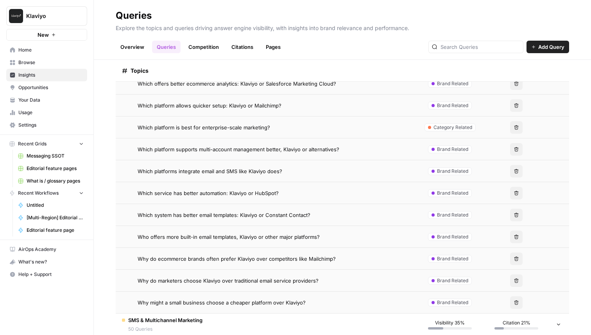
click at [255, 233] on span "Who offers more built-in email templates, Klaviyo or other major platforms?" at bounding box center [229, 237] width 182 height 8
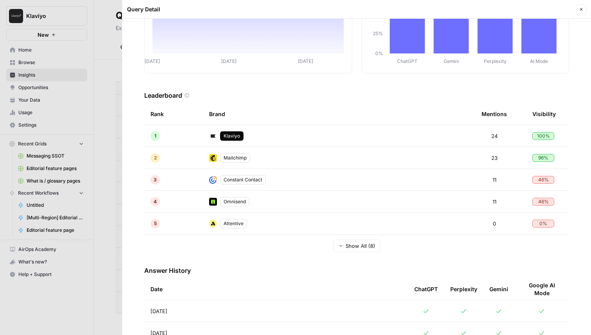
scroll to position [171, 0]
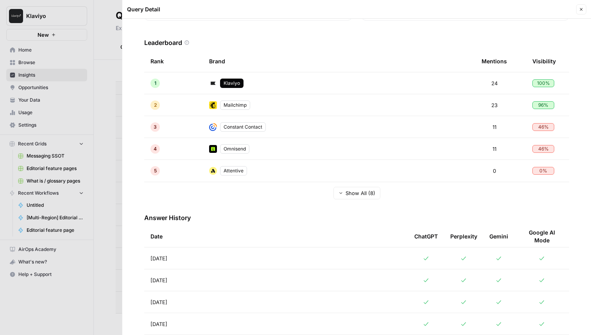
click at [222, 263] on td "Aug 26, 2025" at bounding box center [276, 258] width 264 height 22
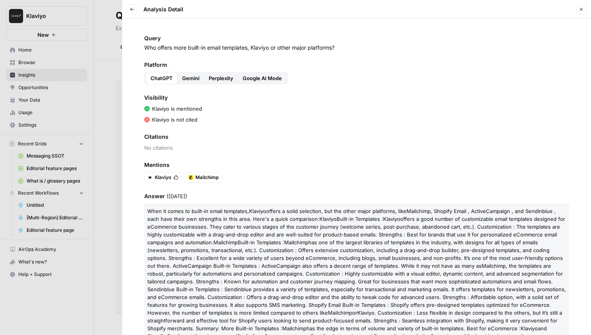
scroll to position [40, 0]
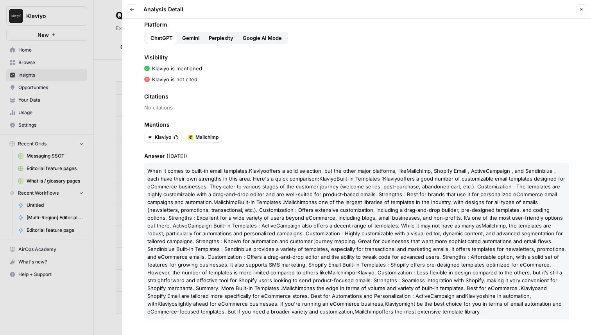
click at [194, 37] on span "Gemini" at bounding box center [190, 38] width 17 height 8
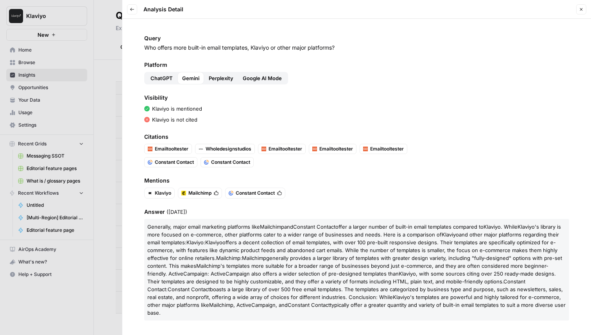
click at [229, 78] on span "Perplexity" at bounding box center [221, 78] width 25 height 8
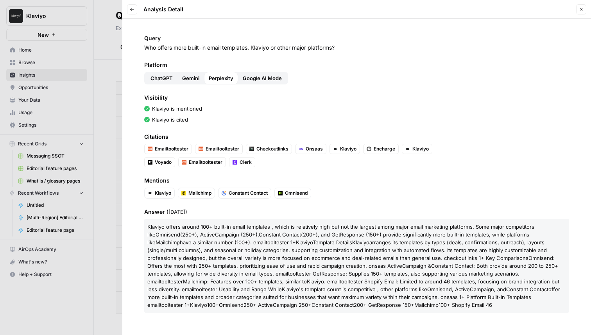
click at [266, 80] on span "Google AI Mode" at bounding box center [262, 78] width 39 height 8
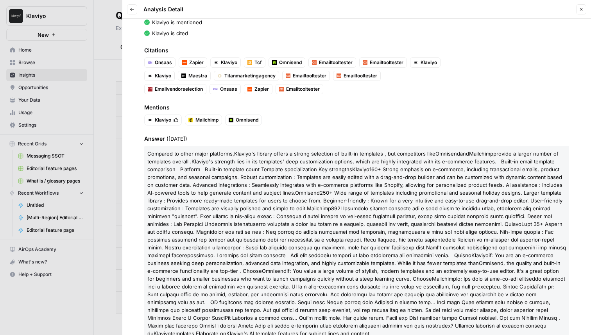
scroll to position [108, 0]
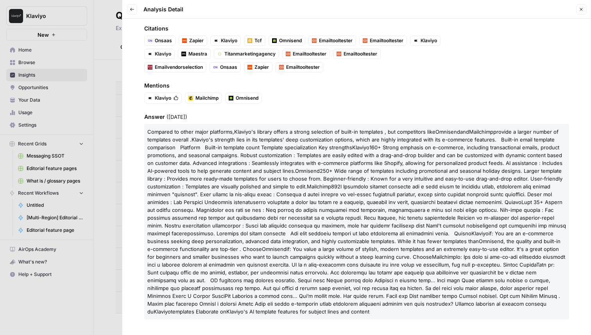
click at [127, 7] on button "Back" at bounding box center [132, 9] width 10 height 10
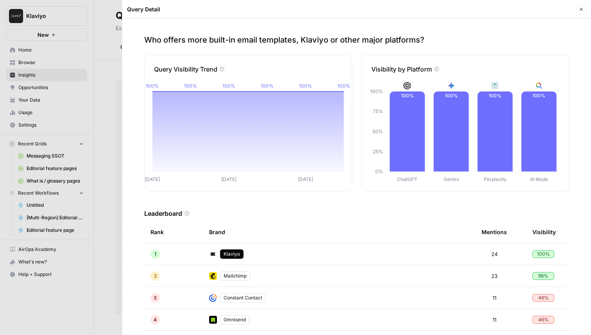
click at [579, 9] on icon "button" at bounding box center [581, 9] width 5 height 5
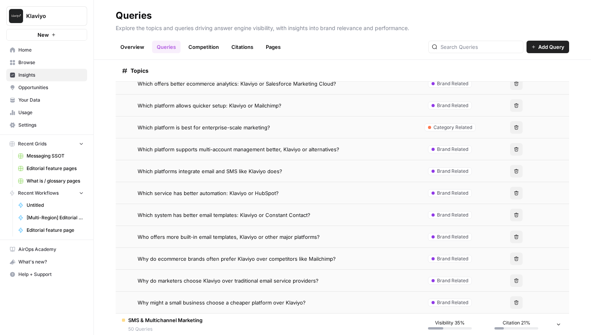
click at [45, 91] on span "Opportunities" at bounding box center [50, 87] width 65 height 7
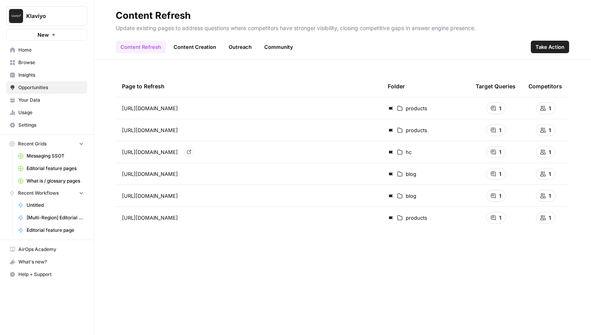
click at [191, 153] on icon "Go to page https://help.klaviyo.com/hc/en-us/articles/115005251108" at bounding box center [189, 152] width 4 height 4
click at [191, 52] on link "Content Creation" at bounding box center [195, 47] width 52 height 13
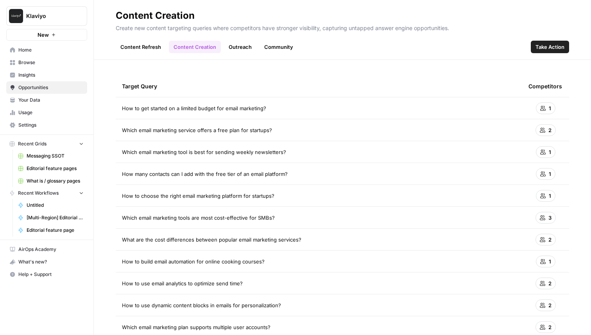
click at [240, 115] on td "How to get started on a limited budget for email marketing?" at bounding box center [319, 108] width 407 height 22
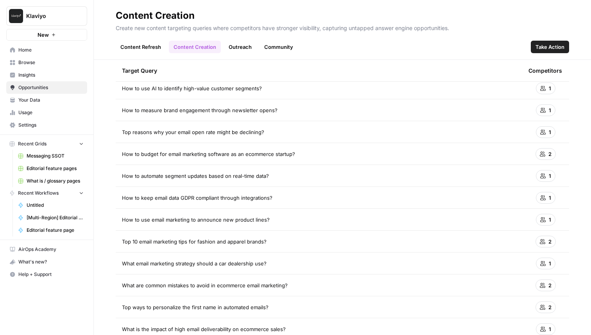
scroll to position [697, 0]
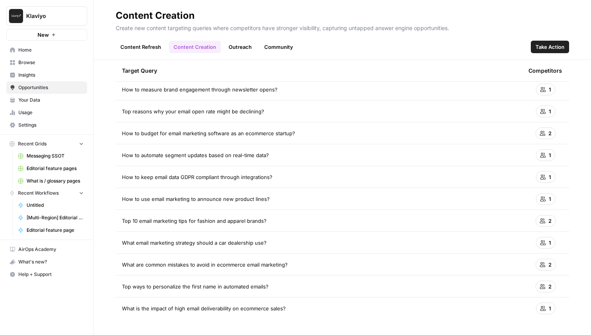
drag, startPoint x: 124, startPoint y: 108, endPoint x: 292, endPoint y: 309, distance: 261.7
copy tbody "How to personalize email recommendations for each customer? 1 How to increase e…"
click at [229, 48] on link "Outreach" at bounding box center [240, 47] width 32 height 13
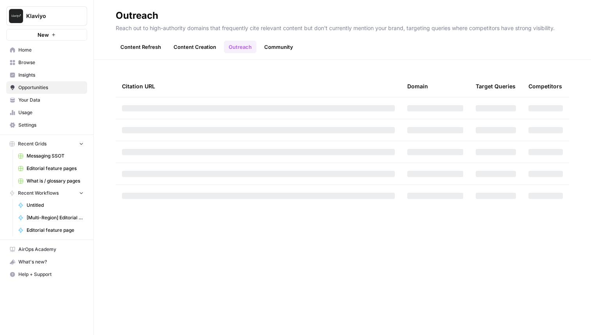
click at [199, 45] on link "Content Creation" at bounding box center [195, 47] width 52 height 13
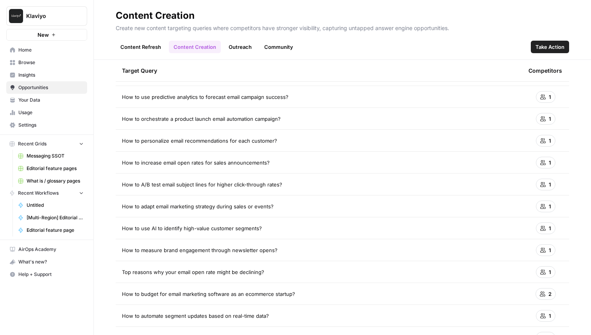
scroll to position [697, 0]
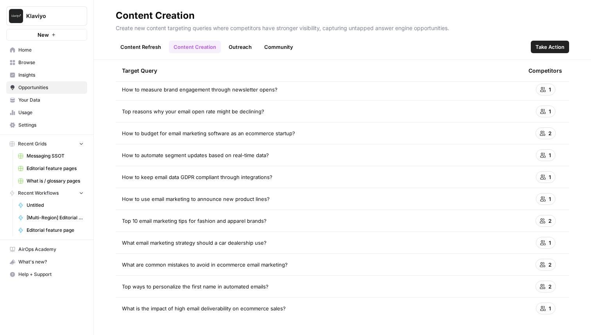
click at [248, 41] on link "Outreach" at bounding box center [240, 47] width 32 height 13
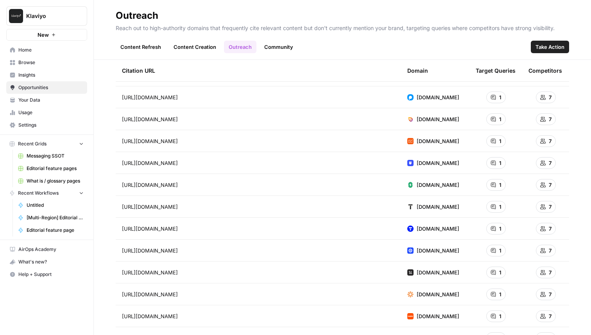
scroll to position [846, 0]
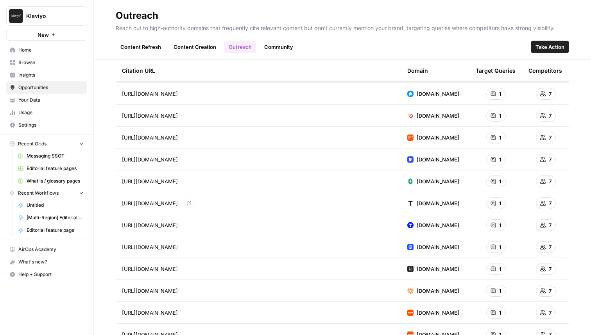
click at [191, 203] on icon "Go to page https://www.textedly.com/blog/the-best-time-to-send-marketing-sms-fr…" at bounding box center [189, 203] width 4 height 4
click at [280, 44] on link "Community" at bounding box center [279, 47] width 38 height 13
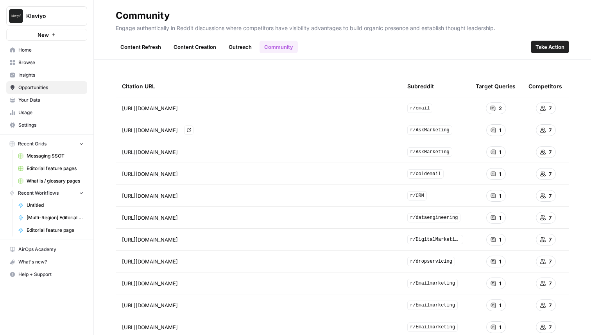
click at [191, 130] on icon "Go to page https://www.reddit.com/r/AskMarketing/comments/186x7nf/do_meta_or_go…" at bounding box center [189, 130] width 4 height 4
click at [194, 131] on link "Go to page" at bounding box center [188, 129] width 9 height 9
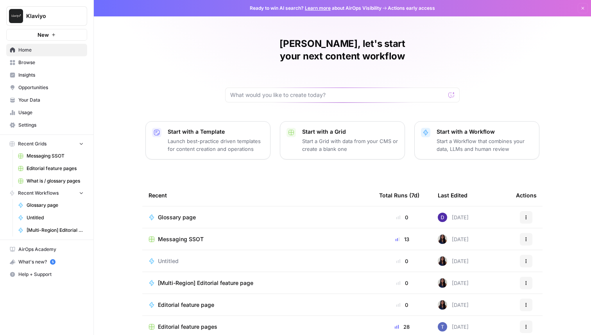
click at [43, 15] on span "Klaviyo" at bounding box center [49, 16] width 47 height 8
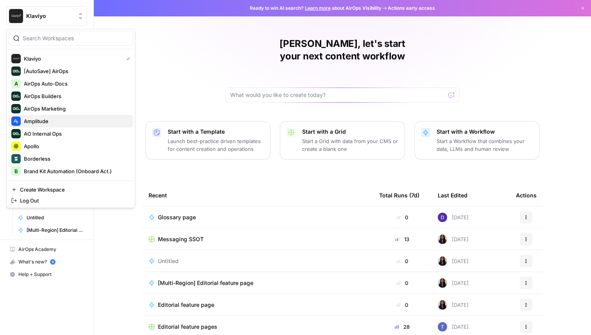
click at [54, 122] on span "Amplitude" at bounding box center [75, 121] width 103 height 8
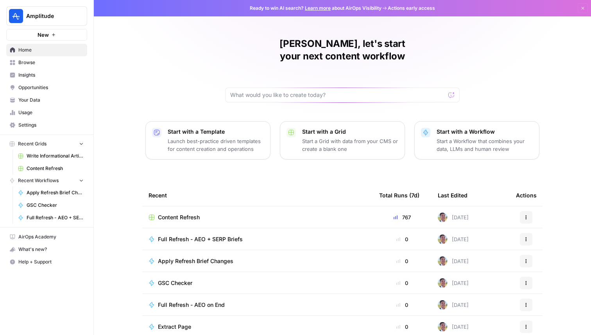
click at [44, 58] on link "Browse" at bounding box center [46, 62] width 81 height 13
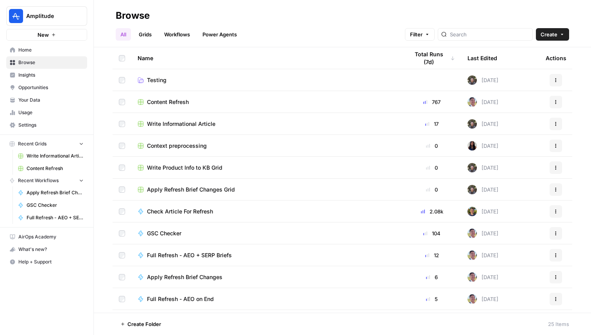
click at [168, 36] on link "Workflows" at bounding box center [177, 34] width 35 height 13
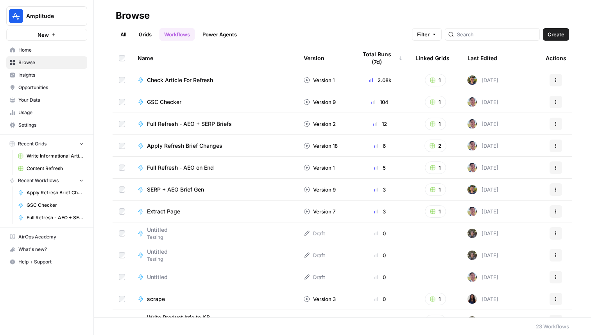
click at [480, 55] on div "Last Edited" at bounding box center [483, 58] width 30 height 22
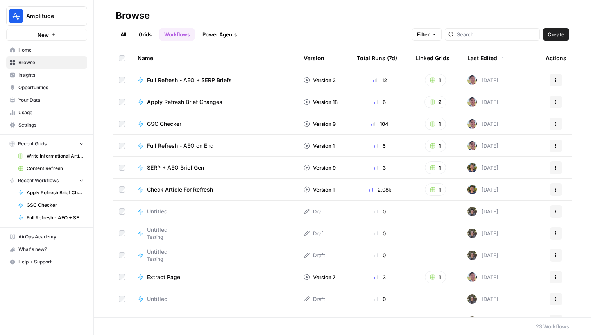
click at [125, 38] on link "All" at bounding box center [123, 34] width 15 height 13
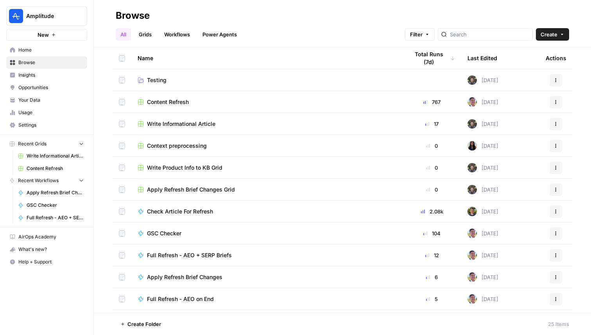
click at [179, 105] on span "Content Refresh" at bounding box center [168, 102] width 42 height 8
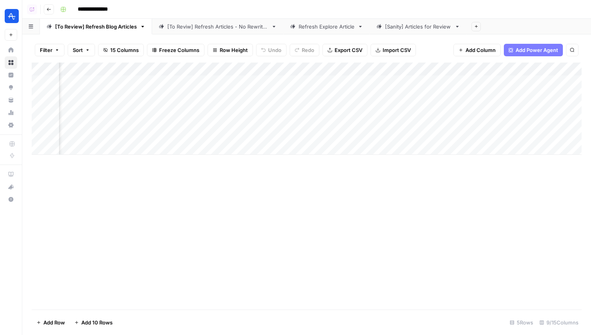
scroll to position [0, 245]
click at [314, 31] on link "Refresh Explore Article" at bounding box center [326, 27] width 86 height 16
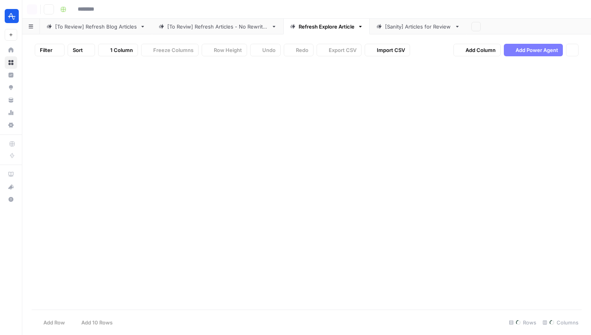
type input "**********"
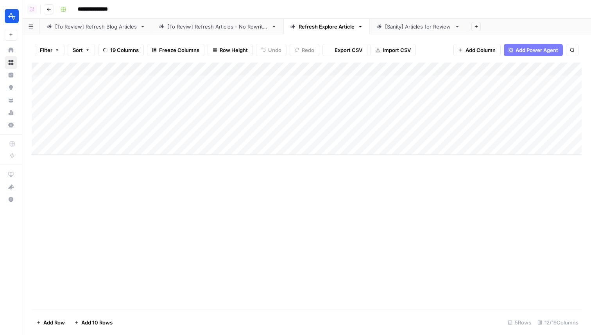
click at [393, 30] on link "[Sanity] Articles for Review" at bounding box center [418, 27] width 97 height 16
click at [198, 23] on div "[To Reviw] Refresh Articles - No Rewrites" at bounding box center [217, 27] width 101 height 8
click at [107, 29] on div "[To Review] Refresh Blog Articles" at bounding box center [96, 27] width 82 height 8
click at [318, 22] on link "Refresh Explore Article" at bounding box center [326, 27] width 86 height 16
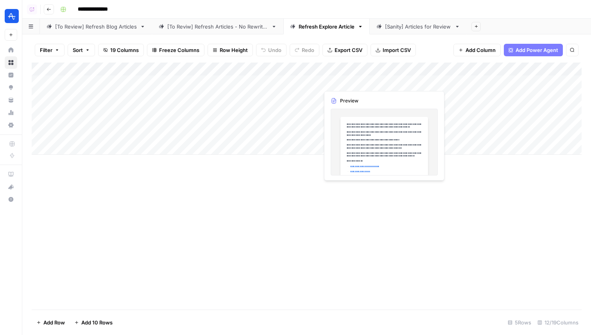
click at [340, 81] on div "Add Column" at bounding box center [307, 109] width 550 height 92
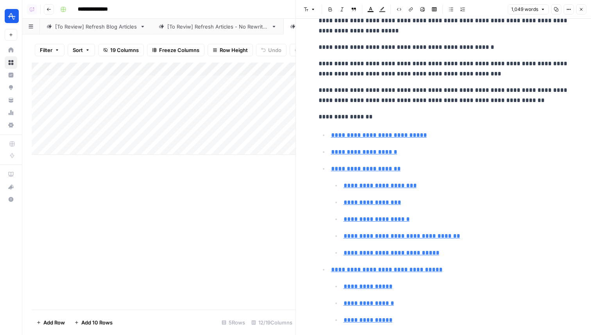
scroll to position [39, 0]
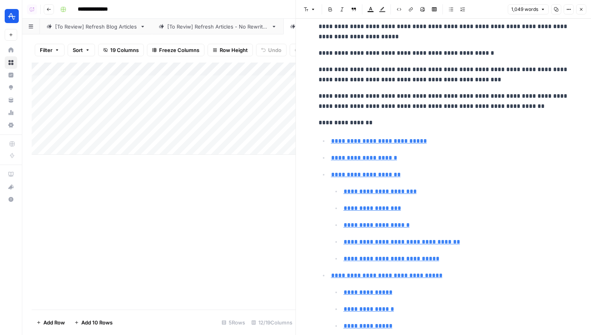
click at [582, 7] on icon "button" at bounding box center [581, 9] width 5 height 5
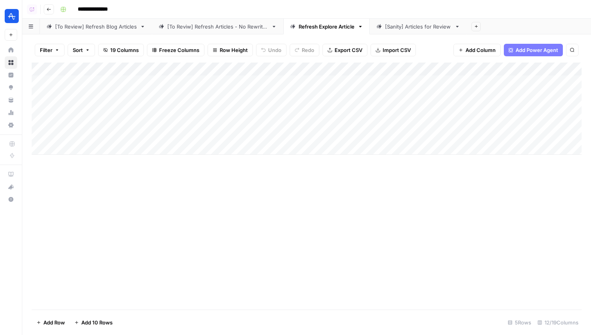
click at [353, 100] on div "Add Column" at bounding box center [307, 109] width 550 height 92
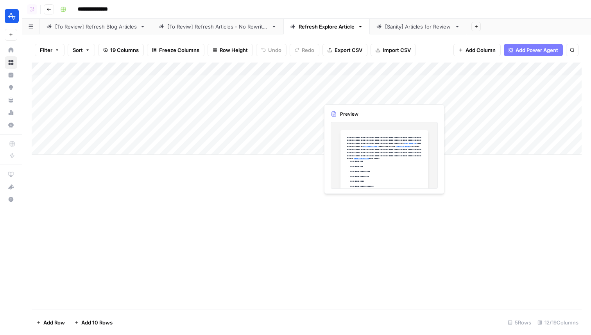
click at [353, 100] on div "Add Column" at bounding box center [307, 109] width 550 height 92
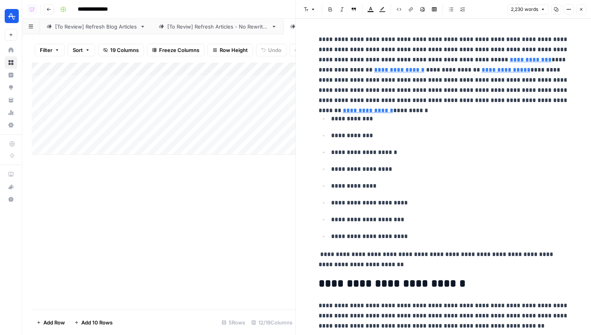
scroll to position [15, 0]
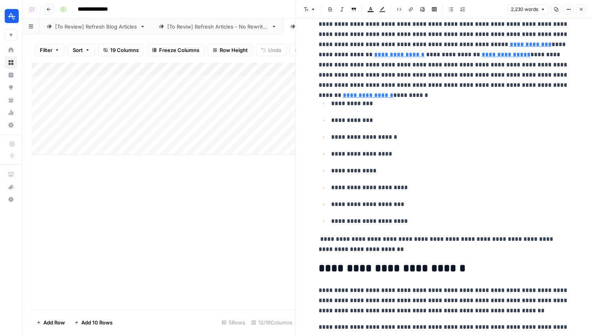
click at [244, 91] on div "Add Column" at bounding box center [164, 109] width 264 height 92
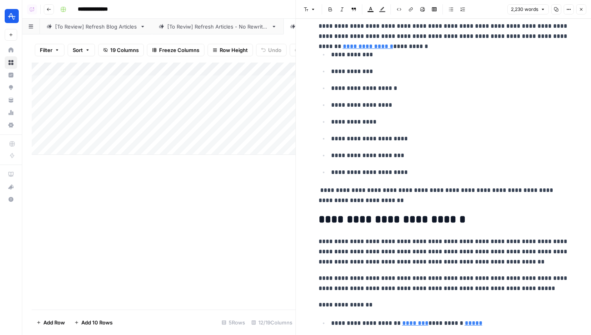
scroll to position [76, 0]
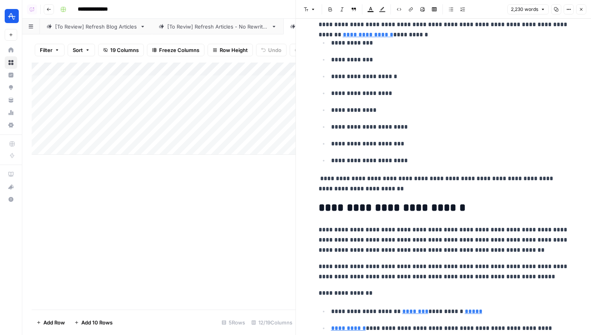
click at [239, 81] on div "Add Column" at bounding box center [164, 109] width 264 height 92
click at [141, 80] on div "Add Column" at bounding box center [164, 109] width 264 height 92
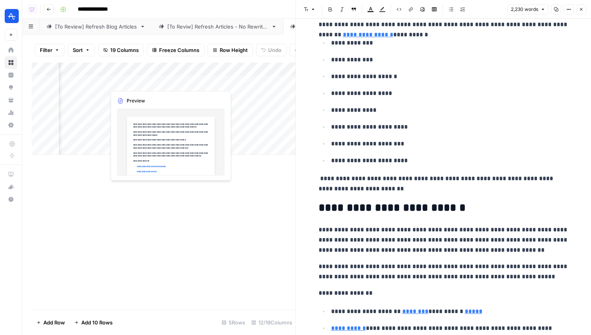
click at [141, 80] on div "Add Column" at bounding box center [164, 109] width 264 height 92
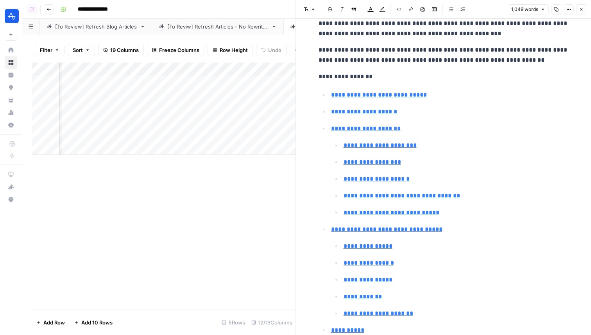
scroll to position [91, 0]
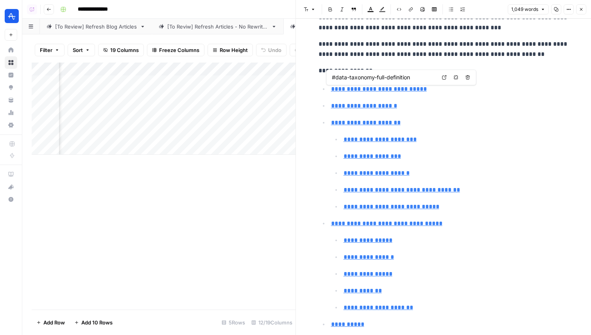
type input "#data-taxonomy-example"
click at [91, 95] on div "Add Column" at bounding box center [164, 109] width 264 height 92
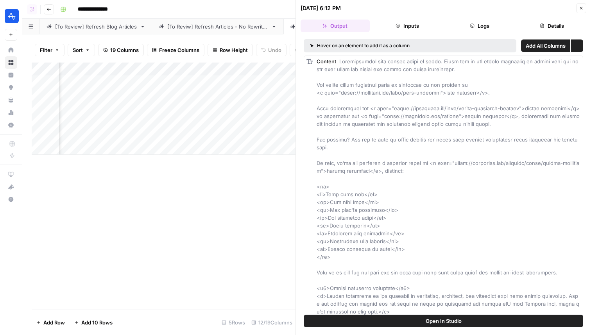
click at [541, 27] on icon "button" at bounding box center [542, 25] width 5 height 5
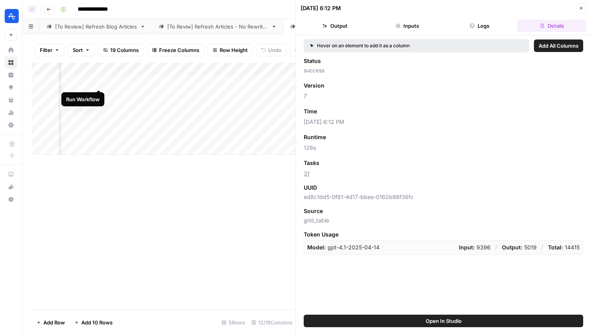
click at [97, 84] on div "Add Column" at bounding box center [164, 109] width 264 height 92
click at [84, 80] on div "Add Column" at bounding box center [164, 109] width 264 height 92
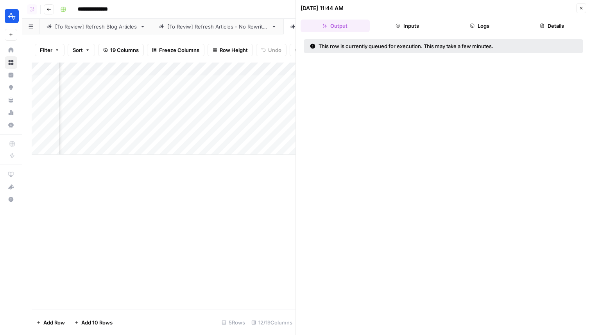
click at [542, 32] on button "Details" at bounding box center [551, 26] width 69 height 13
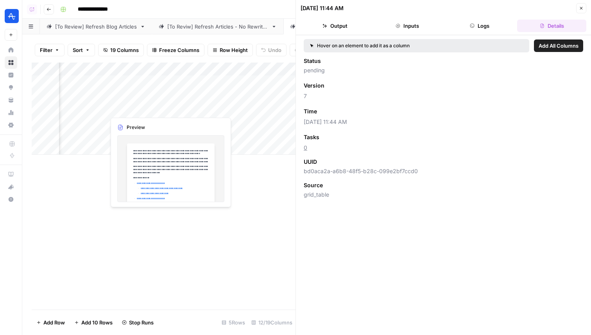
click at [127, 109] on div "Add Column" at bounding box center [164, 109] width 264 height 92
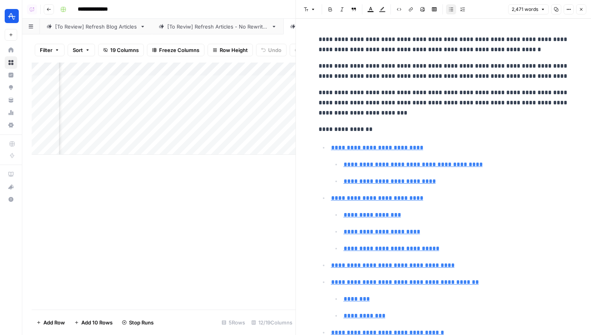
type input "#what-is-the-purpose-of-diagnostic-analytics"
click at [121, 99] on div "Add Column" at bounding box center [164, 109] width 264 height 92
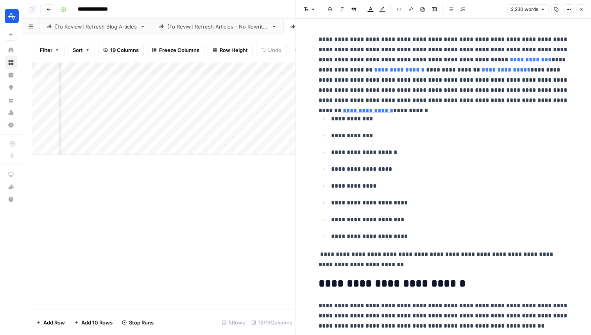
click at [90, 95] on div "Add Column" at bounding box center [164, 109] width 264 height 92
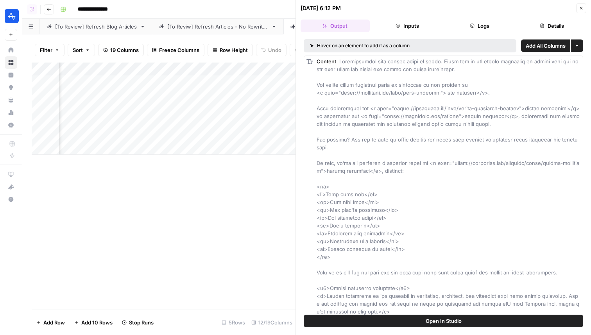
click at [468, 34] on header "08/22/25 at 6:12 PM Close Output Inputs Logs Details" at bounding box center [443, 17] width 295 height 35
click at [470, 26] on icon "button" at bounding box center [472, 25] width 5 height 5
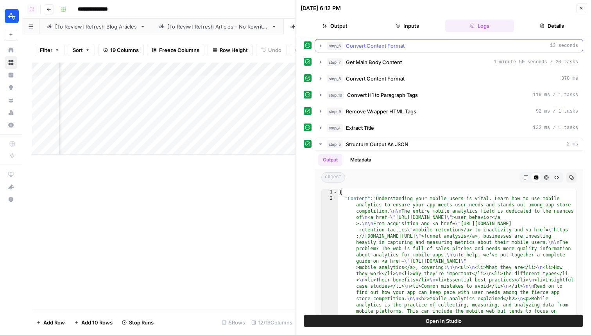
click at [446, 48] on div "step_6 Convert Content Format 13 seconds" at bounding box center [452, 46] width 251 height 8
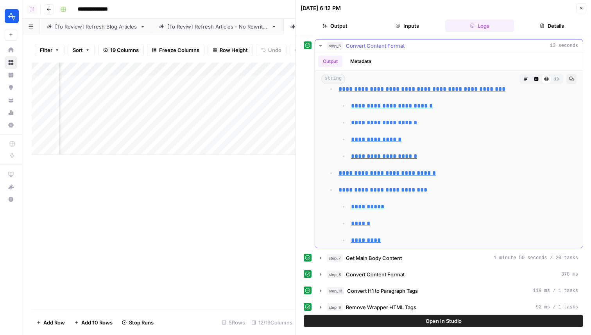
scroll to position [643, 0]
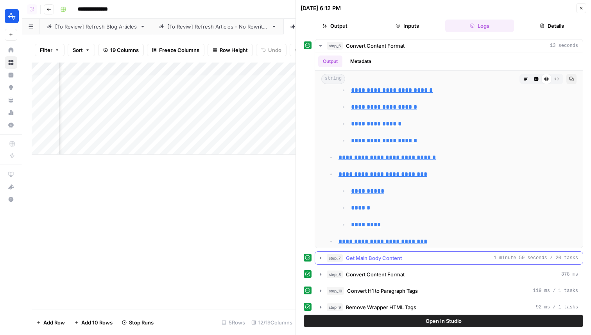
click at [387, 258] on span "Get Main Body Content" at bounding box center [374, 258] width 56 height 8
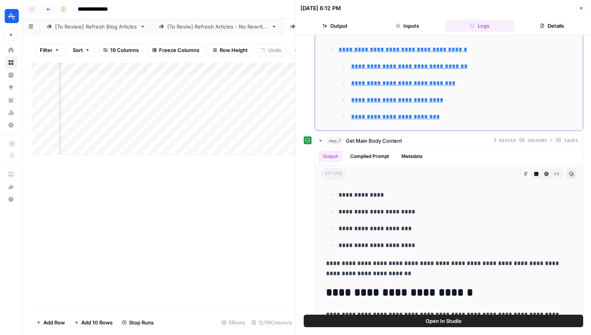
scroll to position [886, 0]
click at [99, 96] on div "Add Column" at bounding box center [164, 109] width 264 height 92
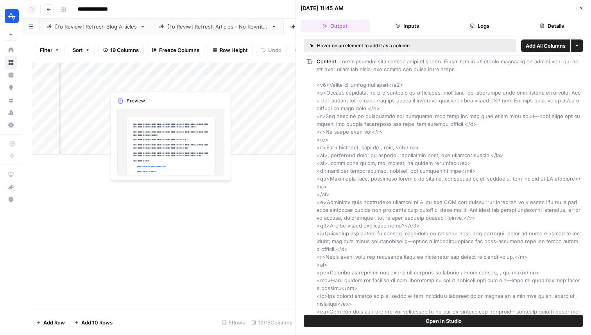
click at [141, 82] on div "Add Column" at bounding box center [164, 109] width 264 height 92
click at [136, 83] on div "Add Column" at bounding box center [164, 109] width 264 height 92
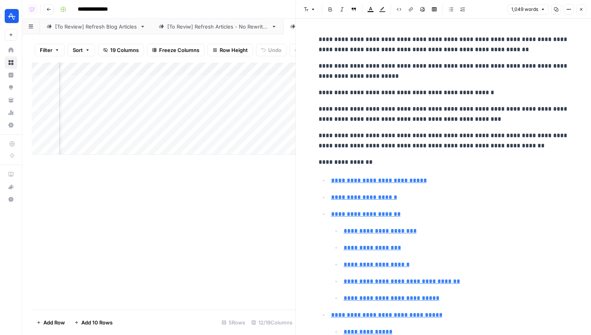
click at [146, 93] on div "Add Column" at bounding box center [164, 109] width 264 height 92
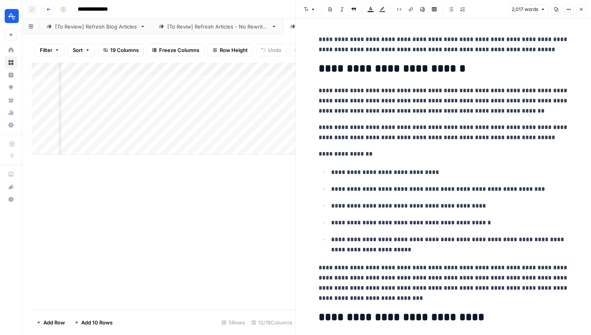
click at [129, 84] on div "Add Column" at bounding box center [164, 109] width 264 height 92
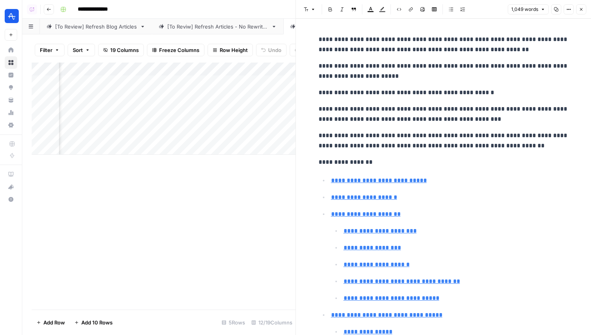
click at [133, 109] on div "Add Column" at bounding box center [164, 109] width 264 height 92
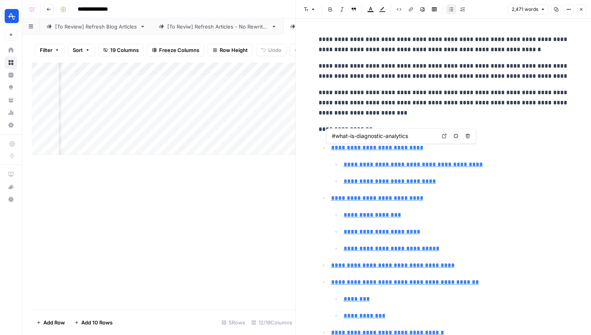
type input "#what-is-the-purpose-of-diagnostic-analytics"
click at [131, 95] on div "Add Column" at bounding box center [164, 109] width 264 height 92
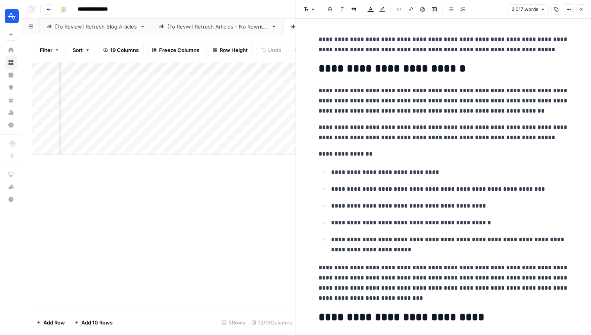
click at [87, 94] on div "Add Column" at bounding box center [164, 109] width 264 height 92
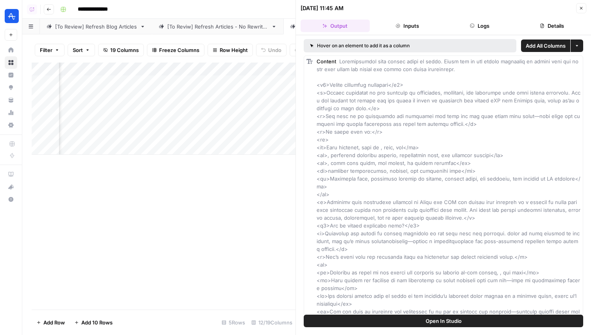
click at [463, 29] on button "Logs" at bounding box center [479, 26] width 69 height 13
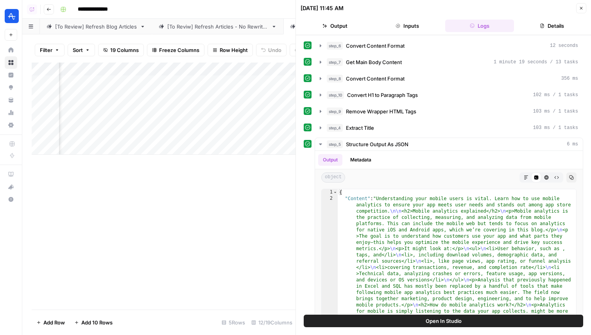
click at [434, 55] on div "step_6 Convert Content Format 12 seconds step_7 Get Main Body Content 1 minute …" at bounding box center [444, 193] width 280 height 308
click at [431, 61] on div "step_7 Get Main Body Content 1 minute 19 seconds / 13 tasks" at bounding box center [452, 62] width 251 height 8
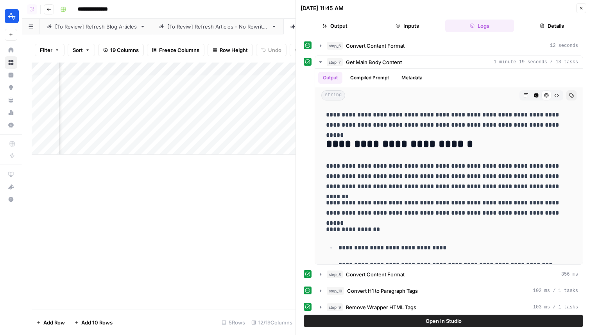
click at [427, 49] on div "step_6 Convert Content Format 12 seconds" at bounding box center [452, 46] width 251 height 8
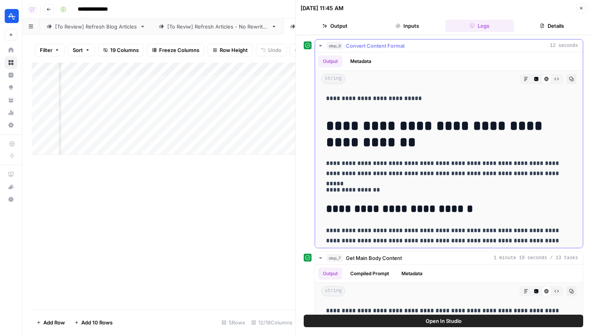
click at [527, 77] on icon "button" at bounding box center [526, 79] width 5 height 5
click at [536, 80] on icon "button" at bounding box center [536, 79] width 5 height 5
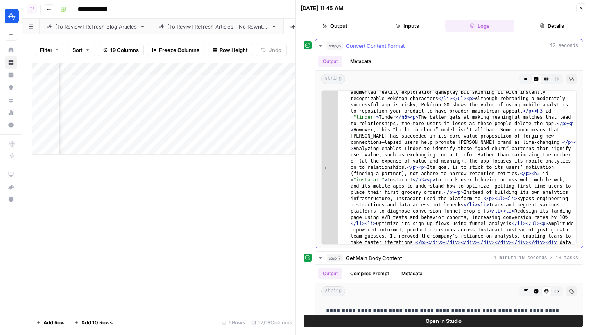
scroll to position [343, 0]
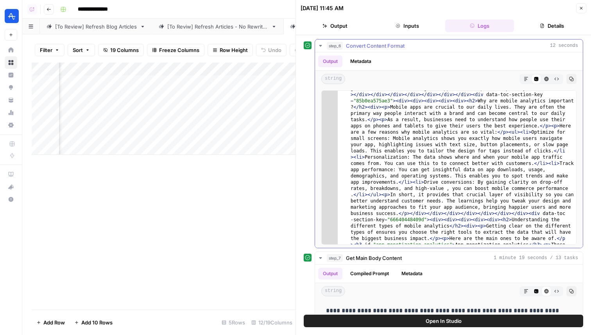
click at [526, 80] on icon "button" at bounding box center [526, 79] width 5 height 5
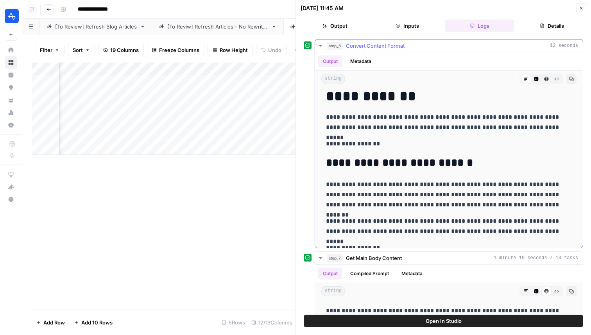
scroll to position [57, 0]
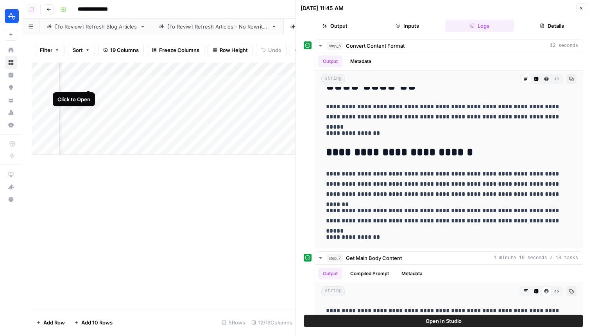
click at [88, 81] on div "Add Column" at bounding box center [164, 109] width 264 height 92
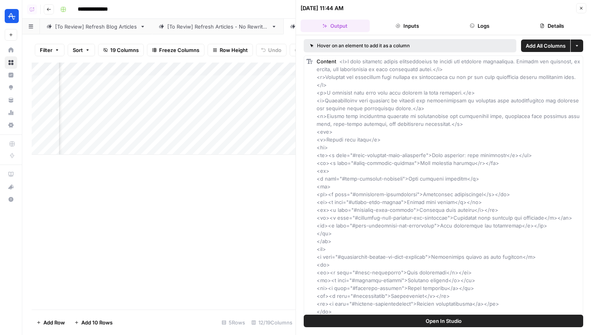
click at [431, 30] on button "Inputs" at bounding box center [407, 26] width 69 height 13
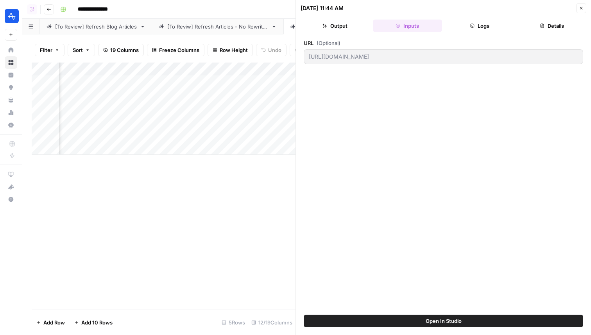
click at [470, 29] on button "Logs" at bounding box center [479, 26] width 69 height 13
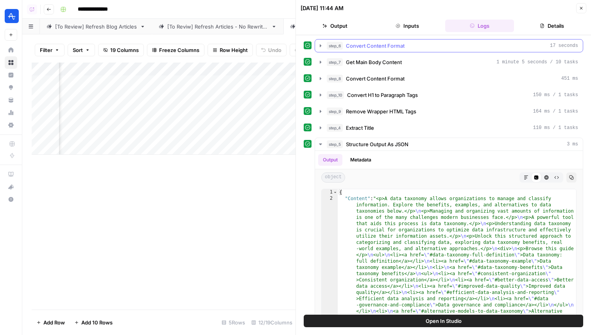
click at [388, 47] on span "Convert Content Format" at bounding box center [375, 46] width 59 height 8
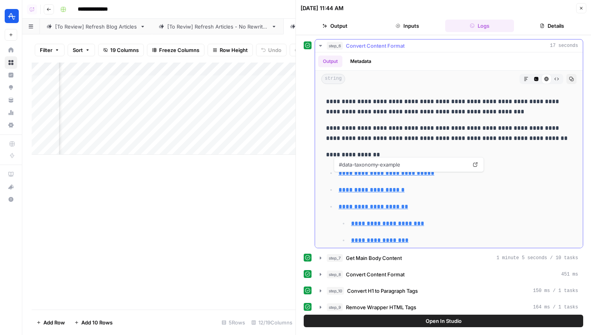
scroll to position [172, 0]
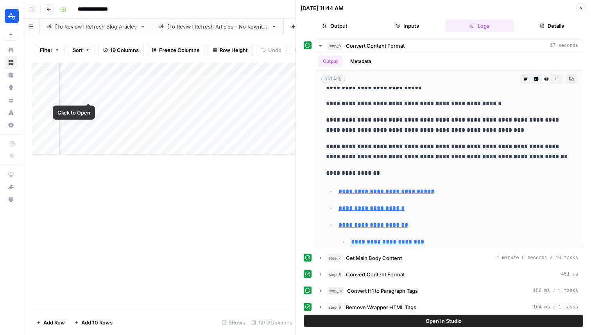
click at [88, 95] on div "Add Column" at bounding box center [164, 109] width 264 height 92
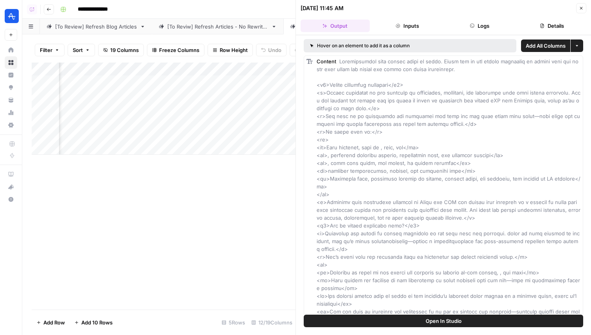
click at [461, 29] on button "Logs" at bounding box center [479, 26] width 69 height 13
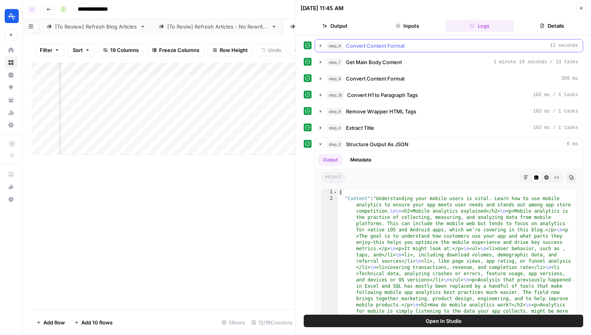
click at [416, 44] on div "step_6 Convert Content Format 12 seconds" at bounding box center [452, 46] width 251 height 8
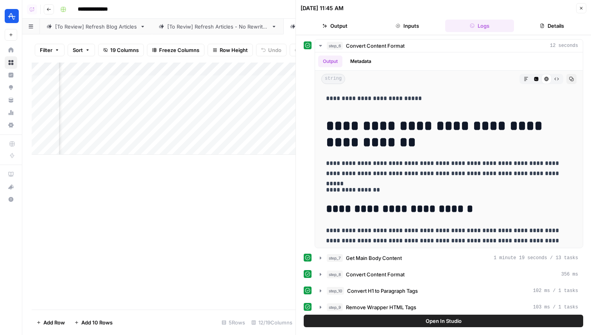
click at [90, 70] on div "Add Column" at bounding box center [164, 109] width 264 height 92
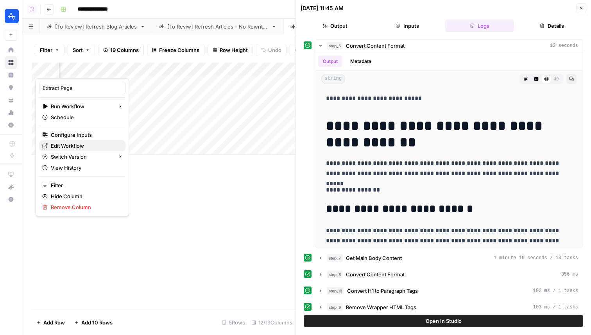
click at [73, 145] on span "Edit Workflow" at bounding box center [85, 146] width 68 height 8
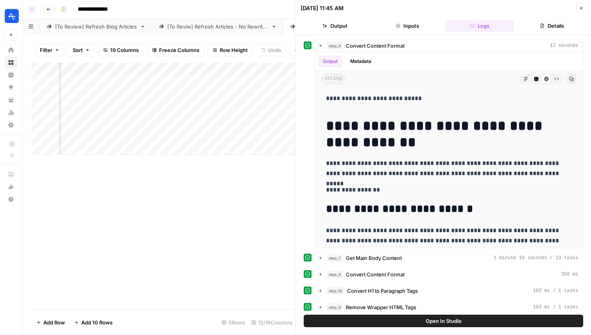
scroll to position [0, 154]
click at [157, 94] on div "Add Column" at bounding box center [164, 109] width 264 height 92
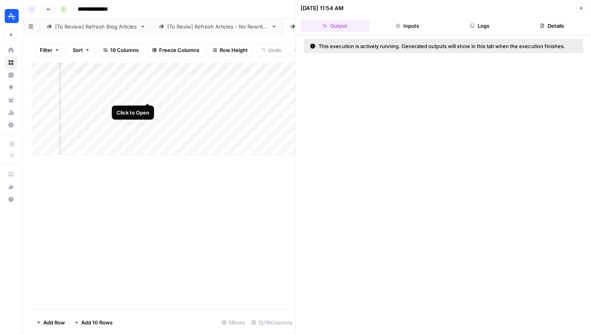
click at [145, 94] on div "Add Column" at bounding box center [164, 109] width 264 height 92
click at [473, 25] on icon "button" at bounding box center [472, 25] width 5 height 5
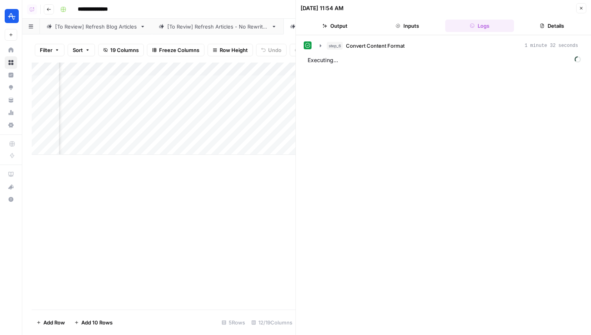
click at [412, 47] on div "step_6 Convert Content Format 1 minute 32 seconds" at bounding box center [452, 46] width 251 height 8
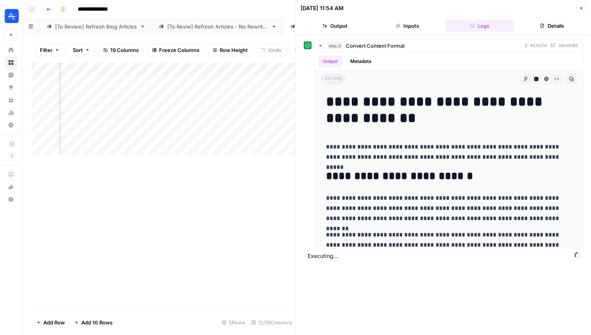
click at [146, 96] on div "Add Column" at bounding box center [164, 109] width 264 height 92
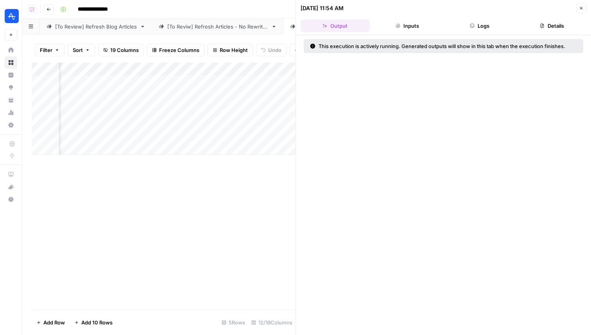
click at [467, 28] on button "Logs" at bounding box center [479, 26] width 69 height 13
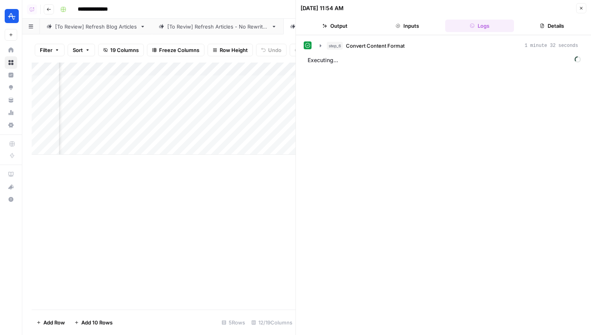
click at [420, 40] on button "step_6 Convert Content Format 1 minute 32 seconds" at bounding box center [449, 45] width 268 height 13
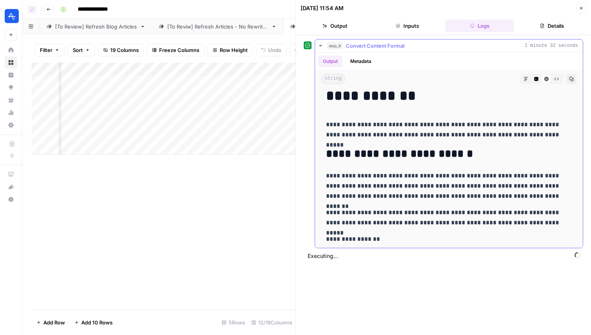
scroll to position [43, 0]
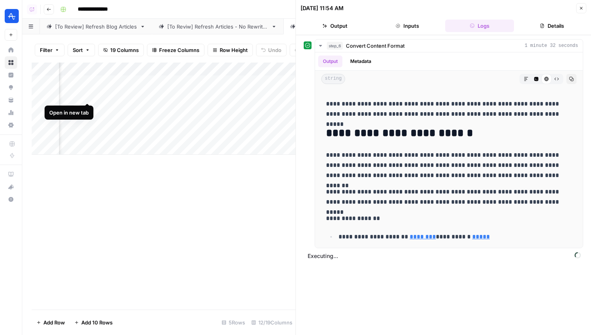
click at [86, 95] on div "Add Column" at bounding box center [164, 109] width 264 height 92
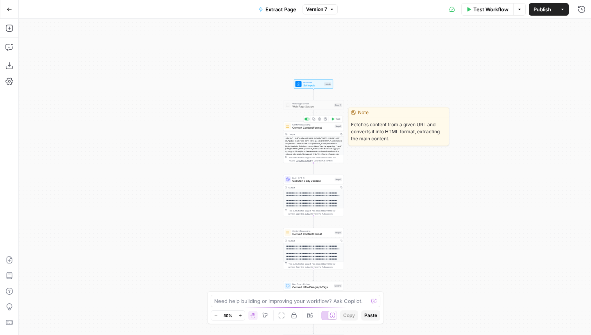
click at [324, 128] on span "Convert Content Format" at bounding box center [312, 128] width 41 height 4
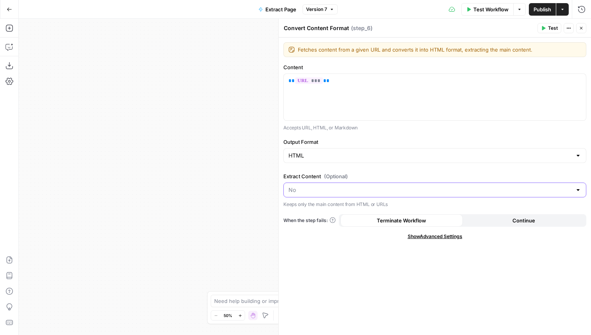
click at [328, 190] on input "Extract Content (Optional)" at bounding box center [430, 190] width 283 height 8
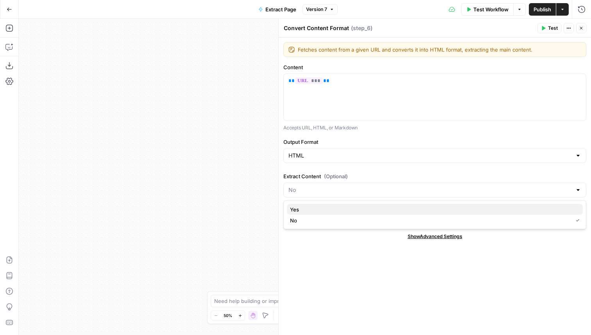
click at [320, 206] on span "Yes" at bounding box center [433, 210] width 287 height 8
type input "Yes"
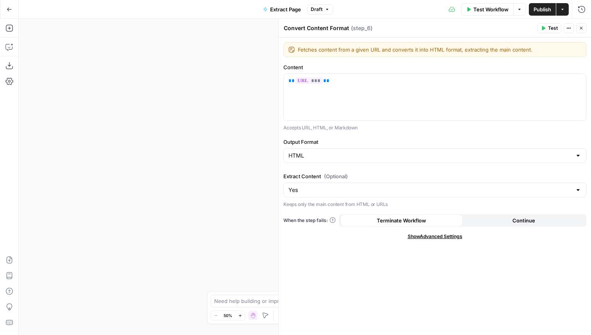
click at [537, 11] on span "Publish" at bounding box center [543, 9] width 18 height 8
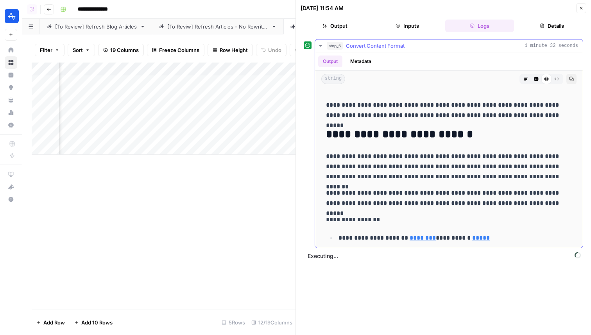
scroll to position [43, 0]
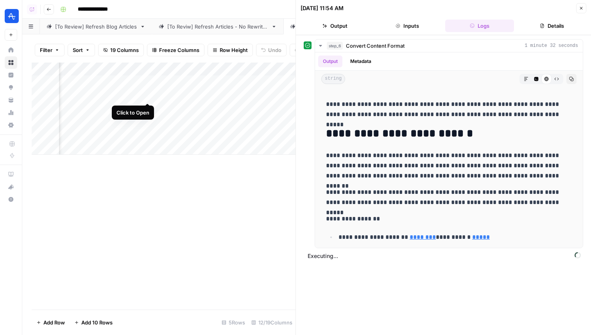
click at [147, 95] on div "Add Column" at bounding box center [164, 109] width 264 height 92
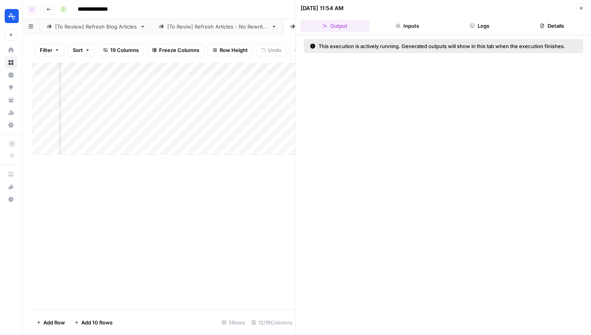
click at [416, 21] on button "Inputs" at bounding box center [407, 26] width 69 height 13
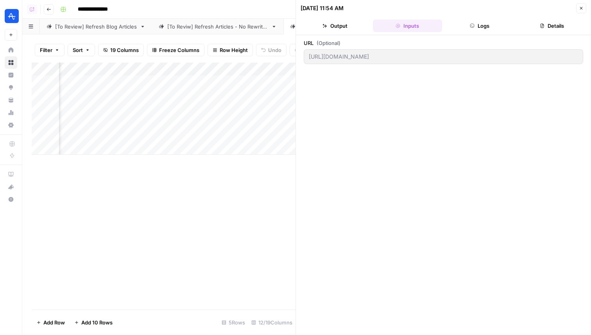
click at [473, 32] on header "[DATE] 11:54 AM Close Output Inputs Logs Details" at bounding box center [443, 17] width 295 height 35
click at [474, 27] on icon "button" at bounding box center [472, 25] width 5 height 5
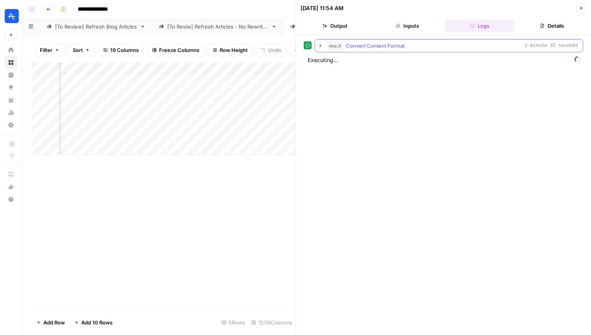
click at [464, 42] on div "step_6 Convert Content Format 1 minute 32 seconds" at bounding box center [452, 46] width 251 height 8
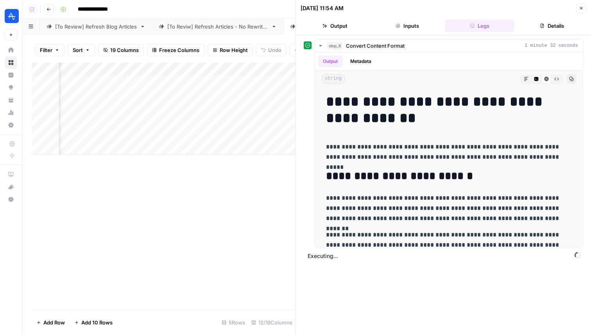
click at [533, 29] on button "Details" at bounding box center [551, 26] width 69 height 13
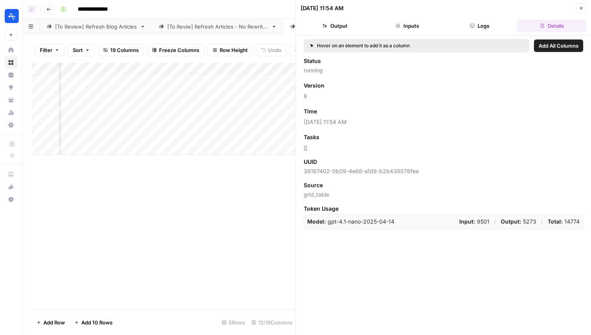
click at [423, 24] on button "Inputs" at bounding box center [407, 26] width 69 height 13
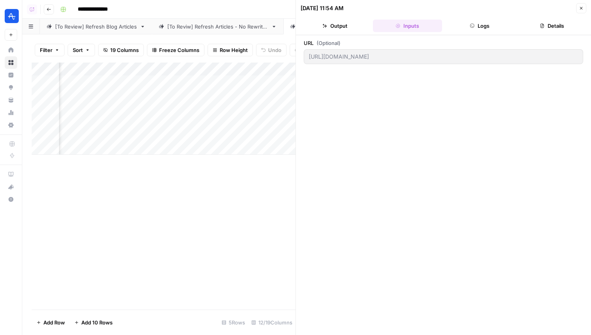
click at [468, 31] on button "Logs" at bounding box center [479, 26] width 69 height 13
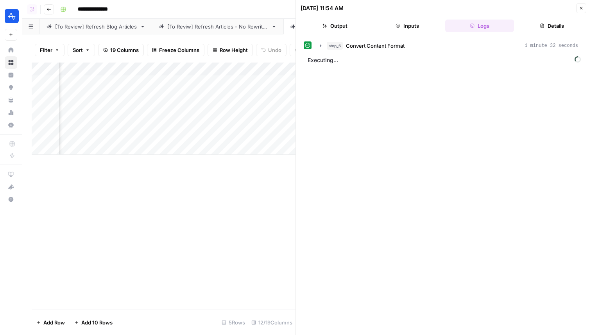
click at [533, 22] on button "Details" at bounding box center [551, 26] width 69 height 13
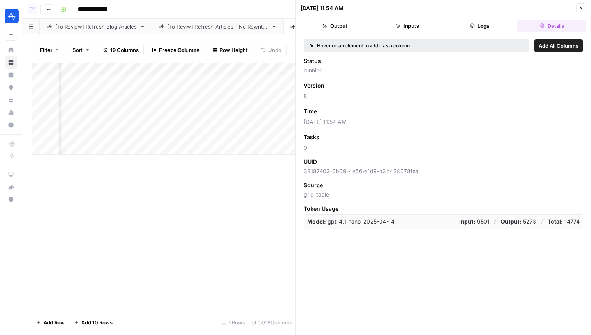
click at [579, 9] on button "Close" at bounding box center [581, 8] width 10 height 10
